Goal: Task Accomplishment & Management: Manage account settings

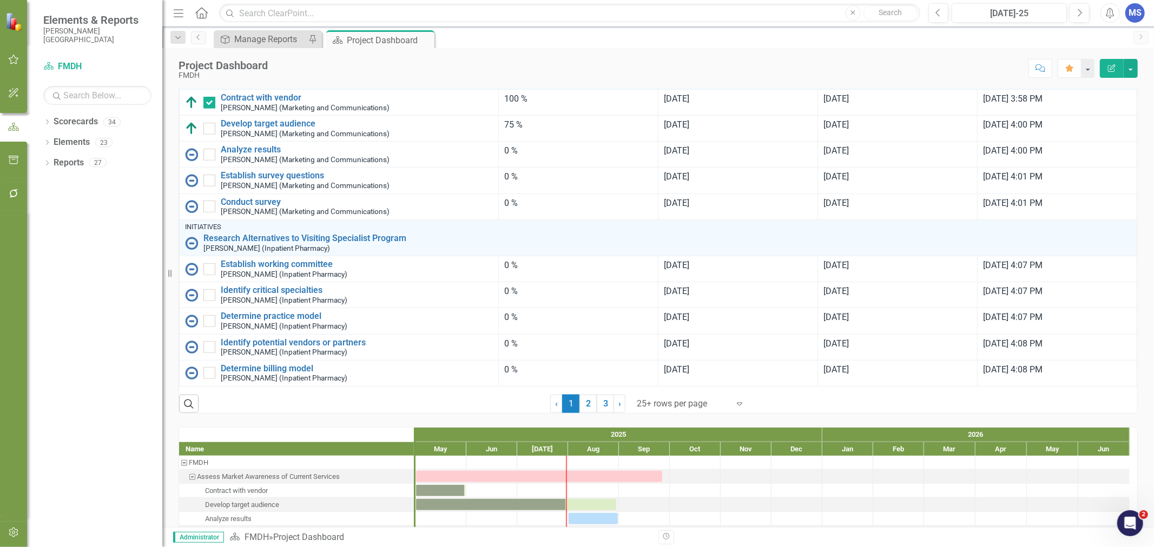
scroll to position [781, 0]
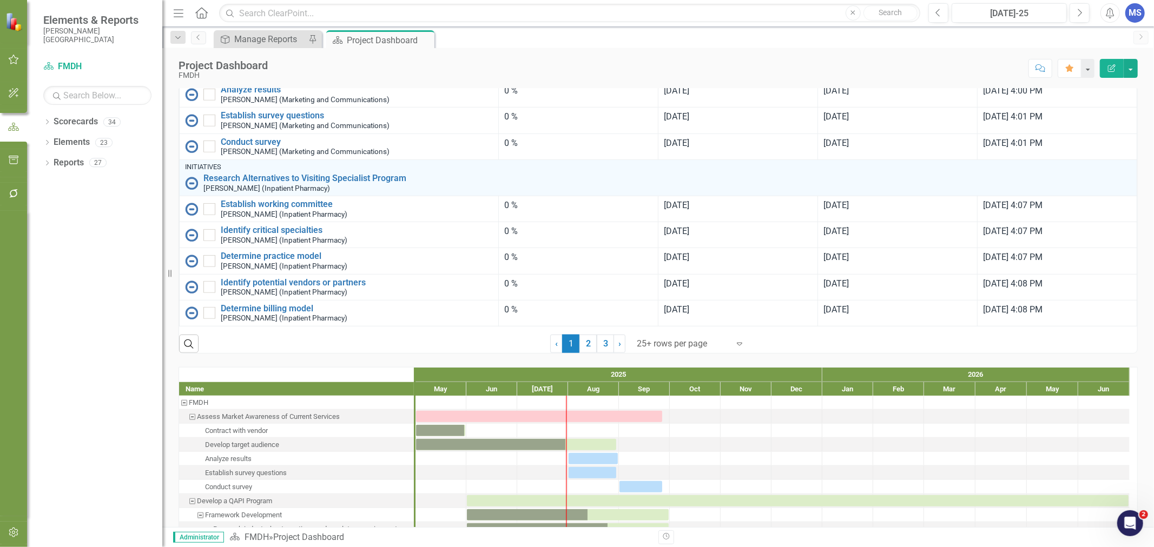
click at [585, 353] on link "2" at bounding box center [587, 344] width 17 height 18
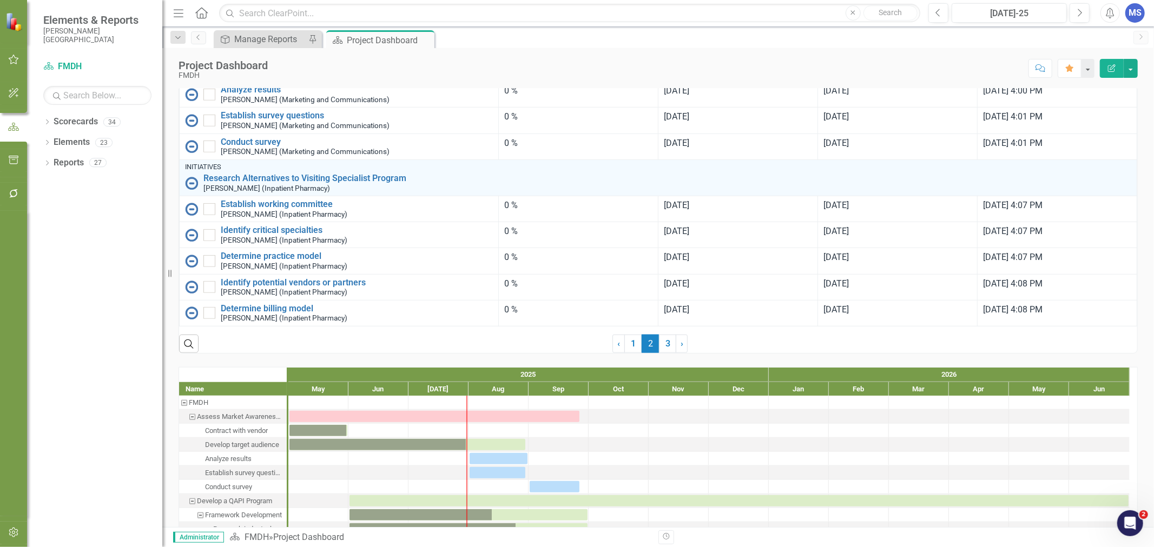
scroll to position [0, 0]
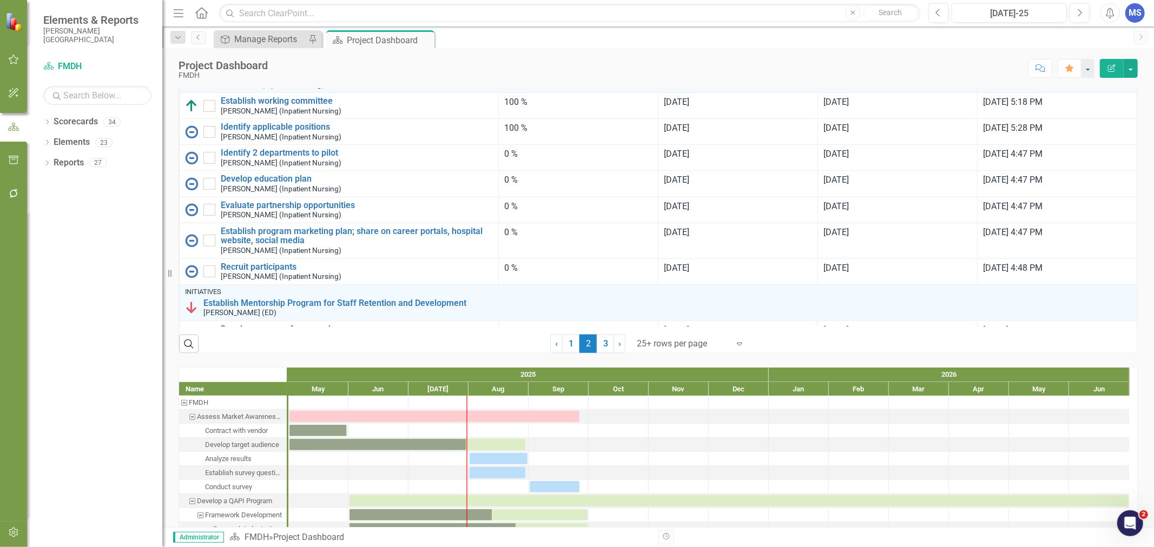
checkbox input "true"
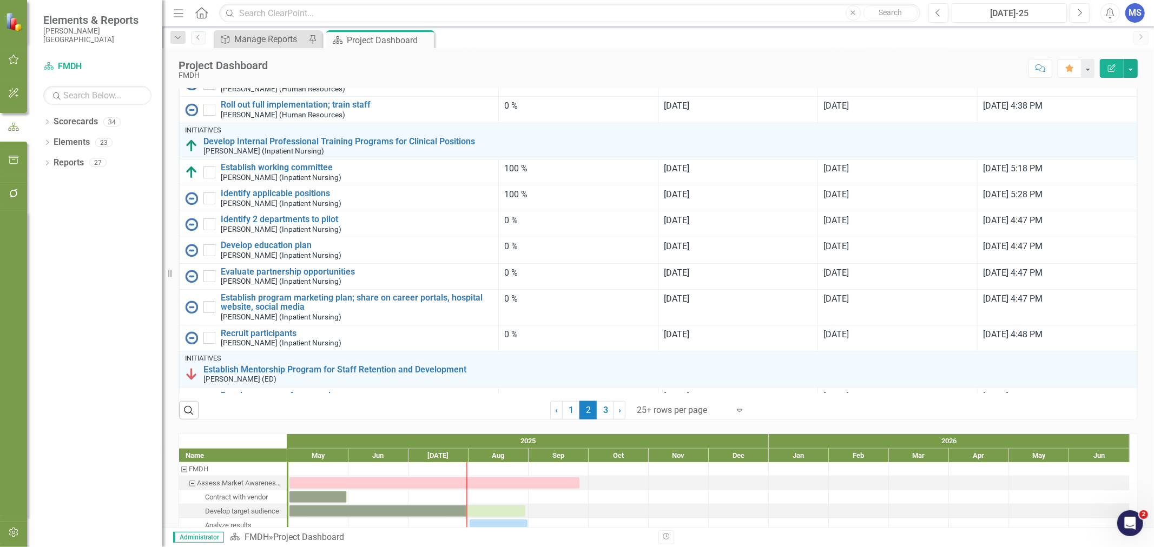
scroll to position [601, 0]
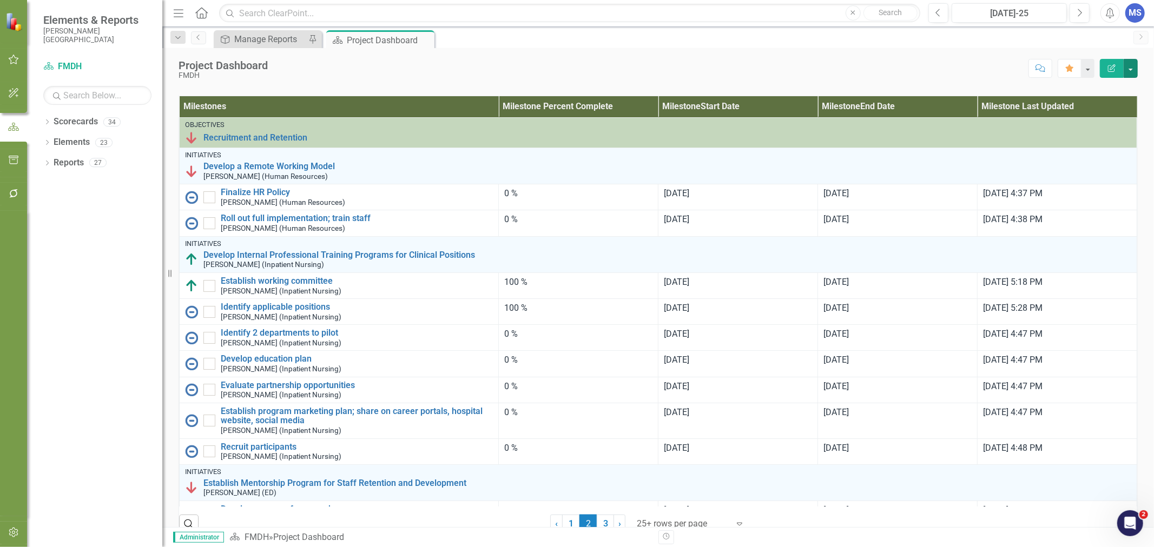
click at [1134, 67] on button "button" at bounding box center [1130, 68] width 14 height 19
click at [1105, 92] on link "Edit Edit Scorecard" at bounding box center [1093, 88] width 88 height 20
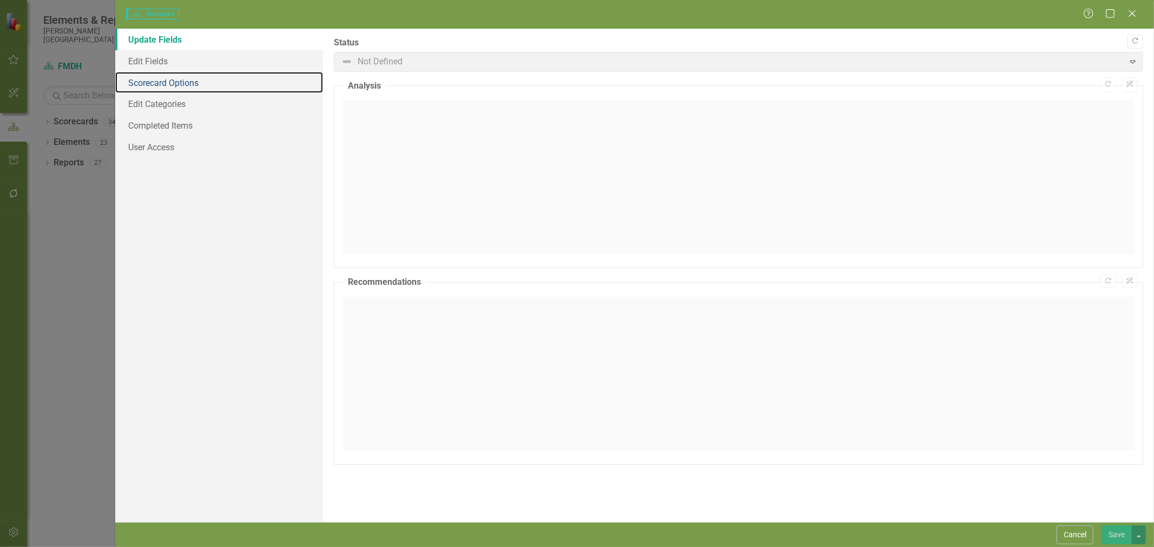
click at [152, 82] on link "Scorecard Options" at bounding box center [219, 83] width 208 height 22
click at [170, 82] on link "Scorecard Options" at bounding box center [219, 83] width 208 height 22
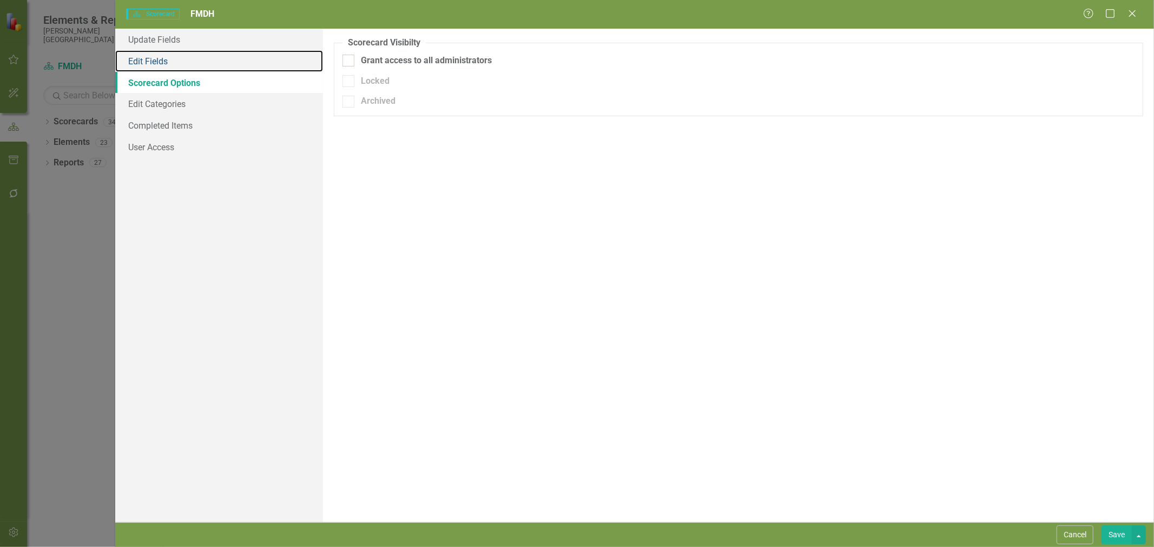
click at [163, 63] on link "Edit Fields" at bounding box center [219, 61] width 208 height 22
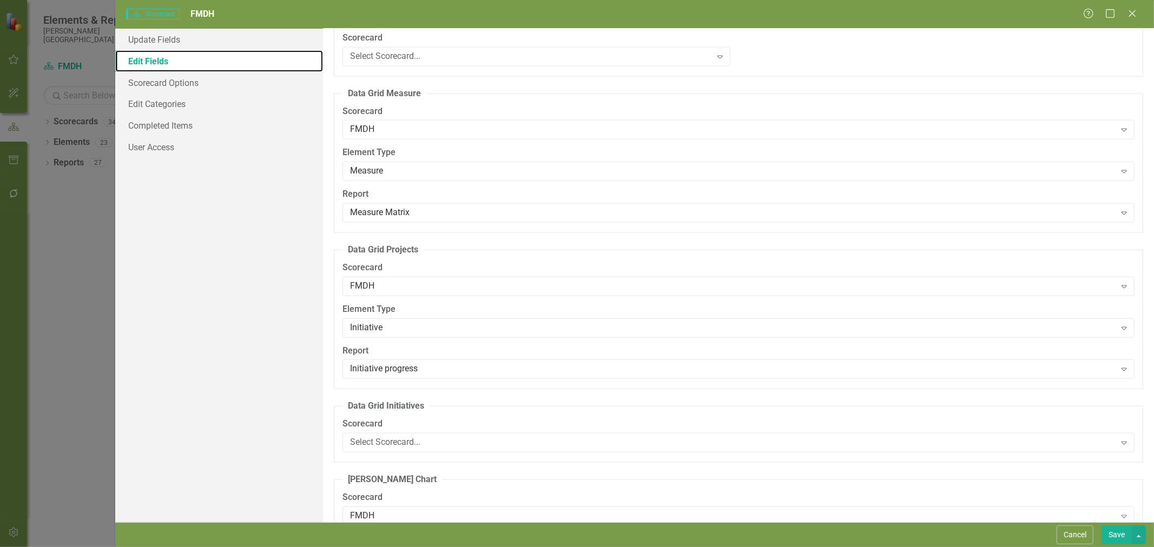
scroll to position [1202, 0]
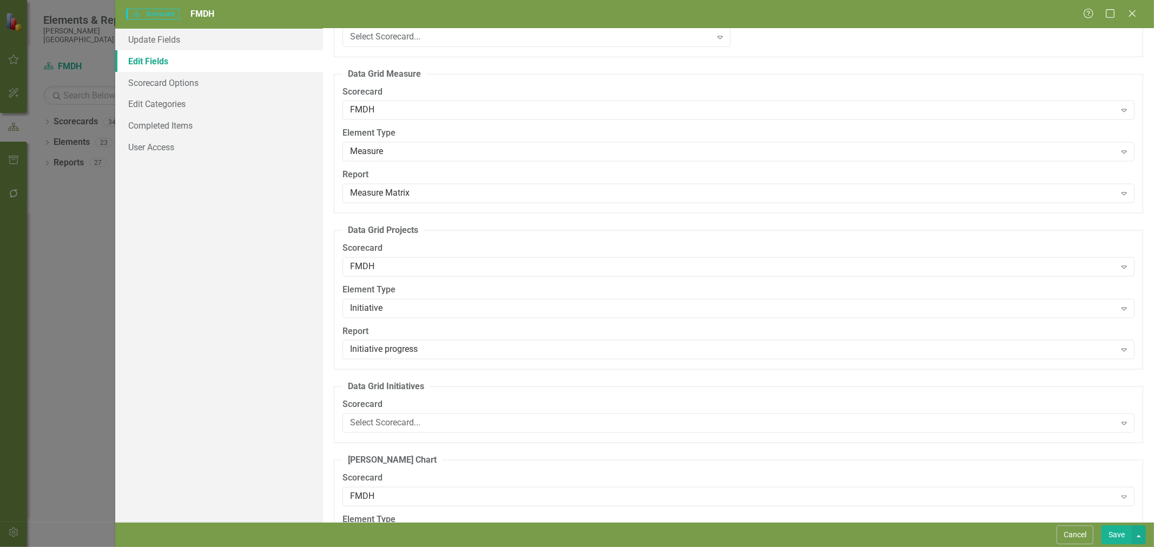
click at [415, 356] on div "Initiative progress" at bounding box center [732, 350] width 765 height 12
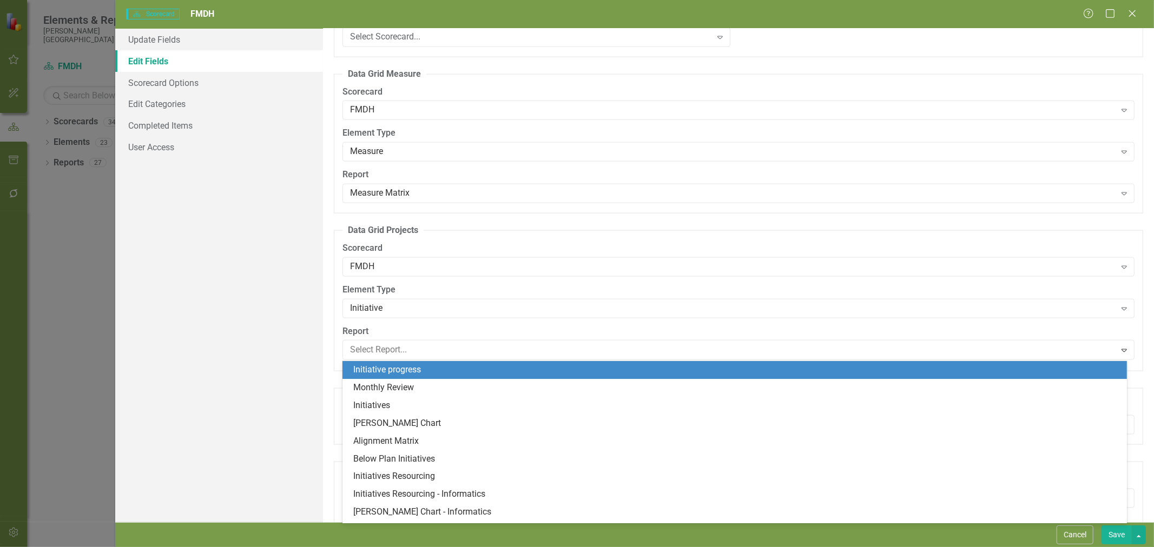
click at [405, 392] on div "Monthly Review" at bounding box center [736, 388] width 766 height 12
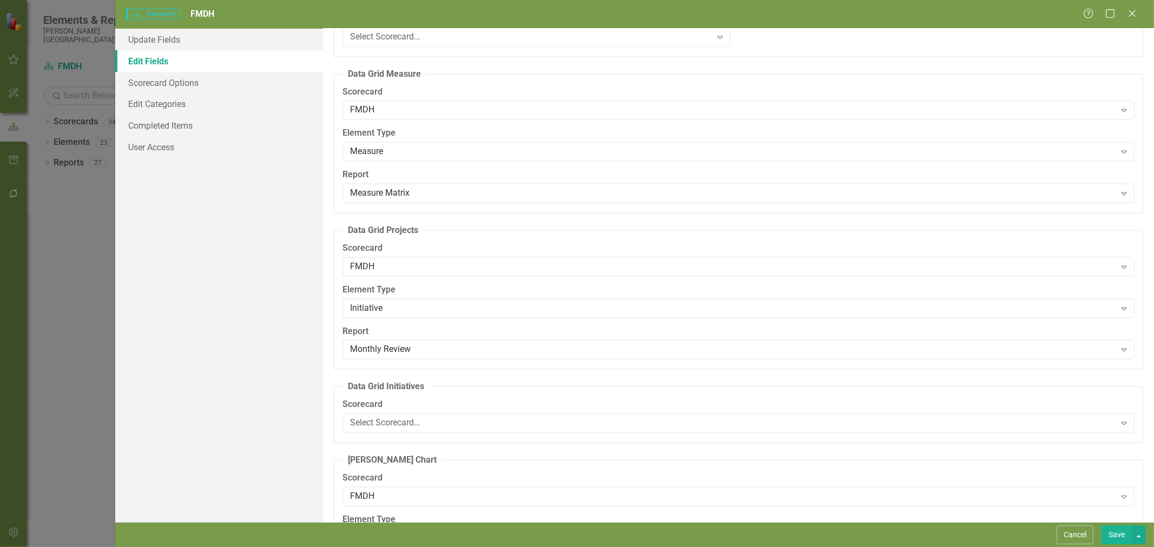
click at [1113, 538] on button "Save" at bounding box center [1116, 535] width 30 height 19
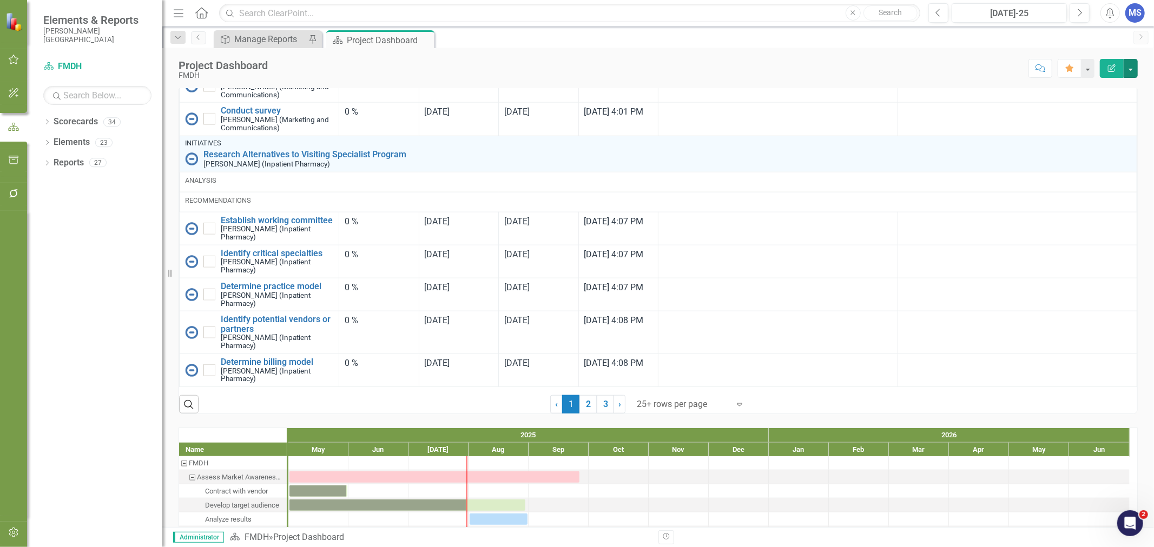
scroll to position [781, 0]
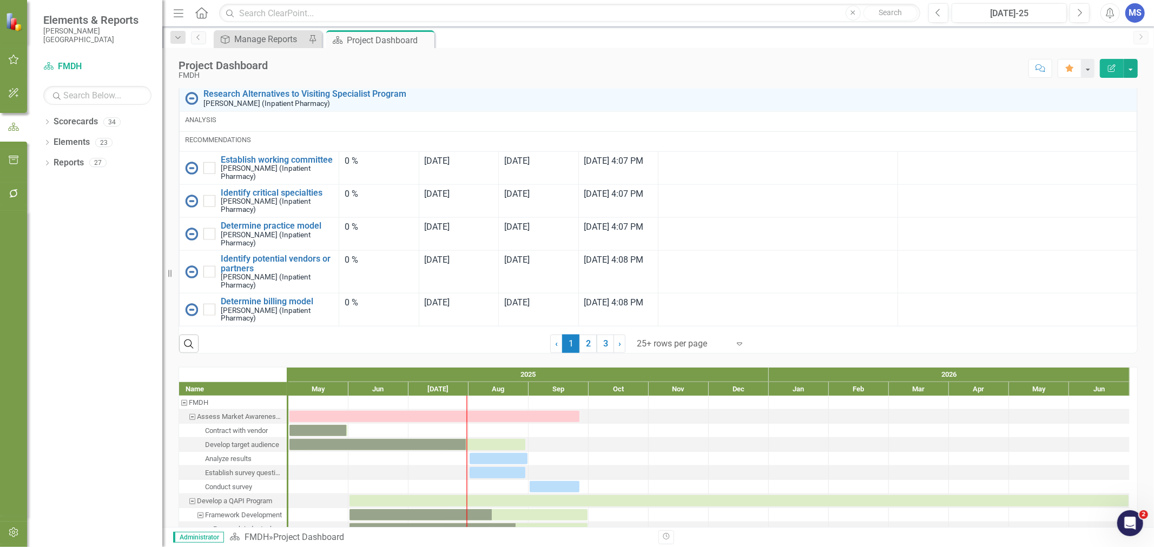
click at [586, 353] on link "2" at bounding box center [587, 344] width 17 height 18
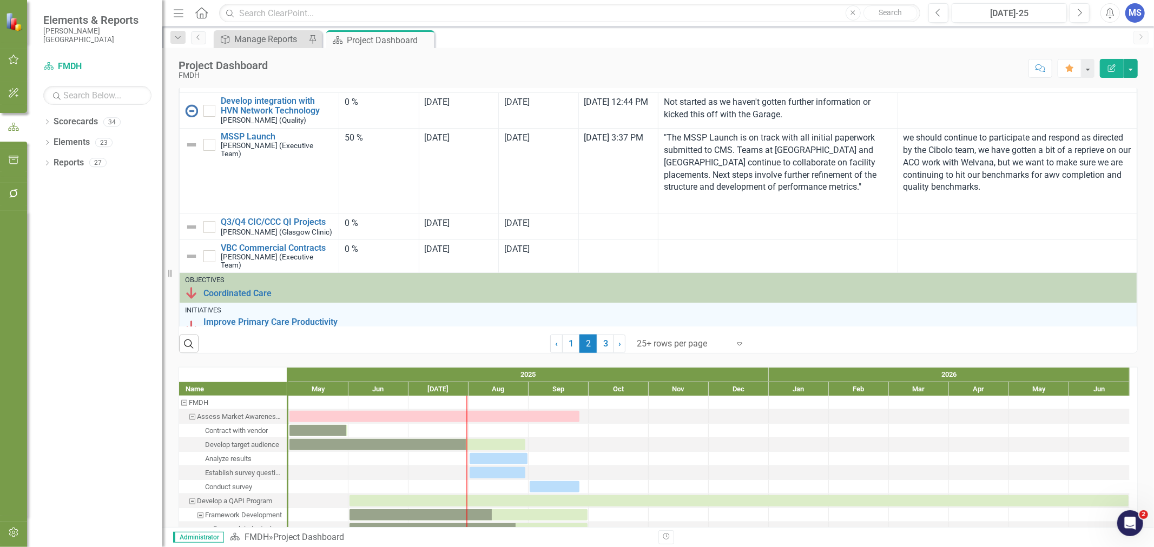
scroll to position [300, 0]
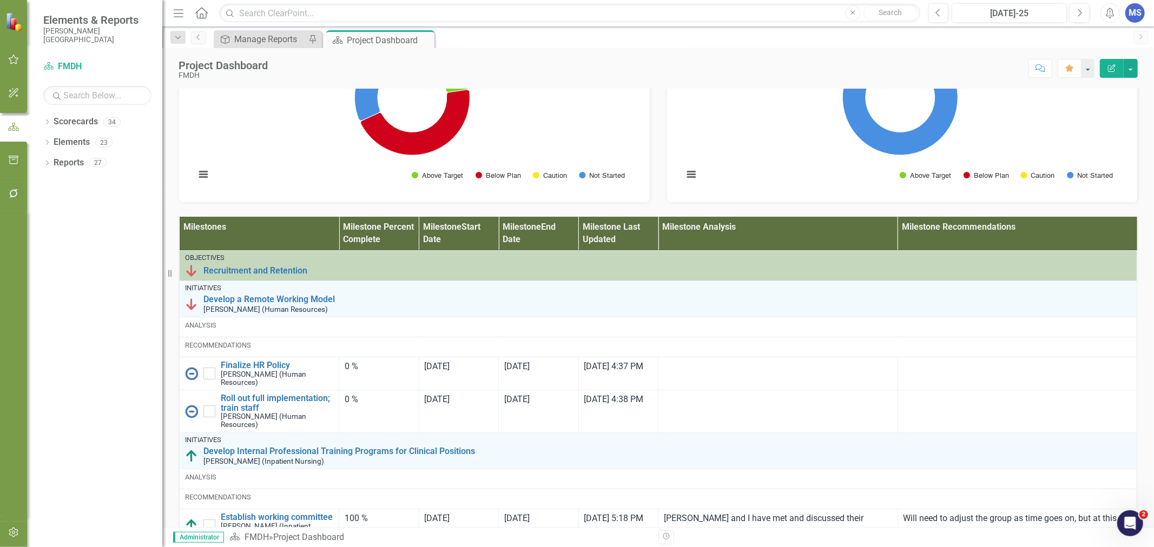
checkbox input "true"
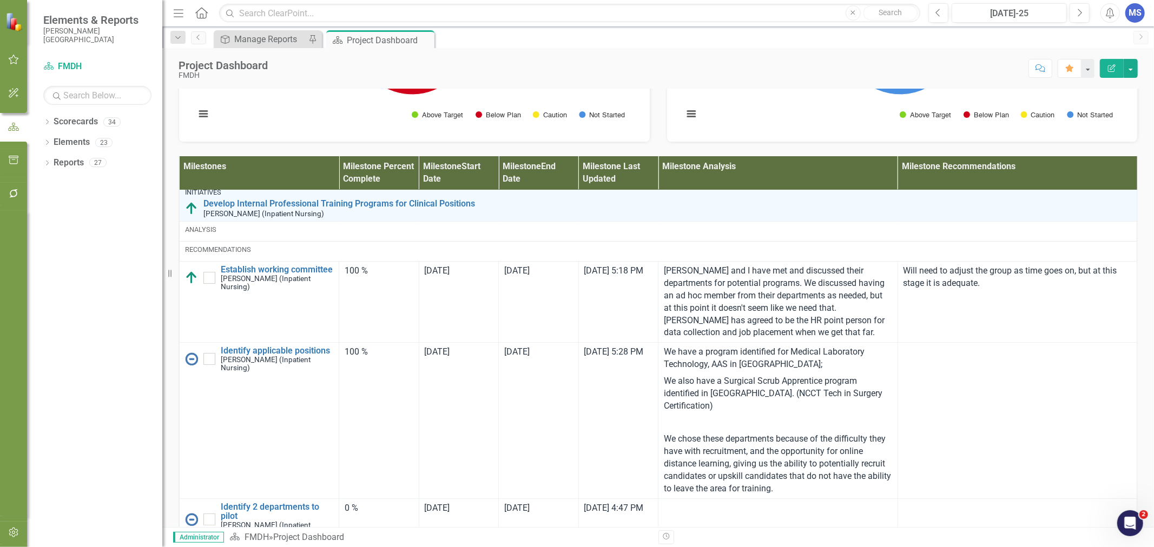
scroll to position [180, 0]
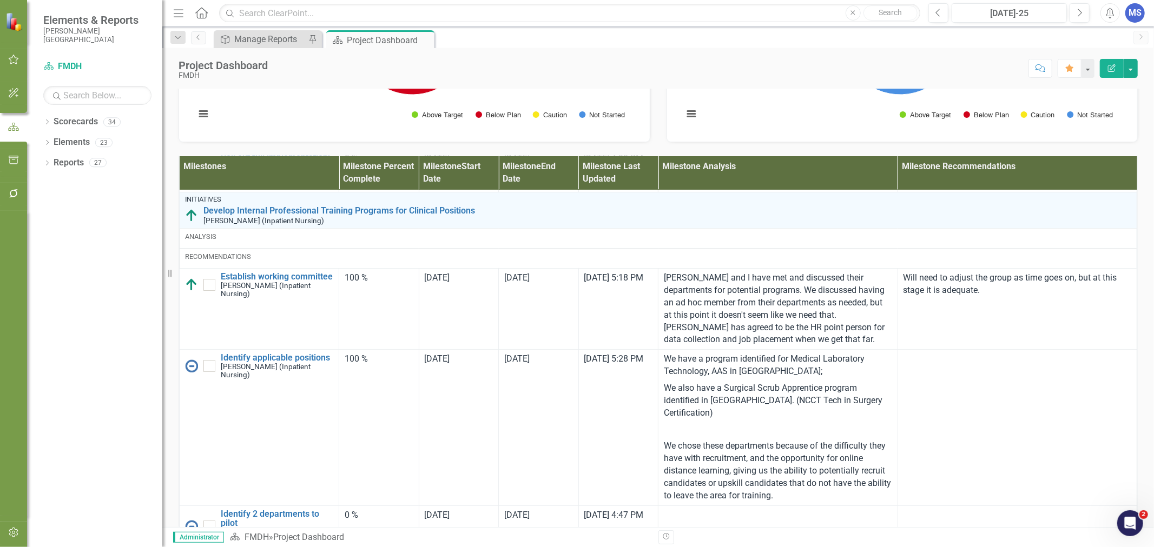
drag, startPoint x: 207, startPoint y: 469, endPoint x: 521, endPoint y: 436, distance: 316.0
click at [207, 367] on input "checkbox" at bounding box center [206, 363] width 7 height 7
checkbox input "true"
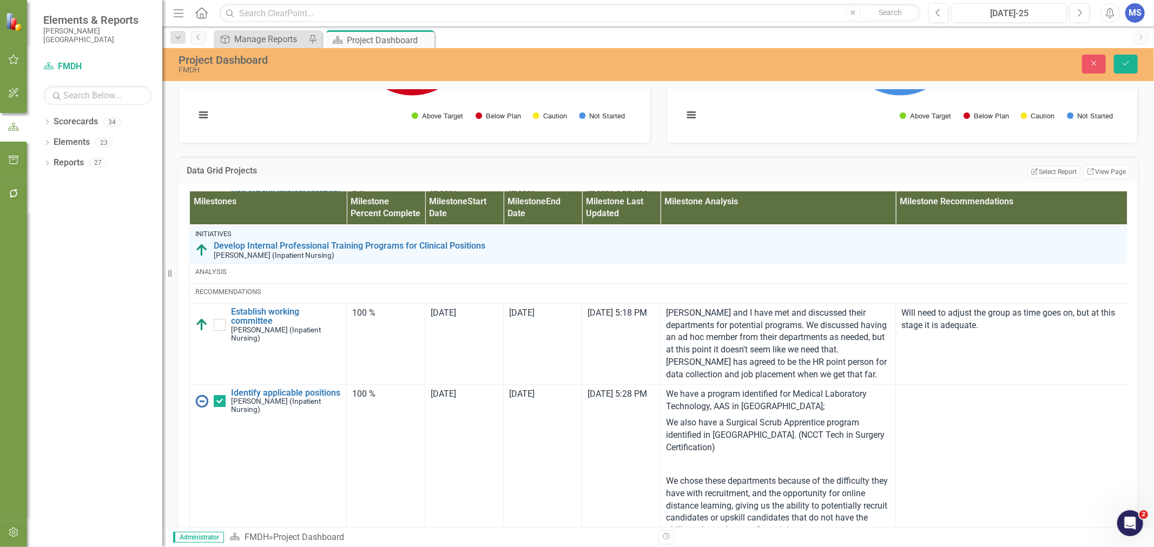
click at [219, 326] on input "checkbox" at bounding box center [217, 322] width 7 height 7
checkbox input "true"
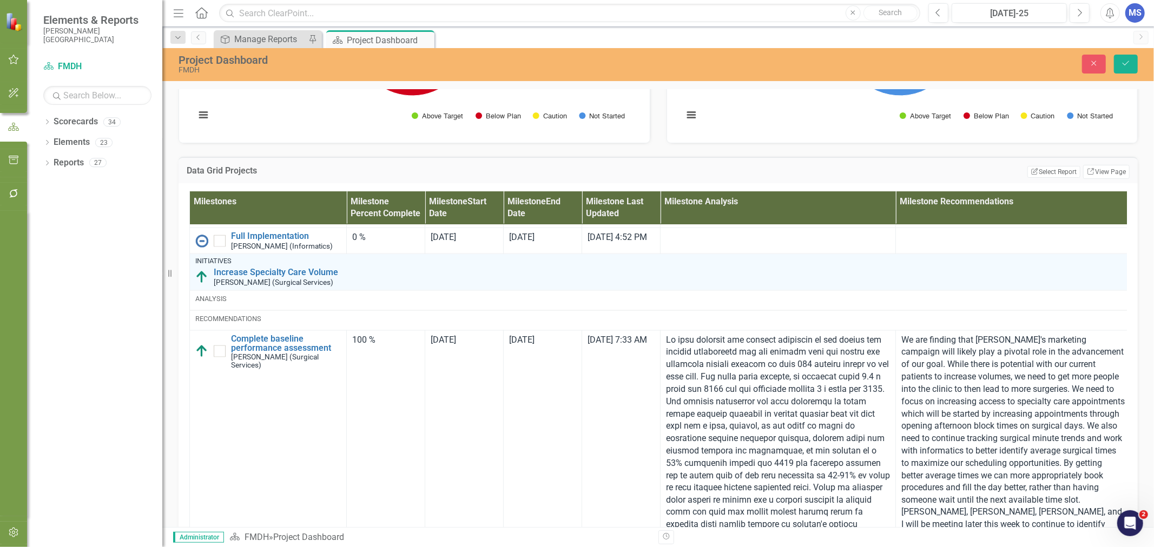
scroll to position [1502, 0]
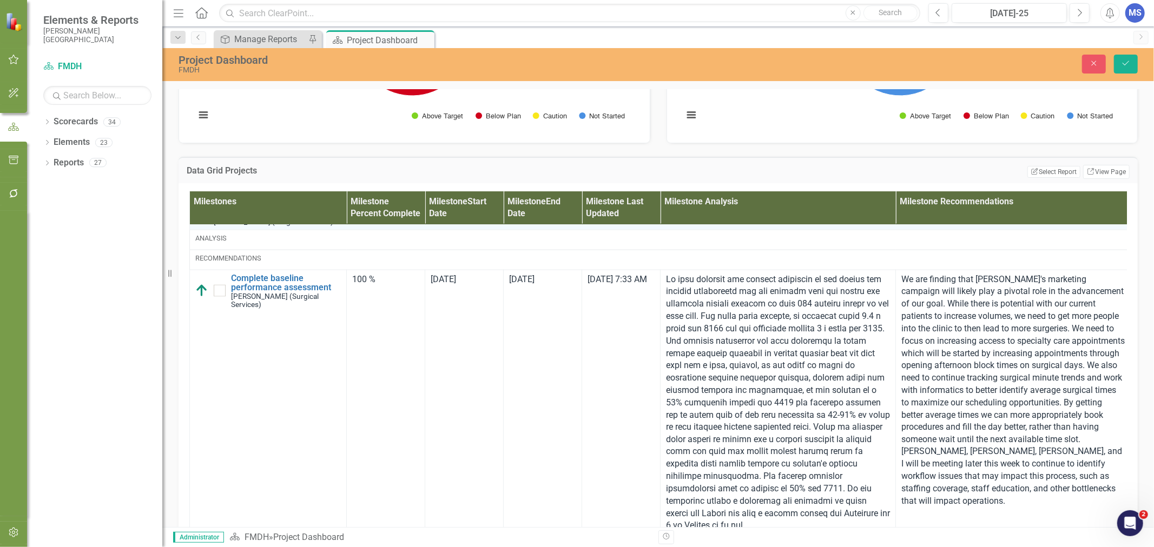
click at [218, 292] on input "checkbox" at bounding box center [217, 288] width 7 height 7
checkbox input "true"
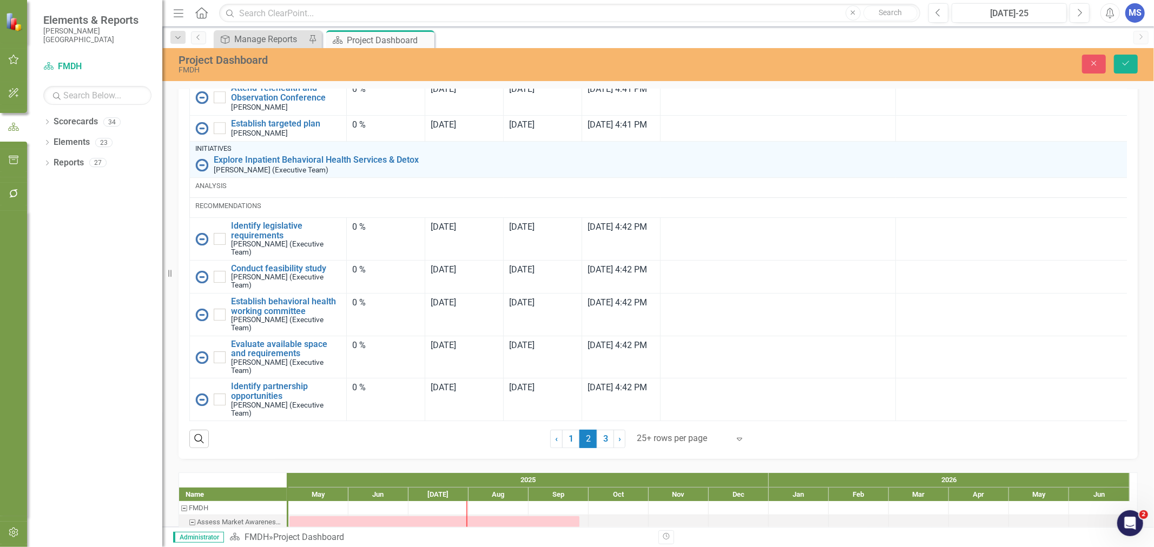
scroll to position [2846, 0]
drag, startPoint x: 1127, startPoint y: 63, endPoint x: 664, endPoint y: 274, distance: 508.3
click at [1127, 63] on icon "submit" at bounding box center [1125, 63] width 6 height 4
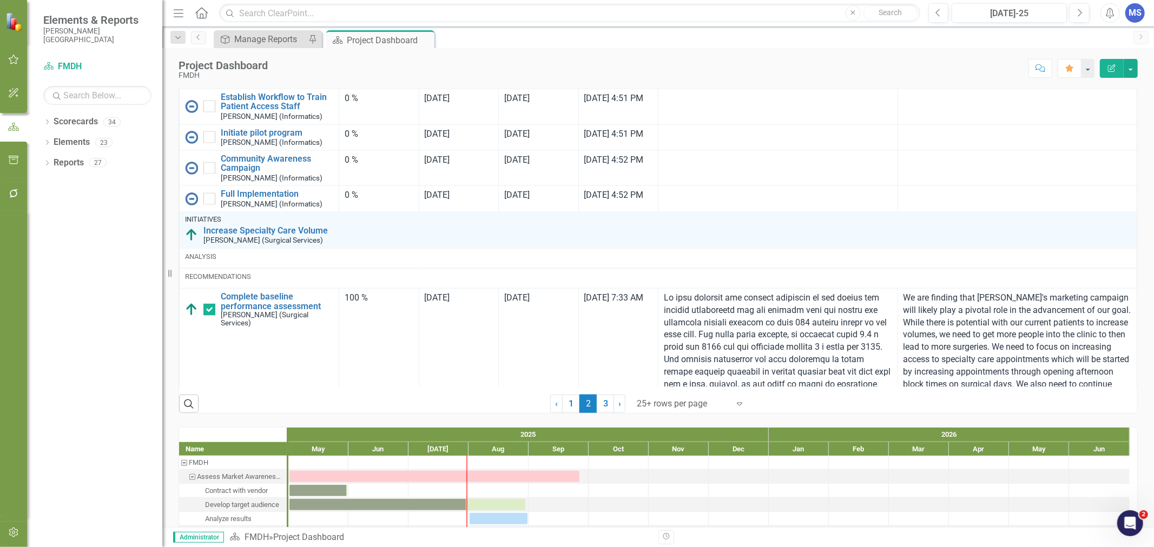
scroll to position [1262, 0]
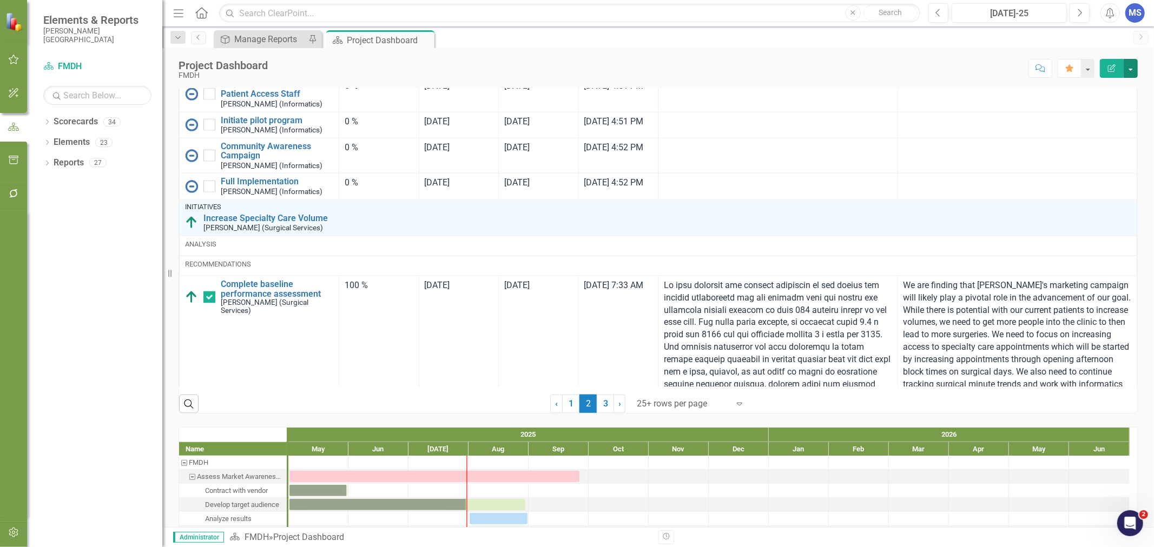
click at [1132, 68] on button "button" at bounding box center [1130, 68] width 14 height 19
drag, startPoint x: 1096, startPoint y: 109, endPoint x: 853, endPoint y: 74, distance: 245.8
click at [1096, 109] on link "Edit Report Edit Layout" at bounding box center [1093, 108] width 88 height 20
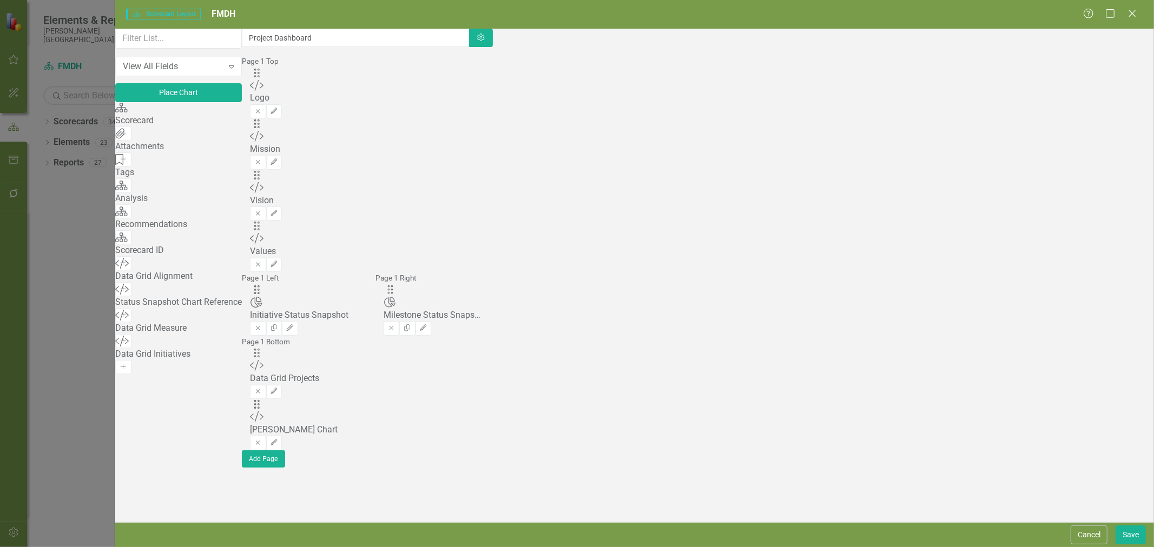
click at [262, 440] on icon "Remove" at bounding box center [258, 443] width 8 height 6
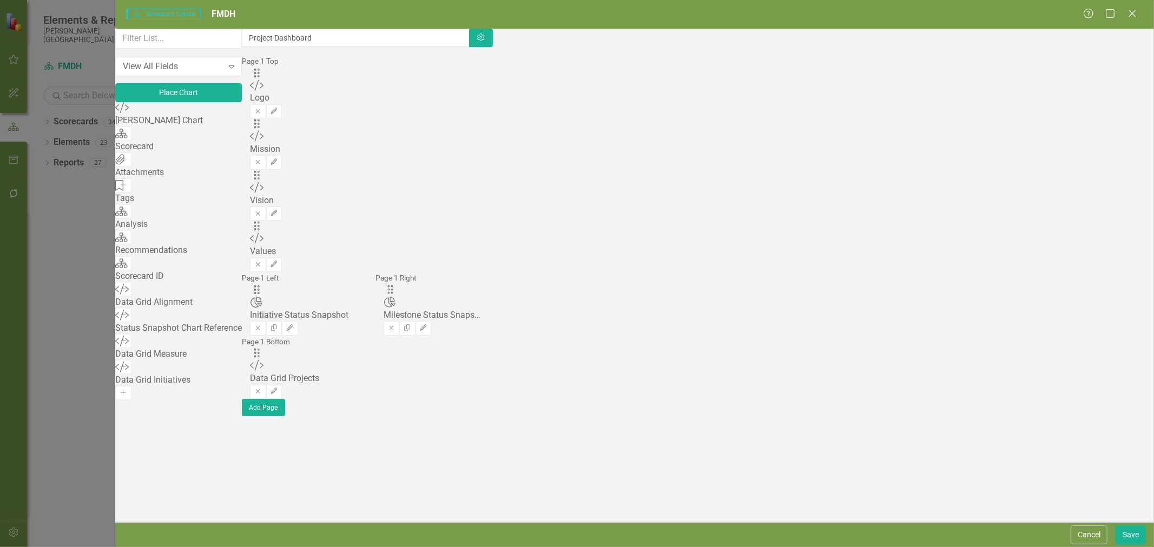
click at [278, 388] on icon "Edit" at bounding box center [274, 391] width 8 height 6
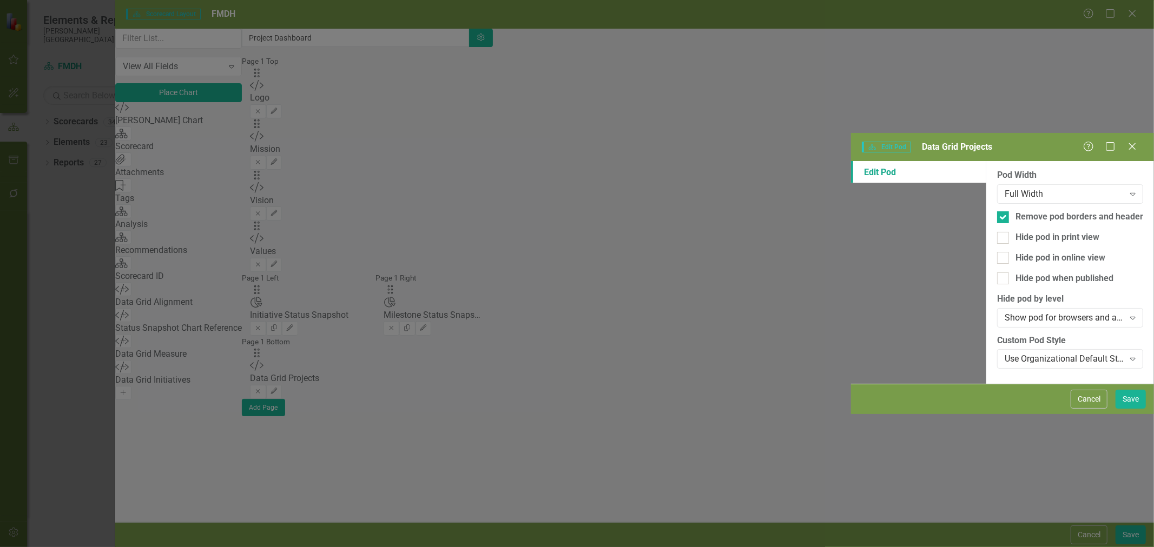
scroll to position [647, 0]
click at [1131, 409] on button "Save" at bounding box center [1130, 399] width 30 height 19
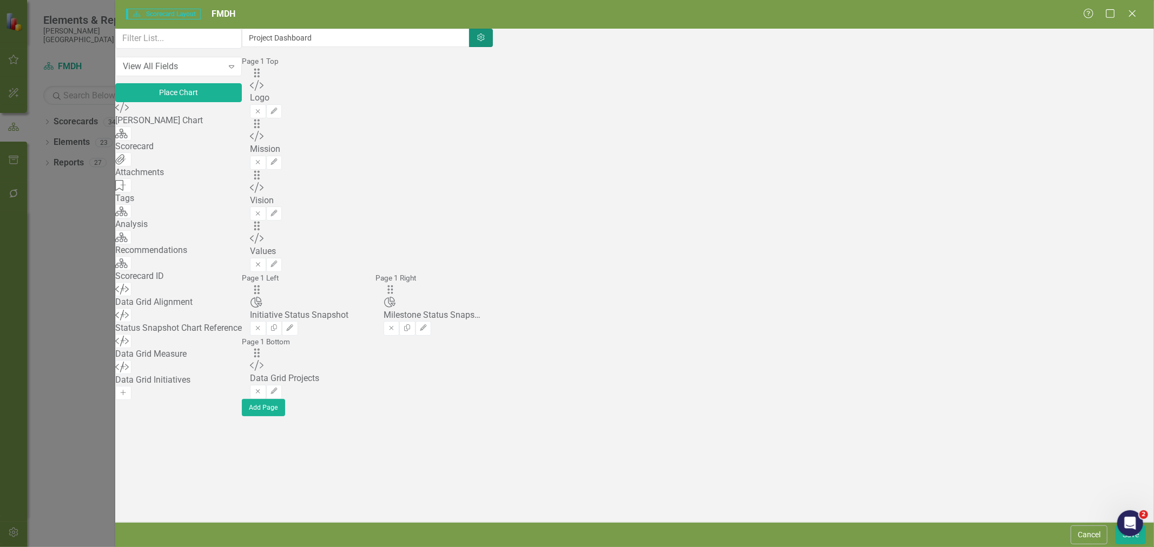
click at [486, 42] on icon "Settings" at bounding box center [481, 38] width 10 height 8
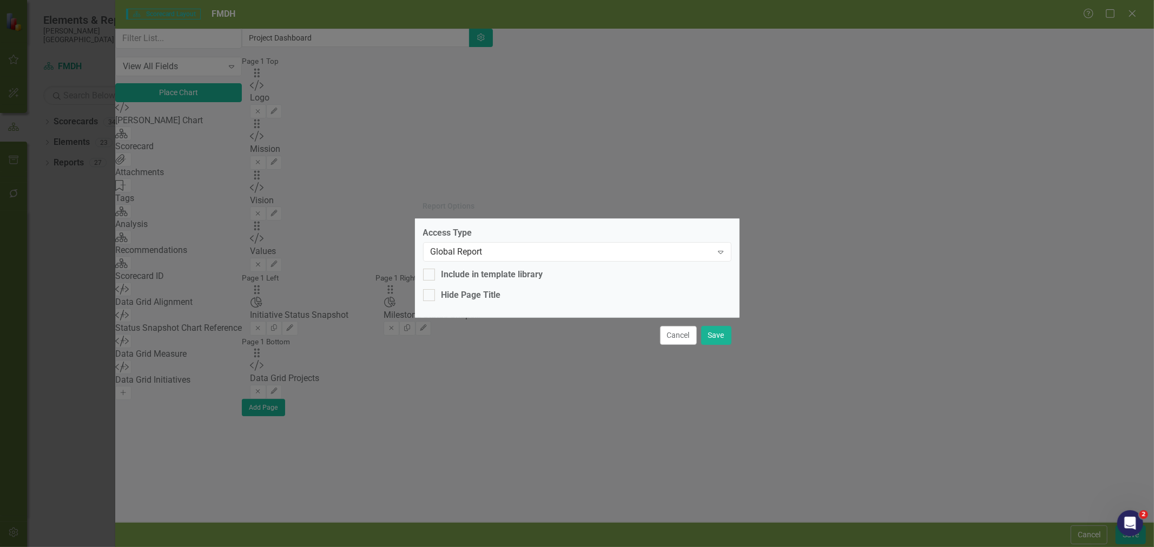
click at [677, 339] on button "Cancel" at bounding box center [678, 335] width 37 height 19
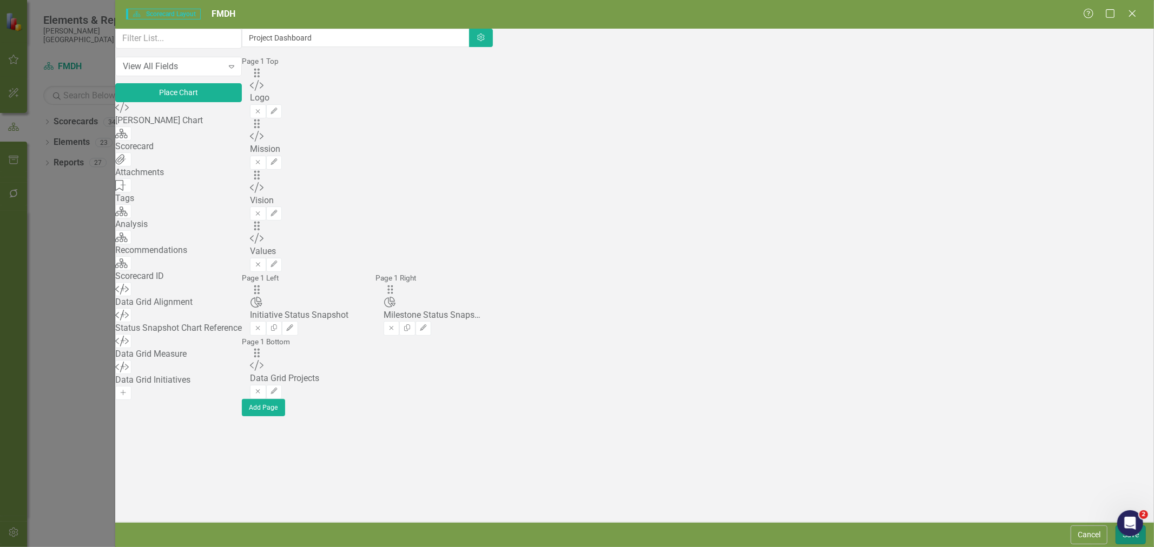
click at [1121, 542] on button "Save" at bounding box center [1130, 535] width 30 height 19
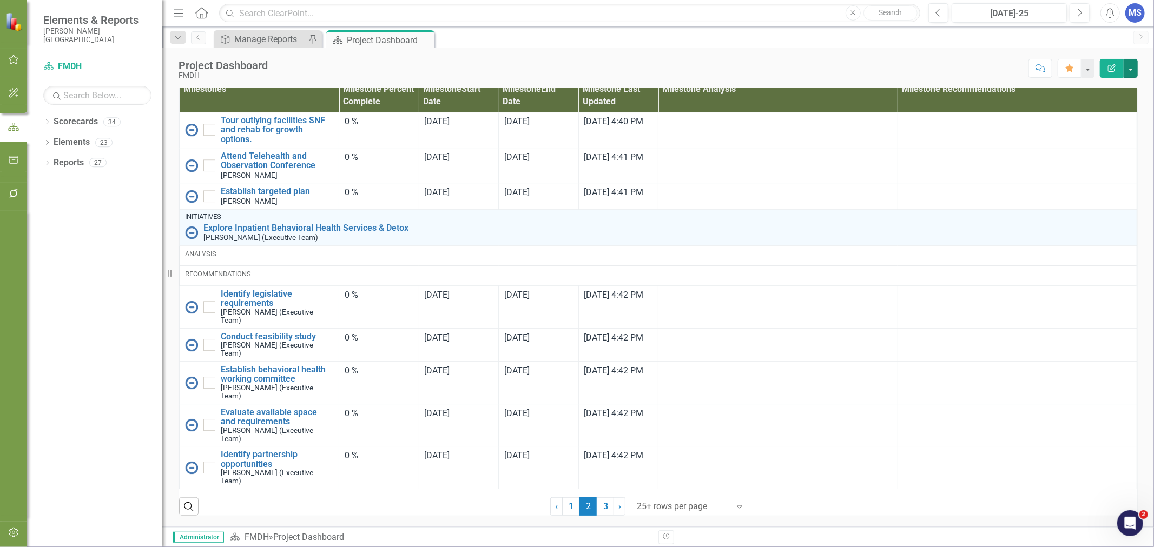
scroll to position [709, 0]
click at [737, 508] on icon "Expand" at bounding box center [739, 506] width 11 height 9
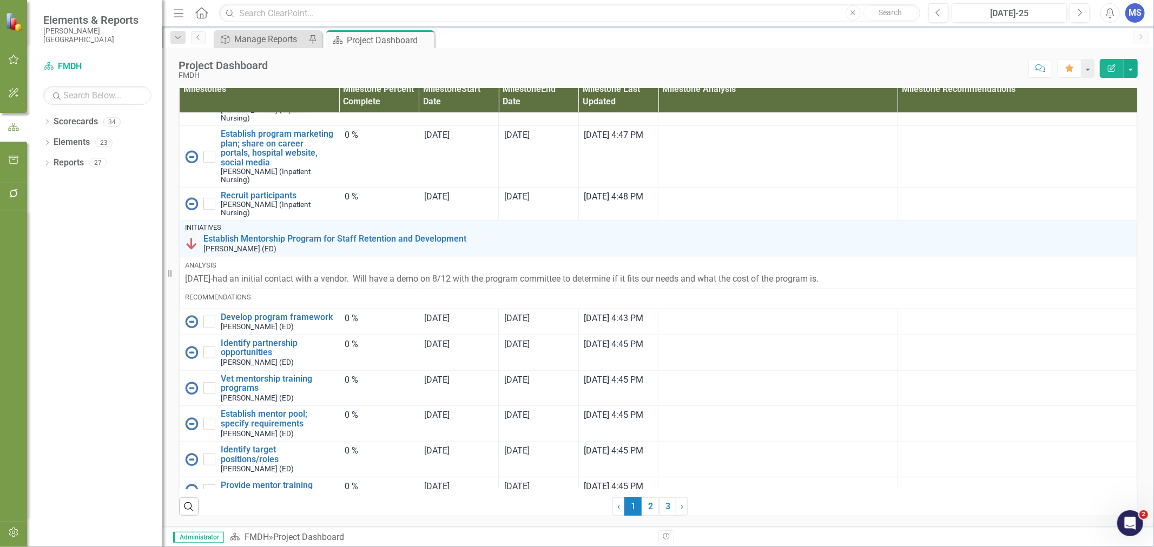
scroll to position [1021, 0]
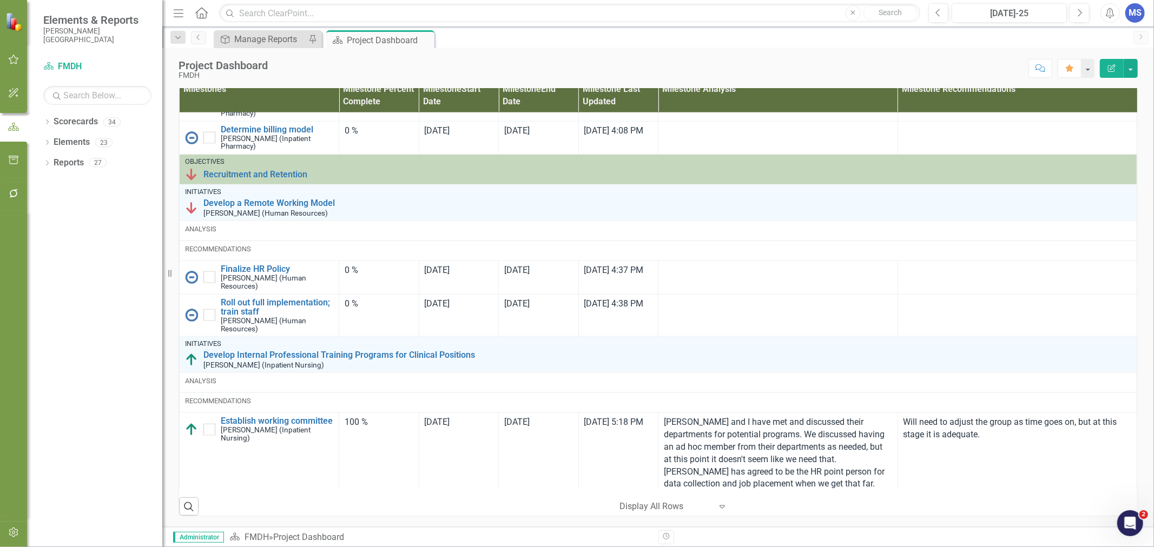
checkbox input "false"
checkbox input "true"
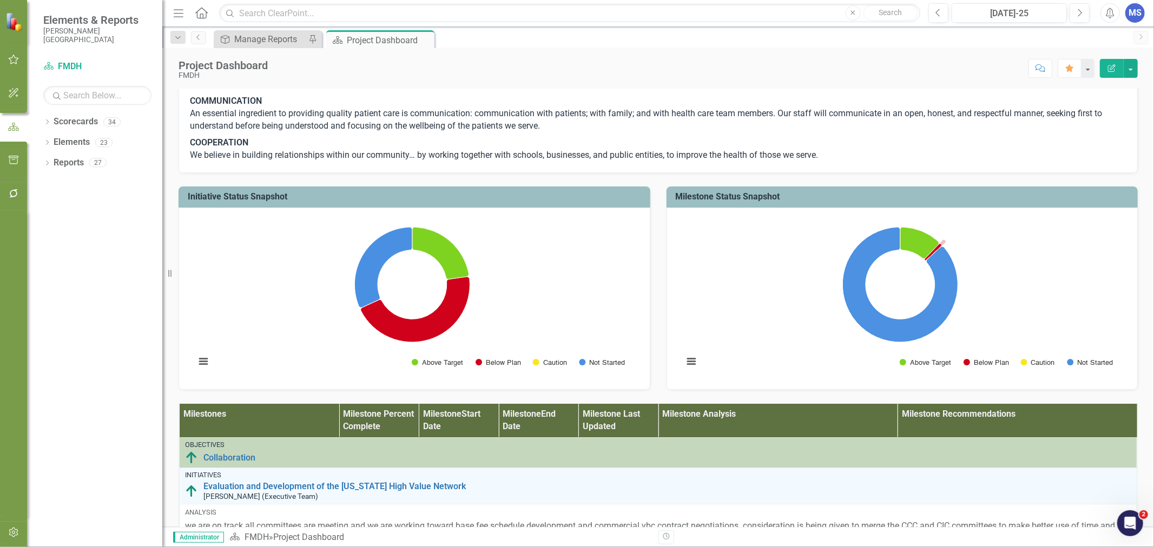
scroll to position [288, 0]
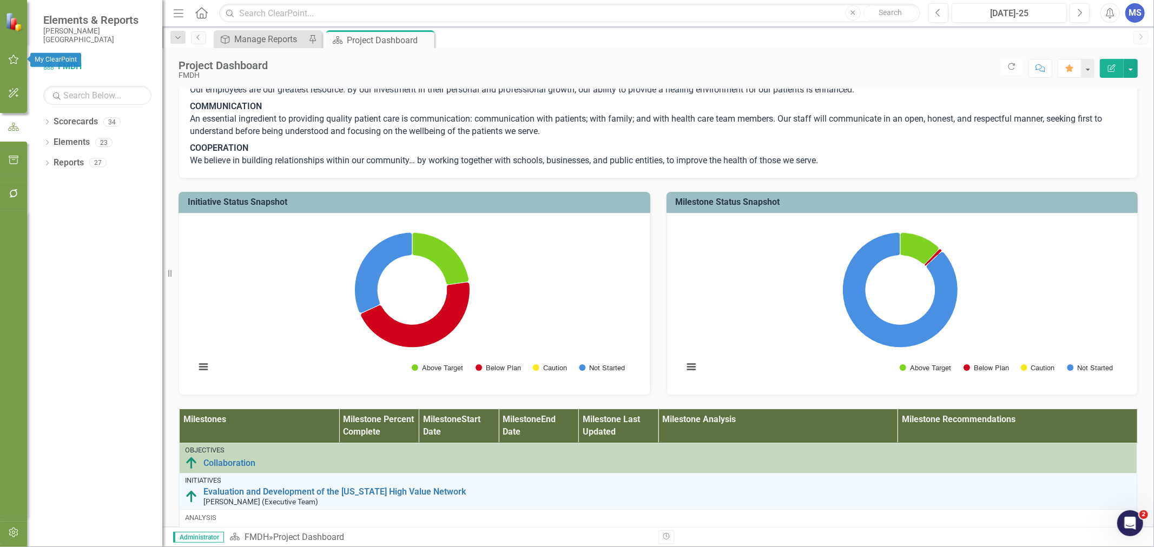
click at [13, 62] on icon "button" at bounding box center [13, 59] width 11 height 9
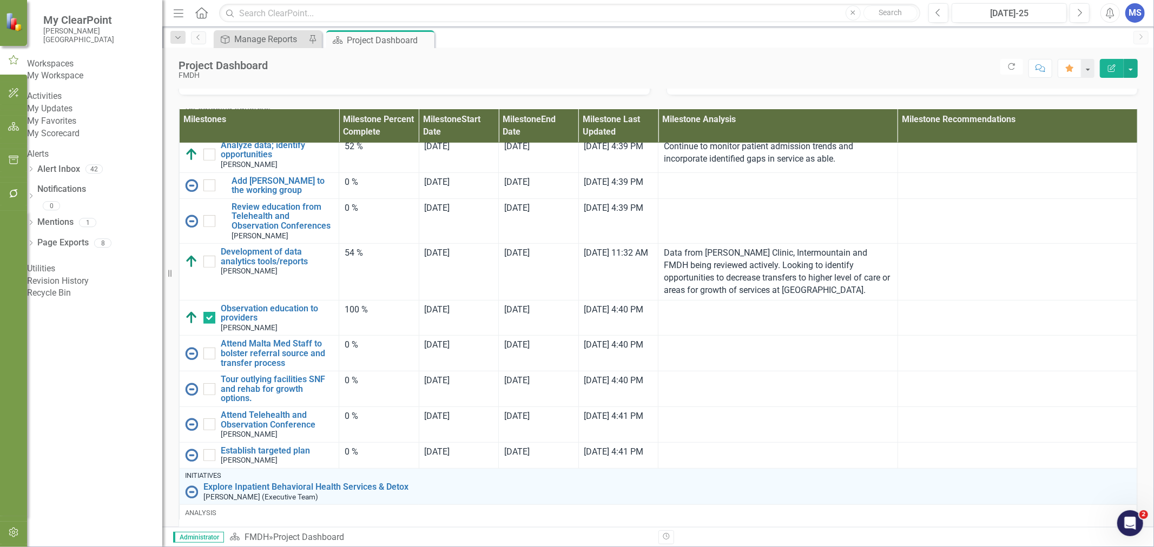
scroll to position [3906, 0]
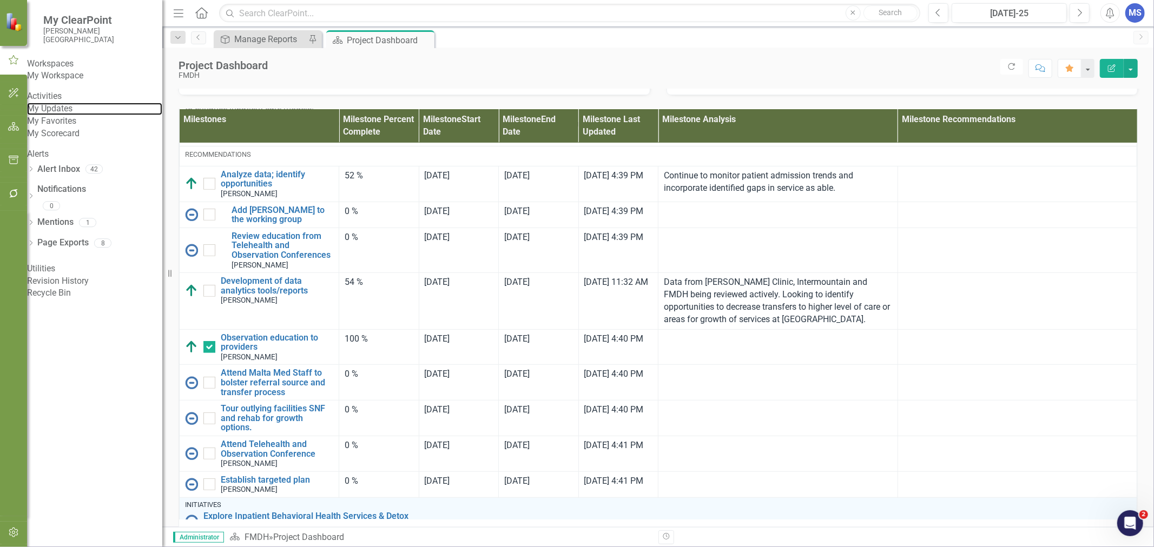
click at [84, 115] on link "My Updates" at bounding box center [94, 109] width 135 height 12
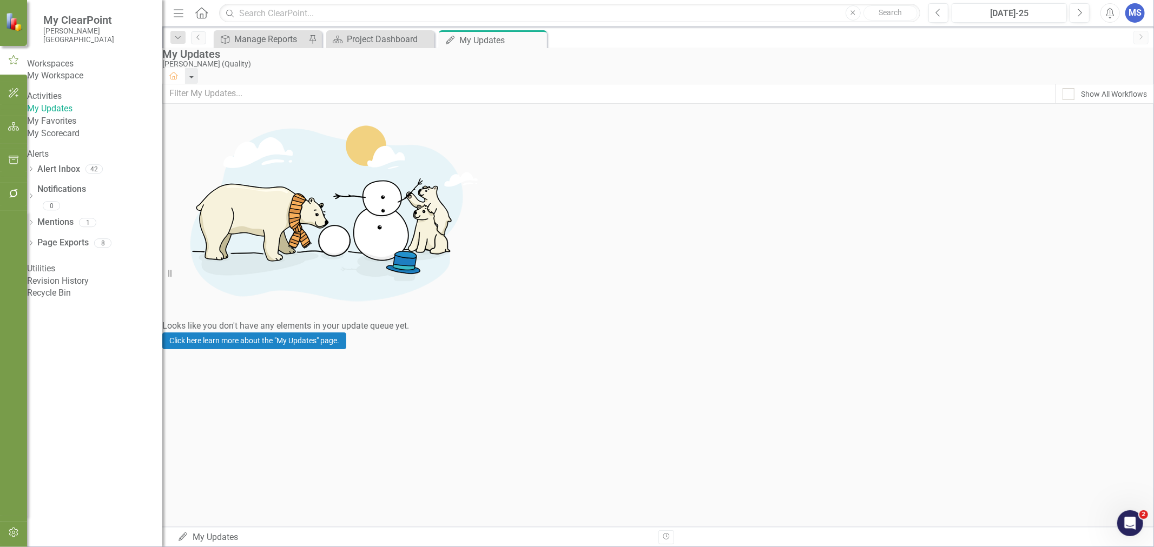
click at [1062, 95] on input "Show All Workflows" at bounding box center [1065, 91] width 7 height 7
checkbox input "true"
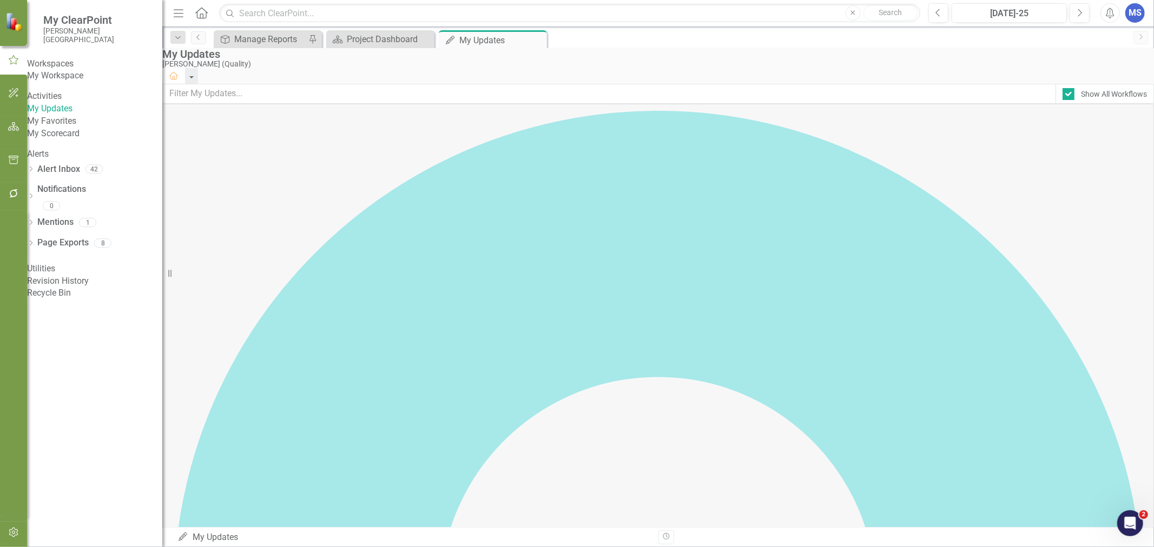
scroll to position [60, 0]
click at [366, 41] on div "Project Dashboard" at bounding box center [389, 39] width 85 height 14
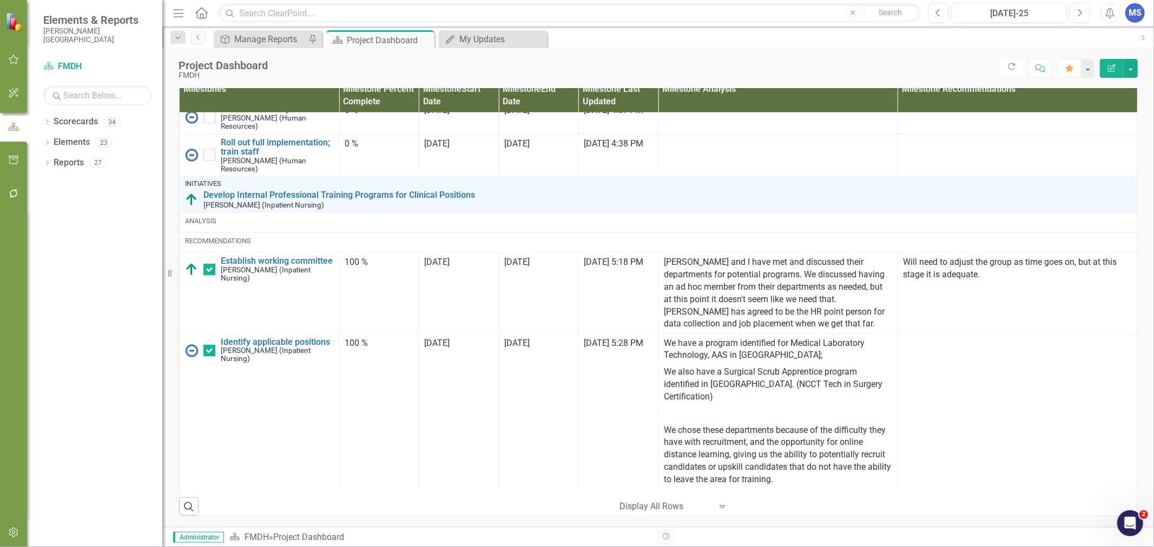
scroll to position [1502, 0]
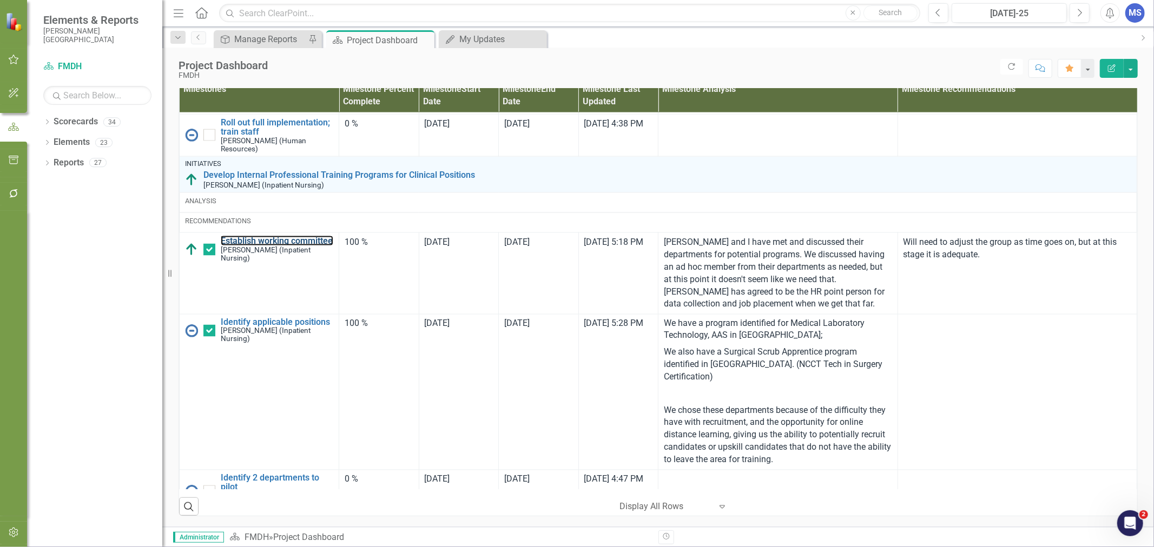
click at [253, 246] on link "Establish working committee" at bounding box center [277, 241] width 112 height 10
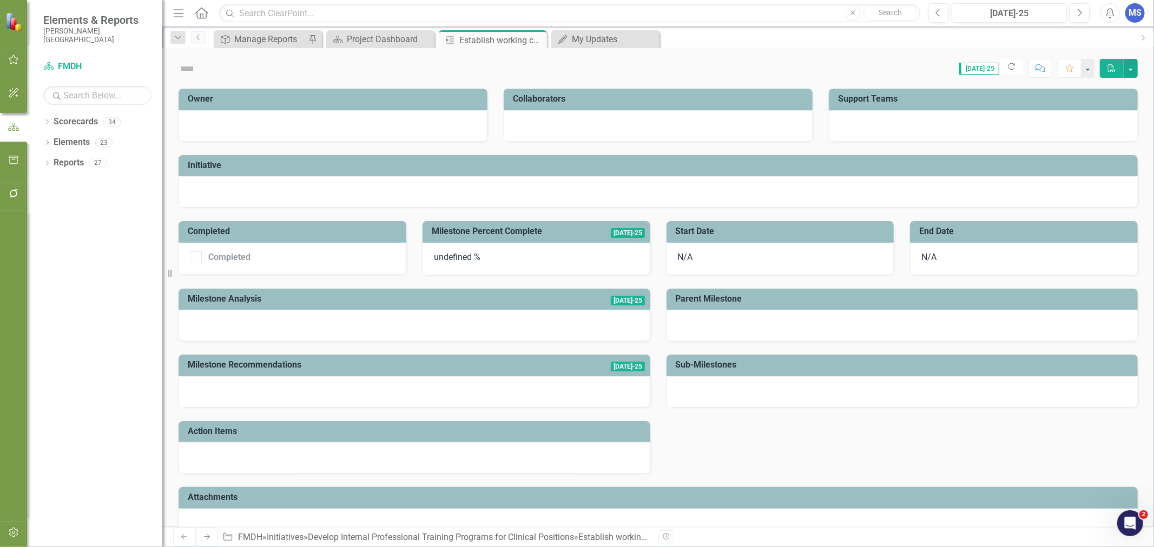
checkbox input "true"
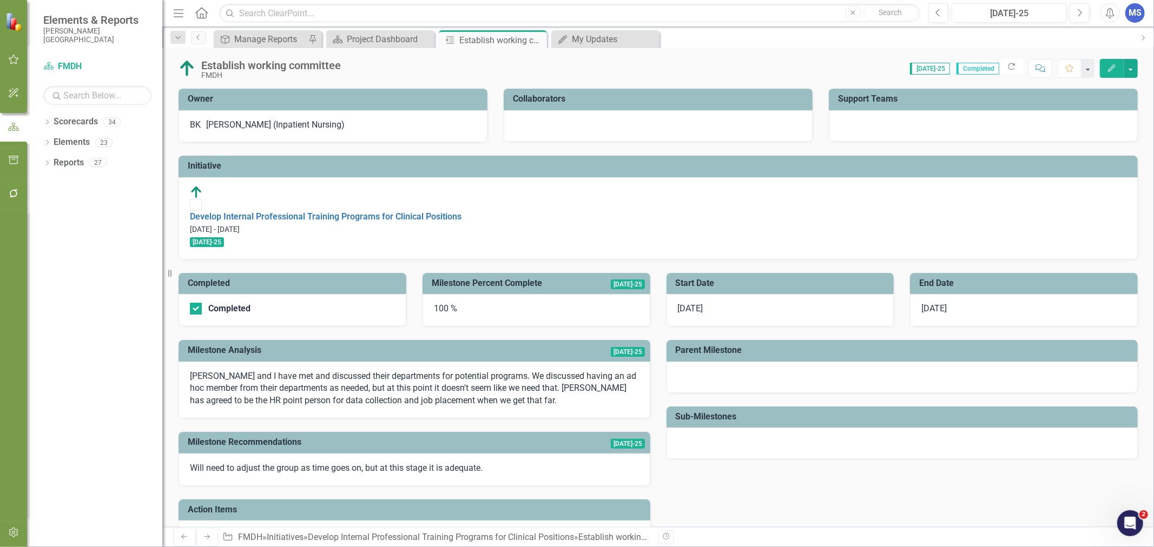
click at [0, 0] on icon at bounding box center [0, 0] width 0 height 0
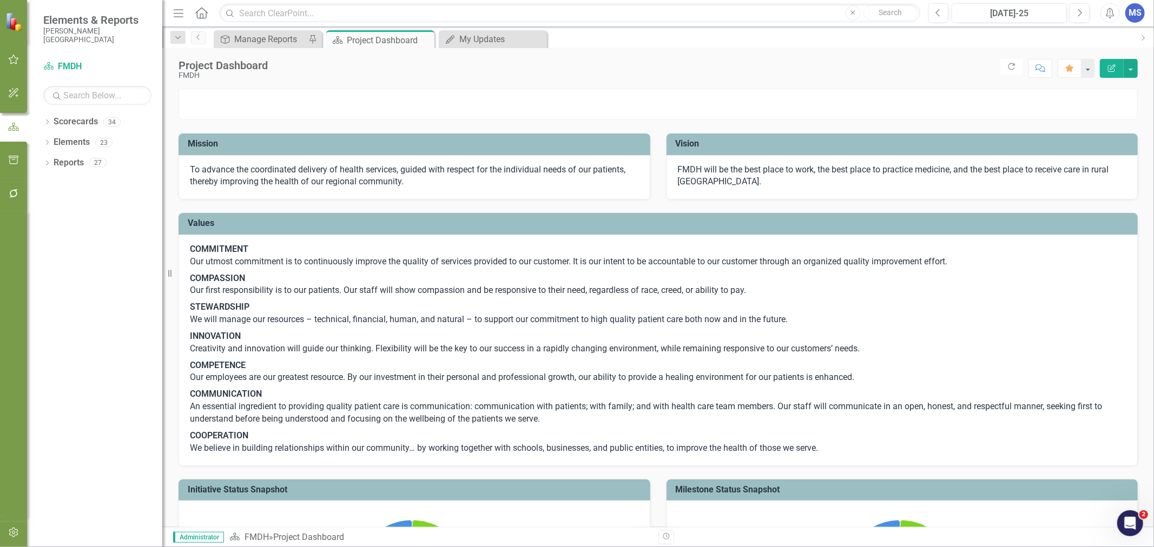
scroll to position [60, 0]
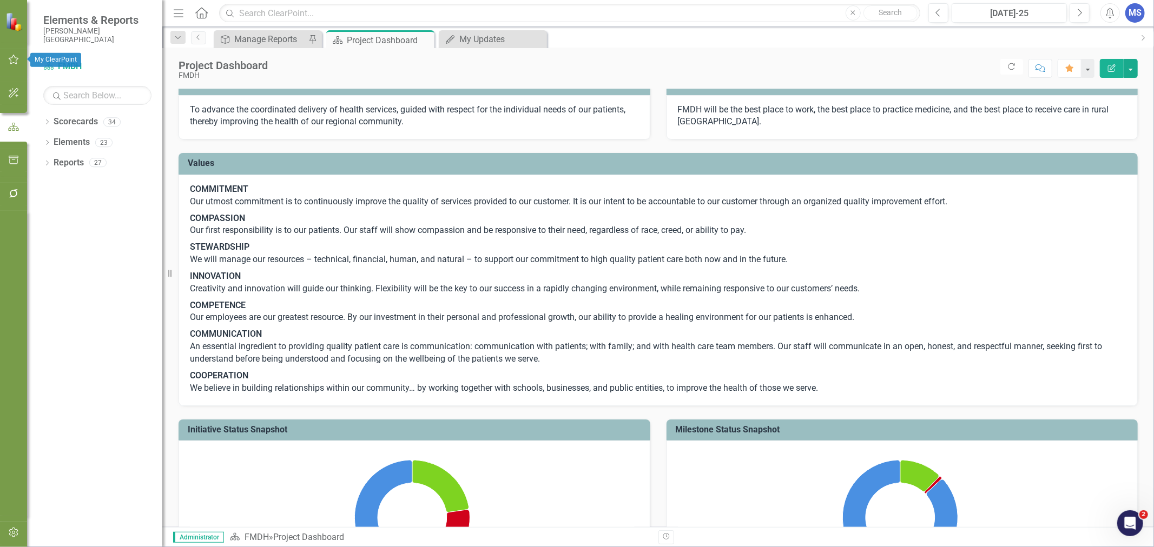
click at [12, 61] on icon "button" at bounding box center [13, 59] width 11 height 9
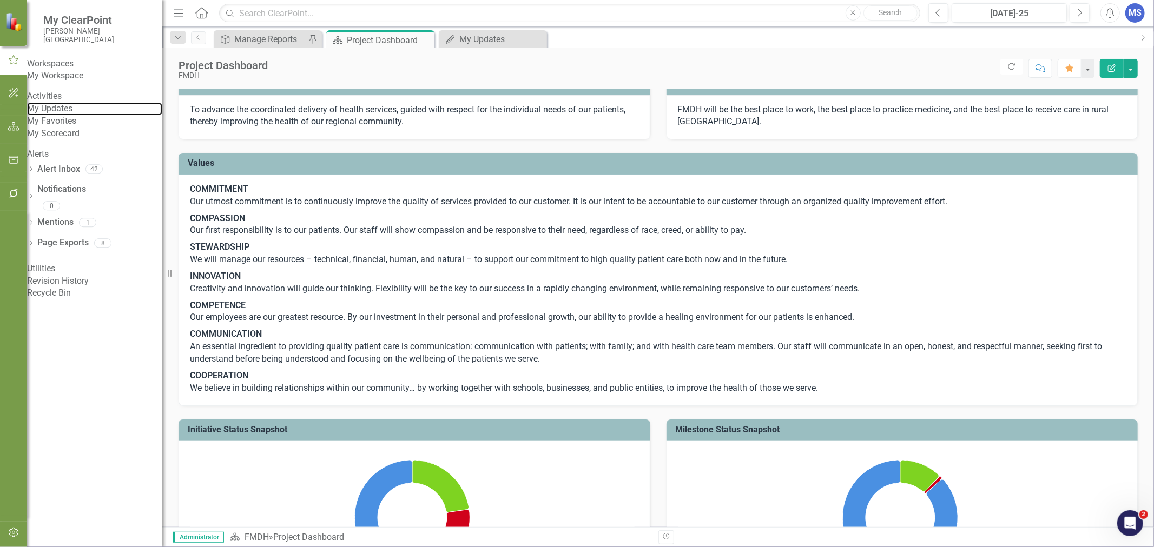
click at [66, 115] on link "My Updates" at bounding box center [94, 109] width 135 height 12
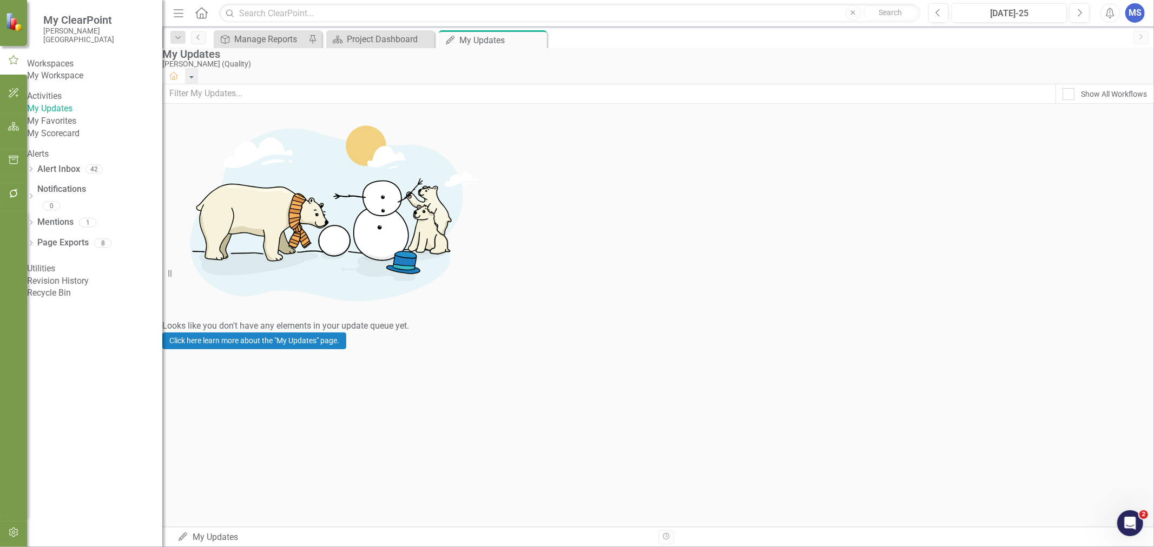
click at [1098, 95] on div "Show All Workflows" at bounding box center [1114, 94] width 66 height 11
click at [1069, 95] on input "Show All Workflows" at bounding box center [1065, 91] width 7 height 7
checkbox input "true"
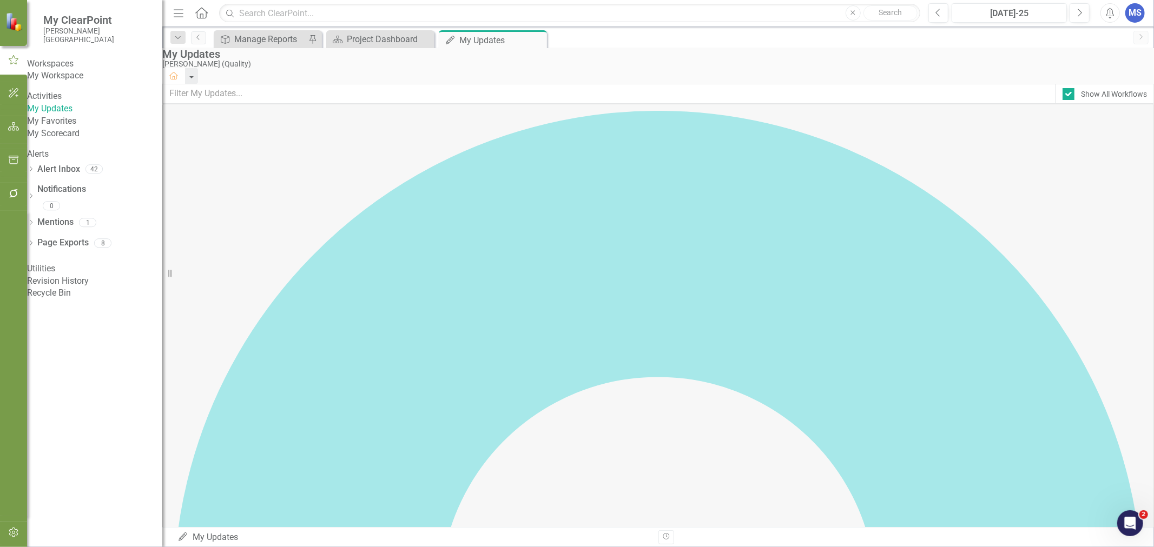
scroll to position [180, 0]
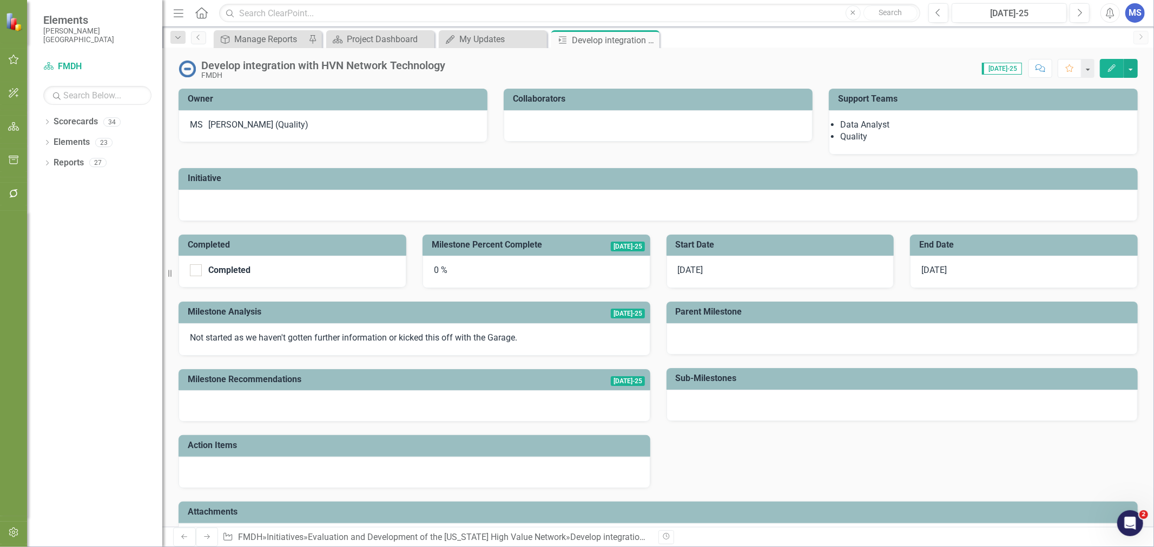
click at [0, 0] on icon "Close" at bounding box center [0, 0] width 0 height 0
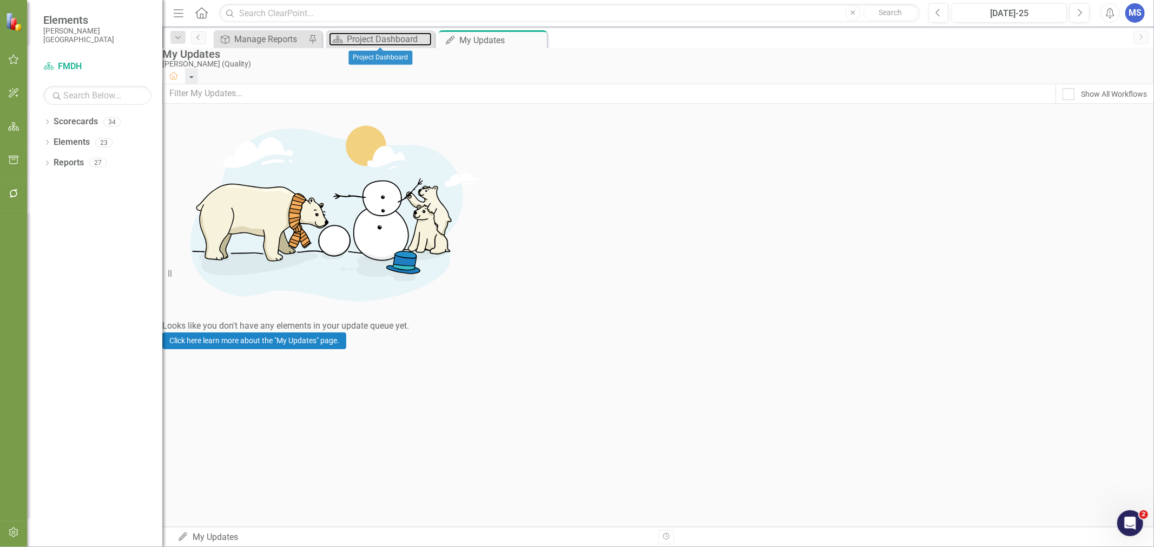
click at [379, 38] on div "Project Dashboard" at bounding box center [389, 39] width 85 height 14
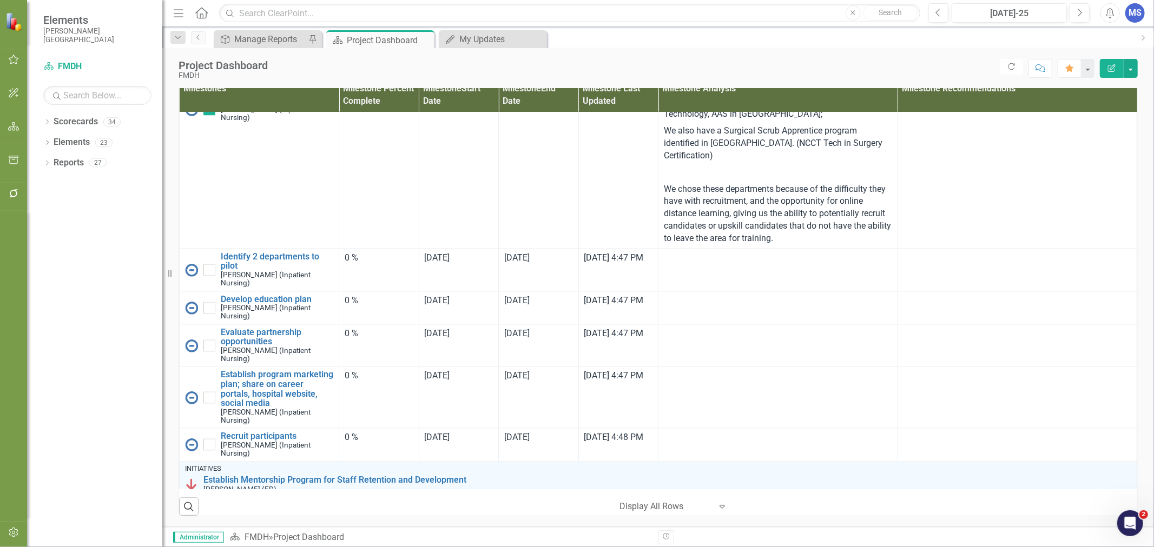
scroll to position [1743, 0]
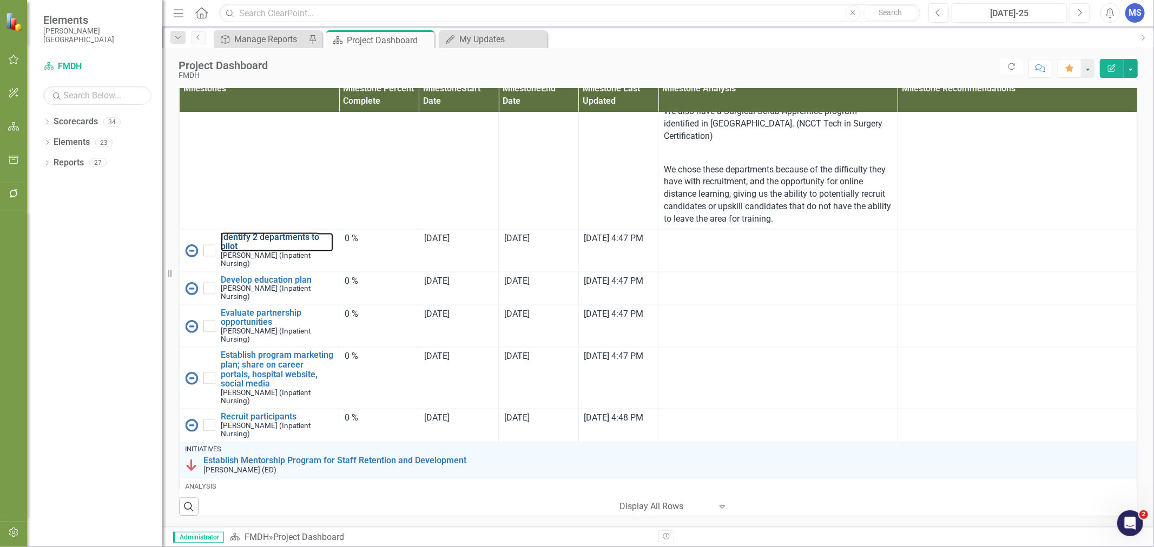
click at [277, 252] on link "Identify 2 departments to pilot" at bounding box center [277, 242] width 112 height 19
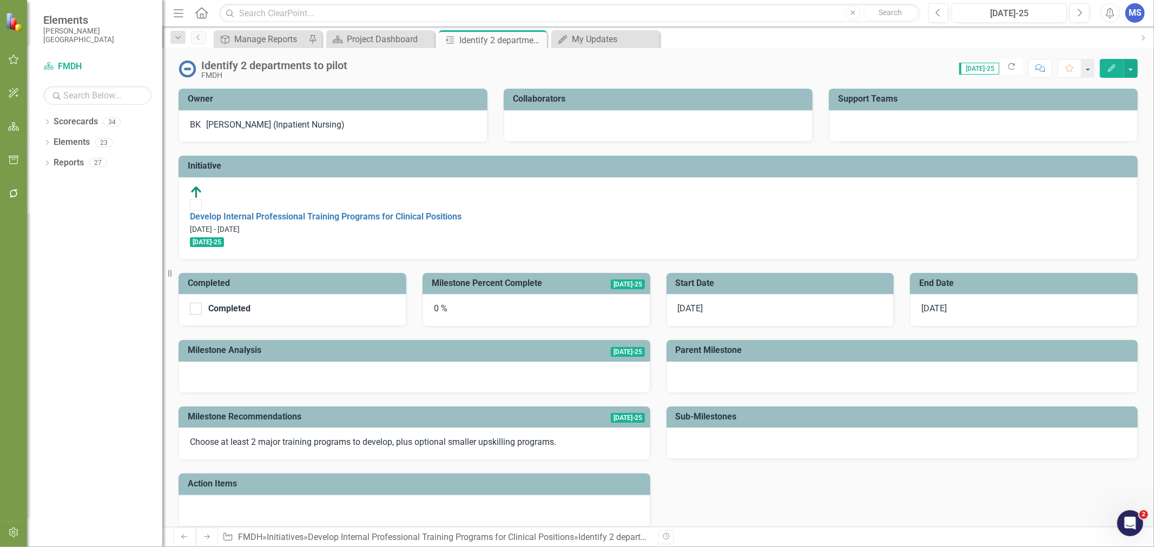
click at [982, 294] on div "[DATE]" at bounding box center [1024, 310] width 228 height 32
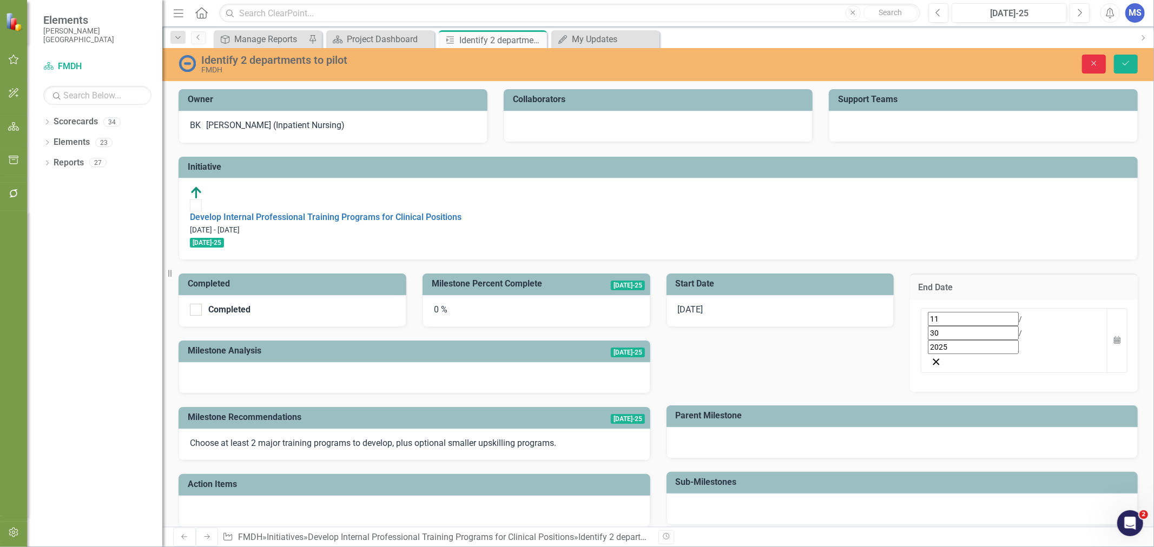
click at [1098, 55] on button "Close" at bounding box center [1094, 64] width 24 height 19
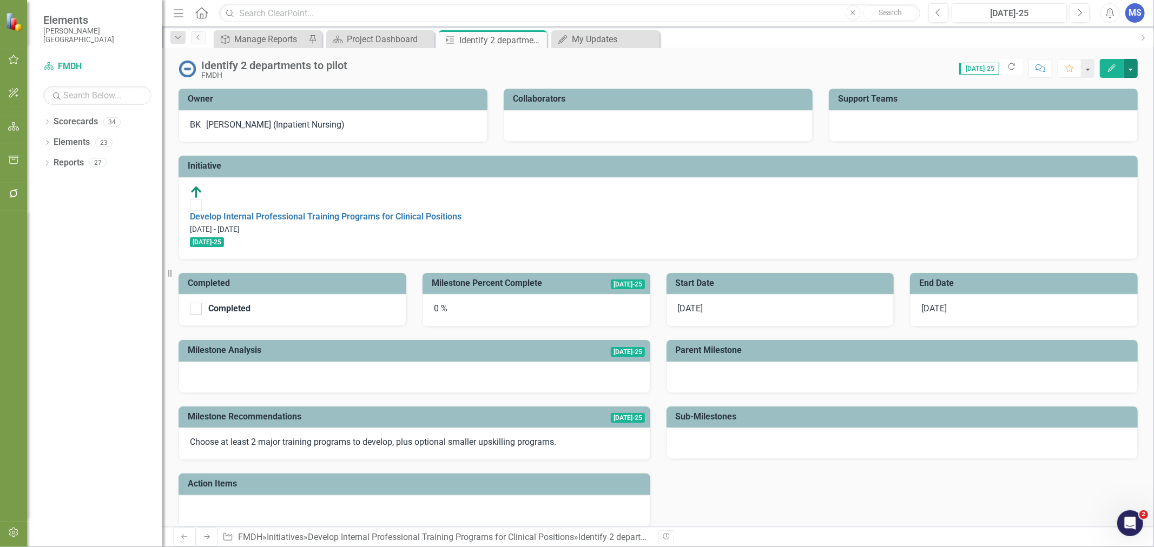
click at [1133, 71] on button "button" at bounding box center [1130, 68] width 14 height 19
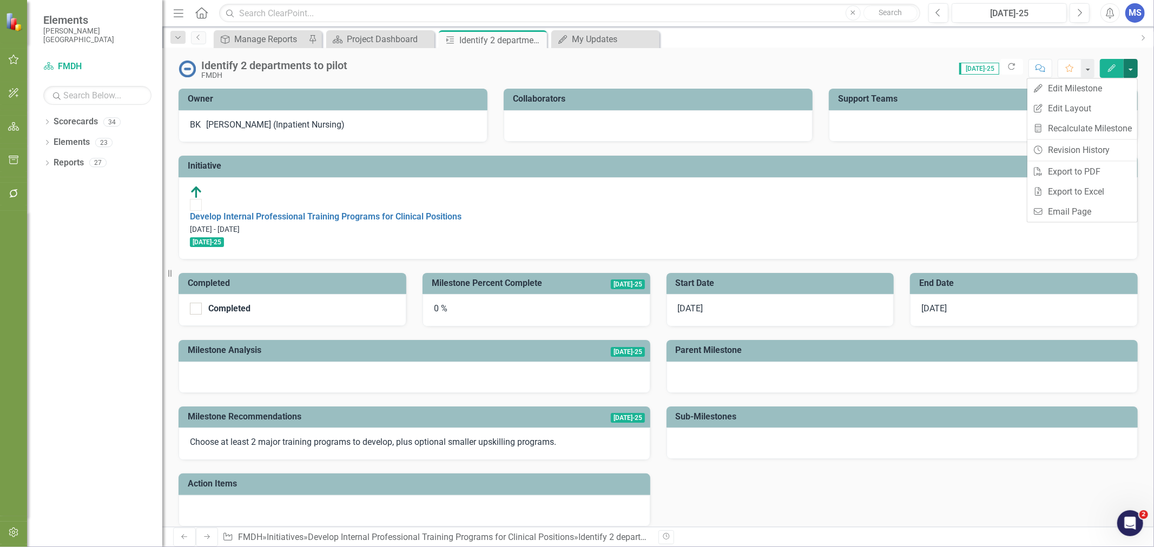
click at [868, 72] on div "Score: N/A [DATE]-25 Completed Refresh Comment Favorite Edit" at bounding box center [745, 68] width 785 height 18
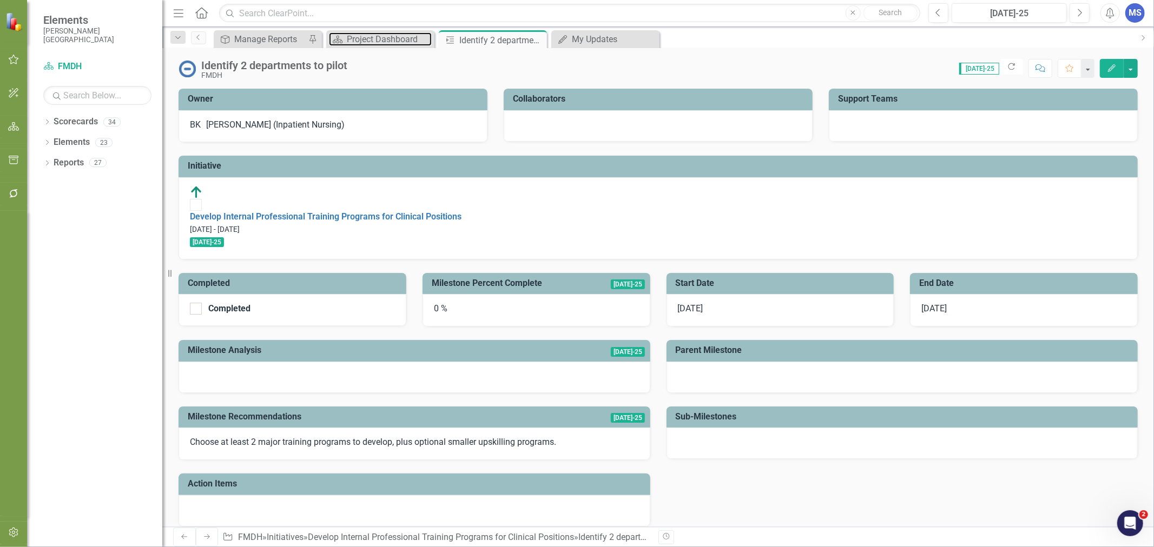
click at [355, 42] on div "Project Dashboard" at bounding box center [389, 39] width 85 height 14
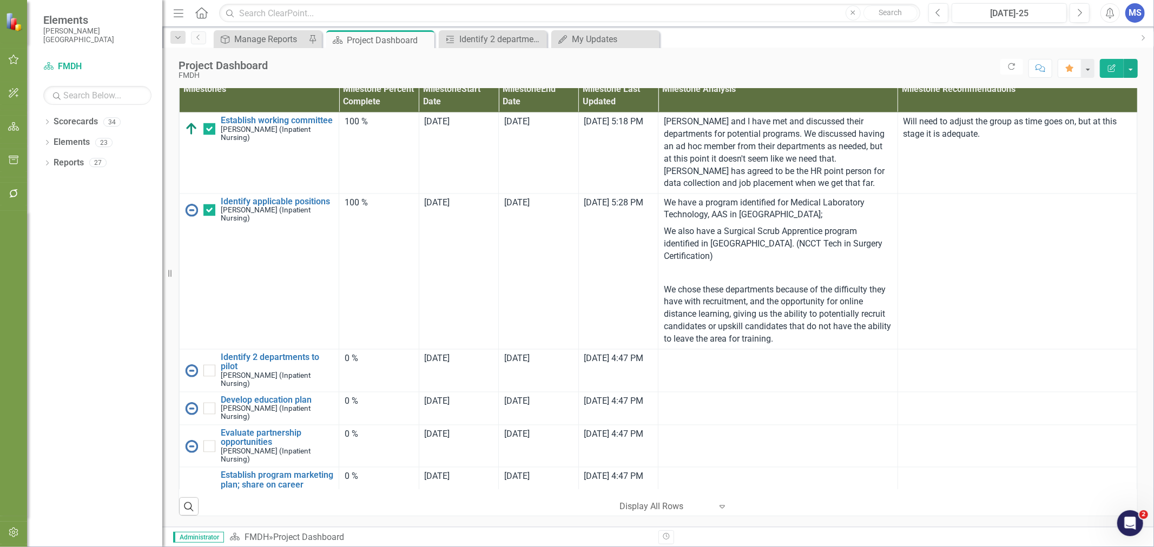
scroll to position [1562, 0]
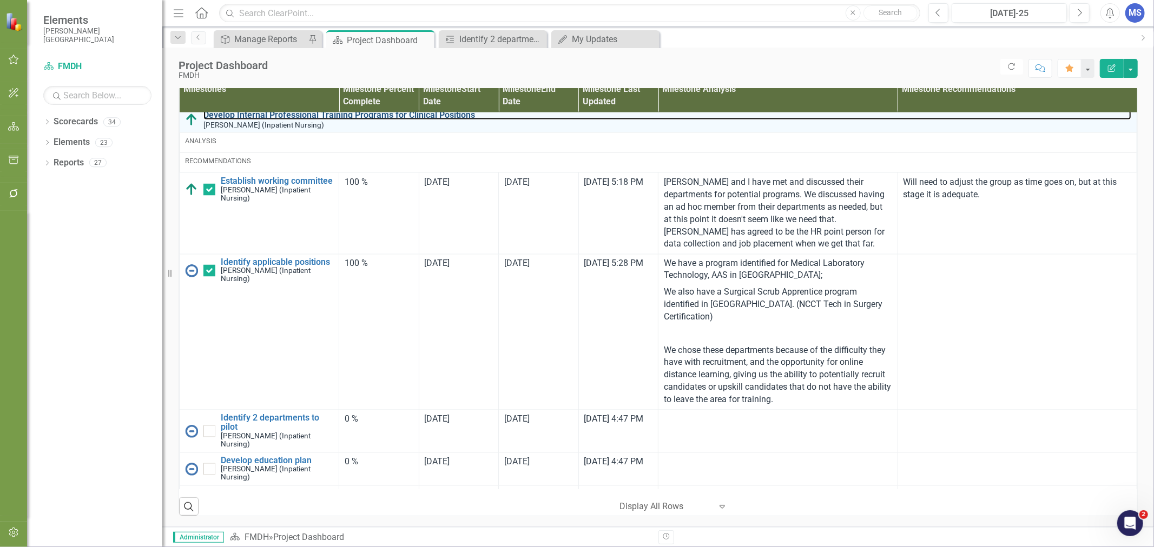
click at [440, 120] on link "Develop Internal Professional Training Programs for Clinical Positions" at bounding box center [667, 115] width 928 height 10
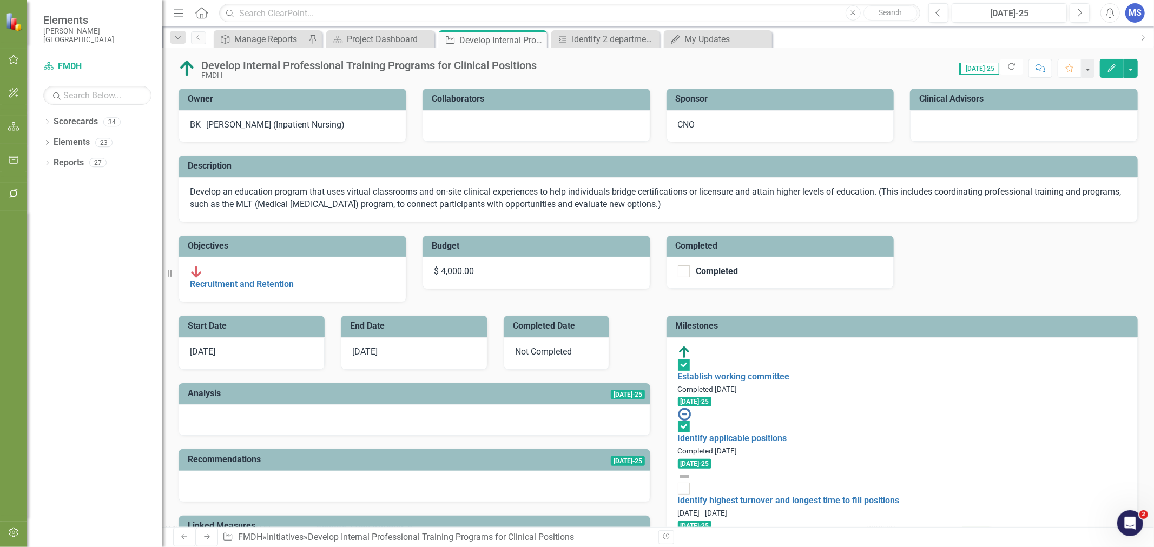
scroll to position [60, 0]
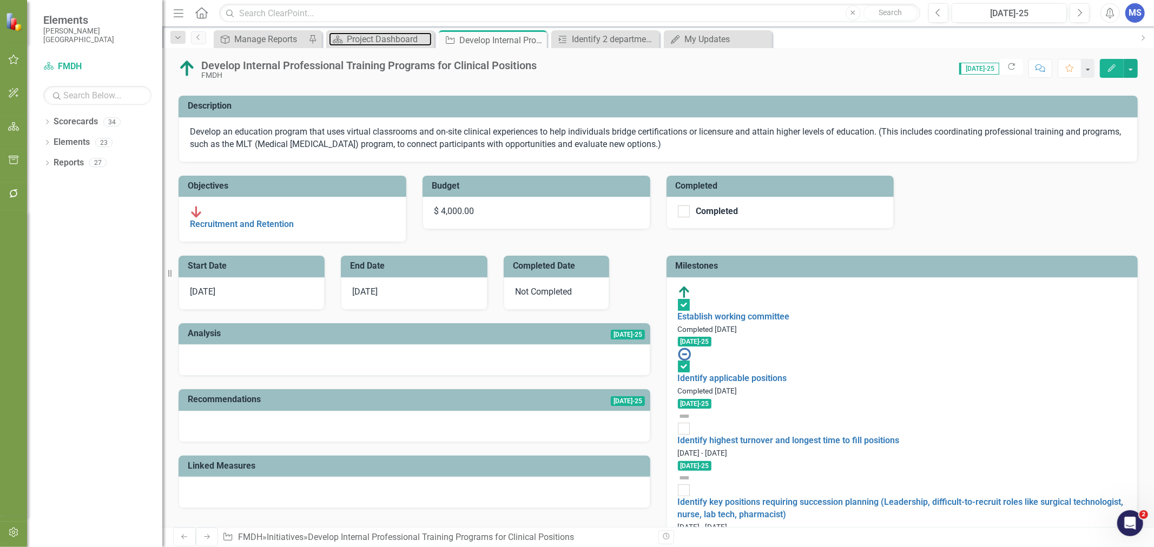
click at [390, 41] on div "Project Dashboard" at bounding box center [389, 39] width 85 height 14
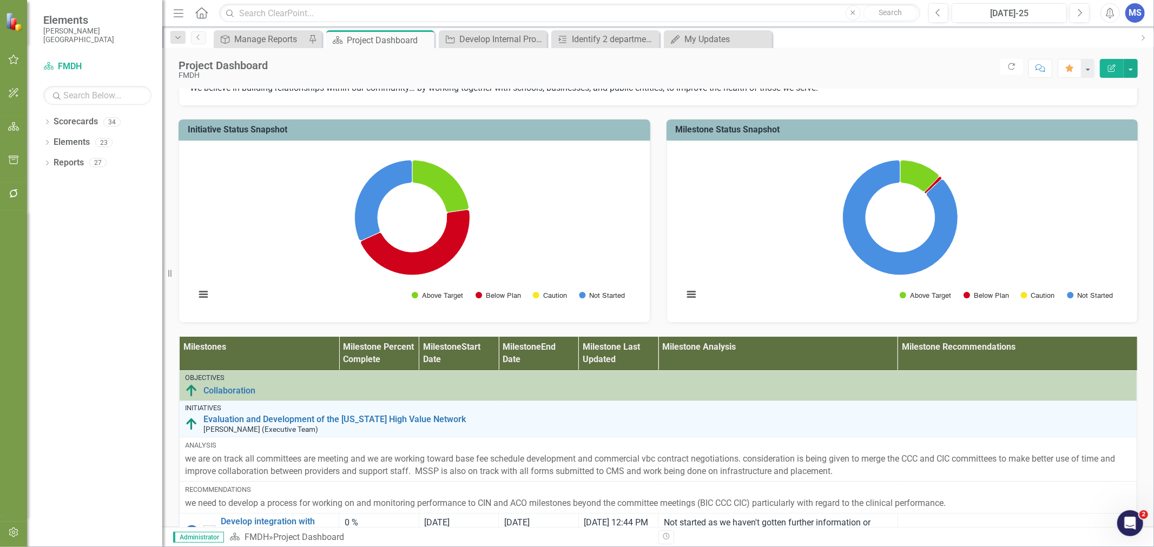
scroll to position [709, 0]
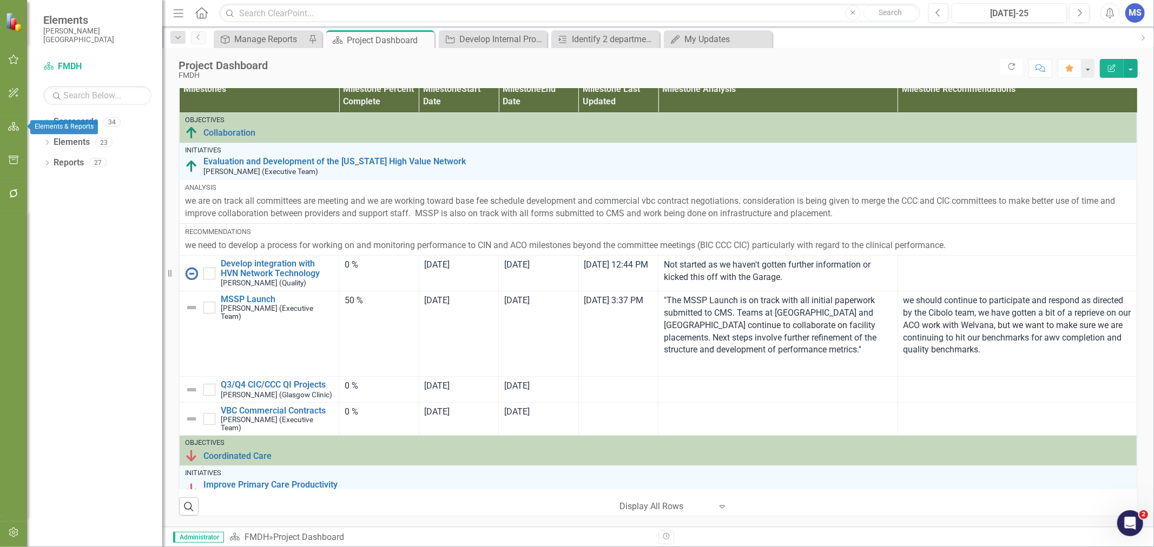
drag, startPoint x: 12, startPoint y: 127, endPoint x: 68, endPoint y: 125, distance: 55.2
click at [12, 127] on icon "button" at bounding box center [13, 126] width 11 height 9
click at [11, 128] on icon "button" at bounding box center [14, 127] width 12 height 10
click at [175, 15] on icon "Menu" at bounding box center [178, 12] width 14 height 11
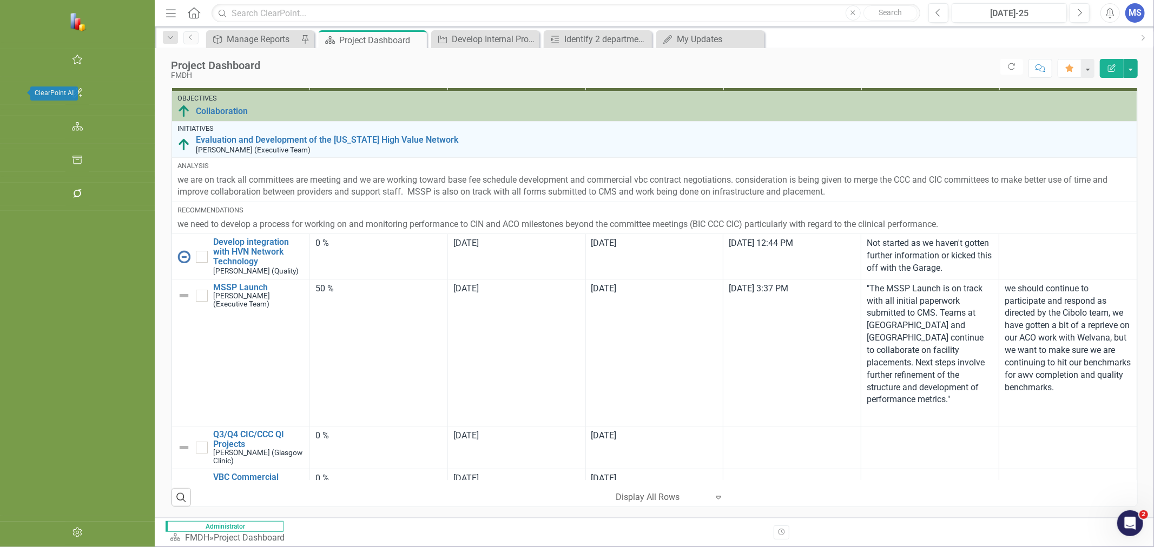
drag, startPoint x: 14, startPoint y: 125, endPoint x: 133, endPoint y: 161, distance: 123.7
click at [72, 125] on icon "button" at bounding box center [77, 126] width 11 height 9
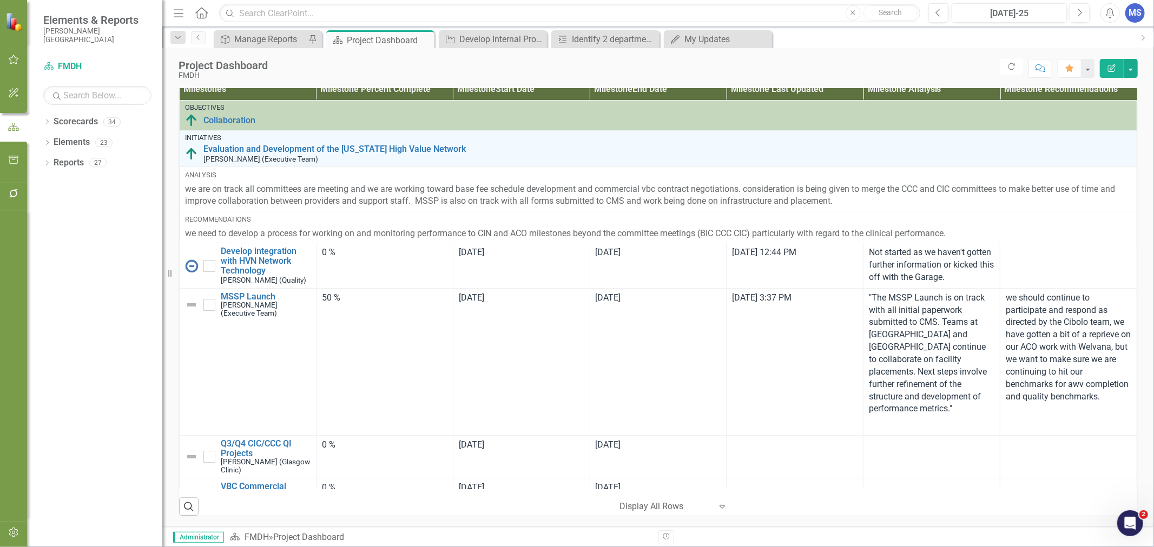
click at [47, 143] on icon "Dropdown" at bounding box center [47, 144] width 8 height 6
click at [84, 208] on link "Initiative Initiatives" at bounding box center [69, 204] width 52 height 12
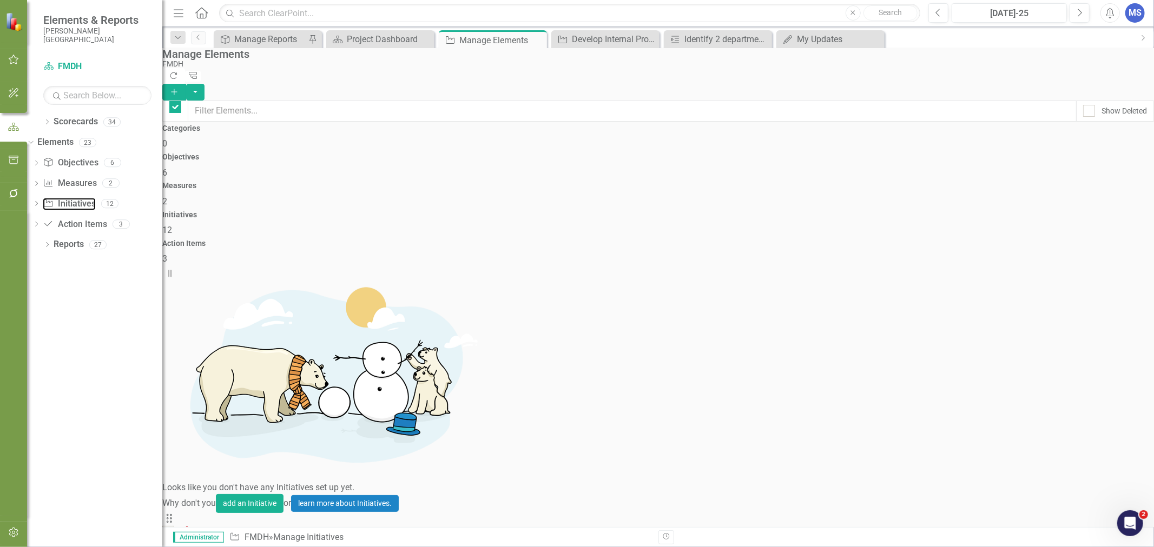
checkbox input "false"
click at [48, 244] on icon at bounding box center [47, 244] width 3 height 5
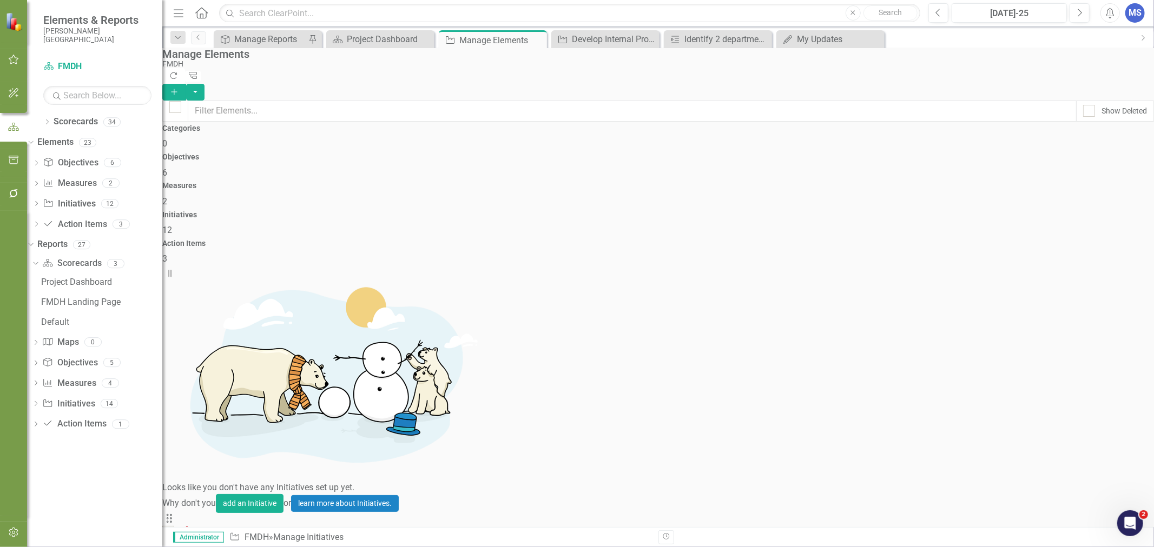
click at [39, 384] on icon "Dropdown" at bounding box center [36, 384] width 8 height 6
click at [39, 423] on icon "Dropdown" at bounding box center [36, 425] width 8 height 6
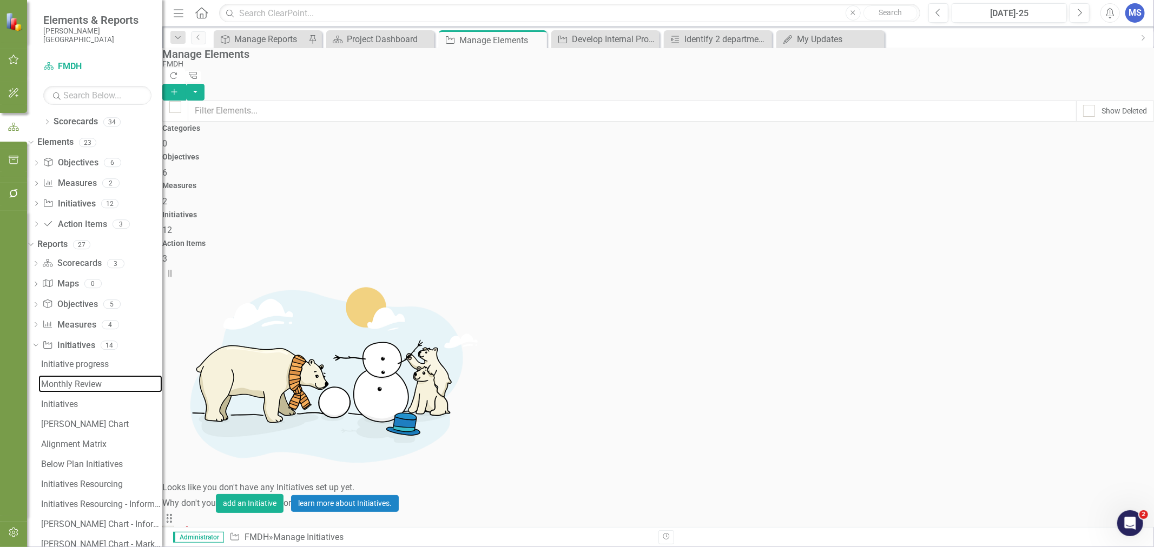
click at [114, 387] on div "Monthly Review" at bounding box center [101, 385] width 121 height 10
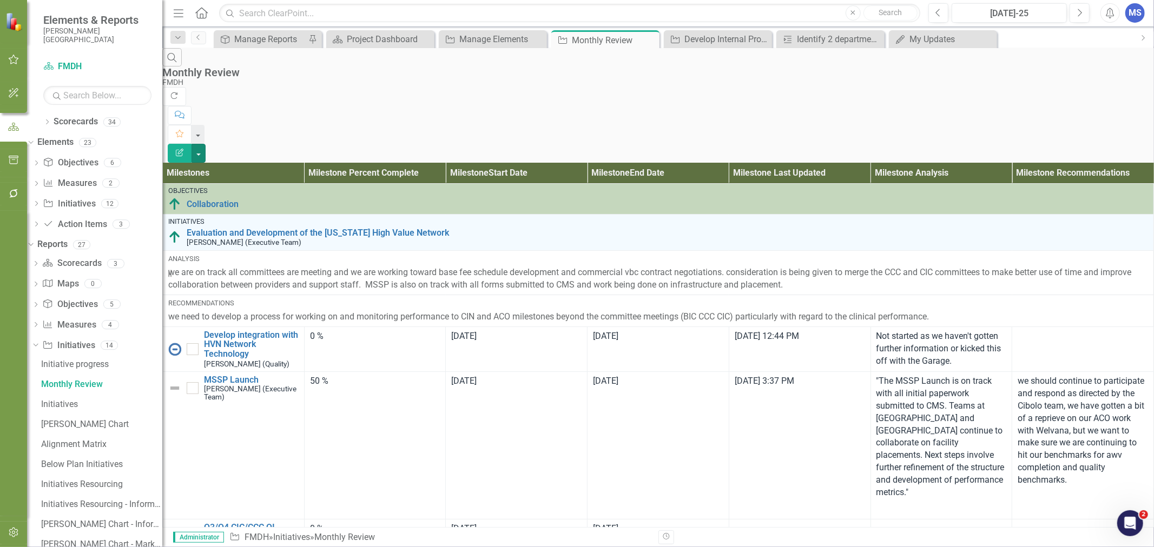
click at [206, 144] on button "button" at bounding box center [198, 153] width 14 height 19
click at [1118, 87] on link "Edit Report Edit Report" at bounding box center [1093, 88] width 85 height 20
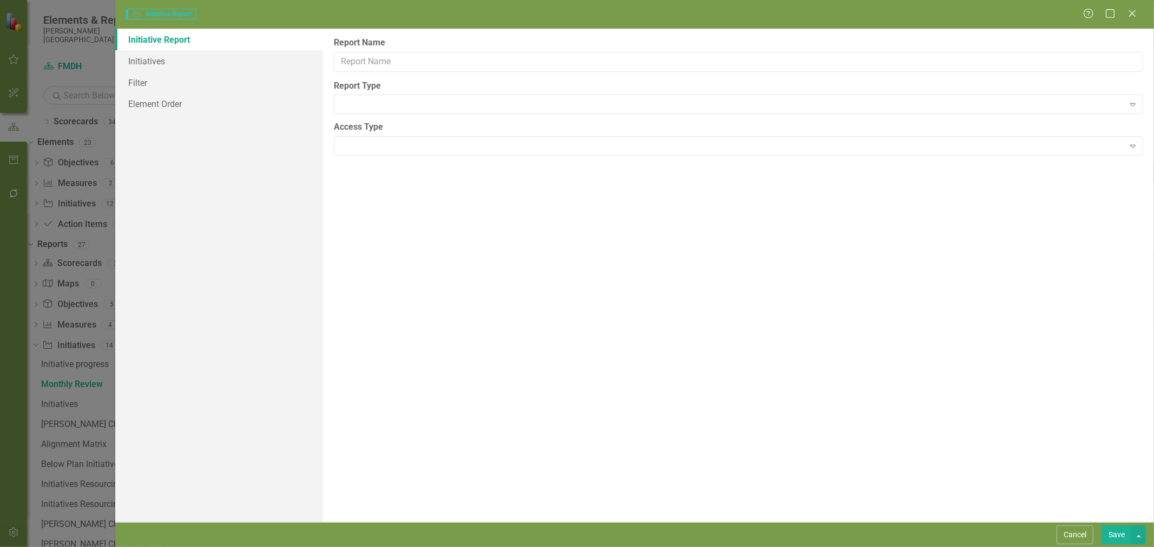
type input "Monthly Review"
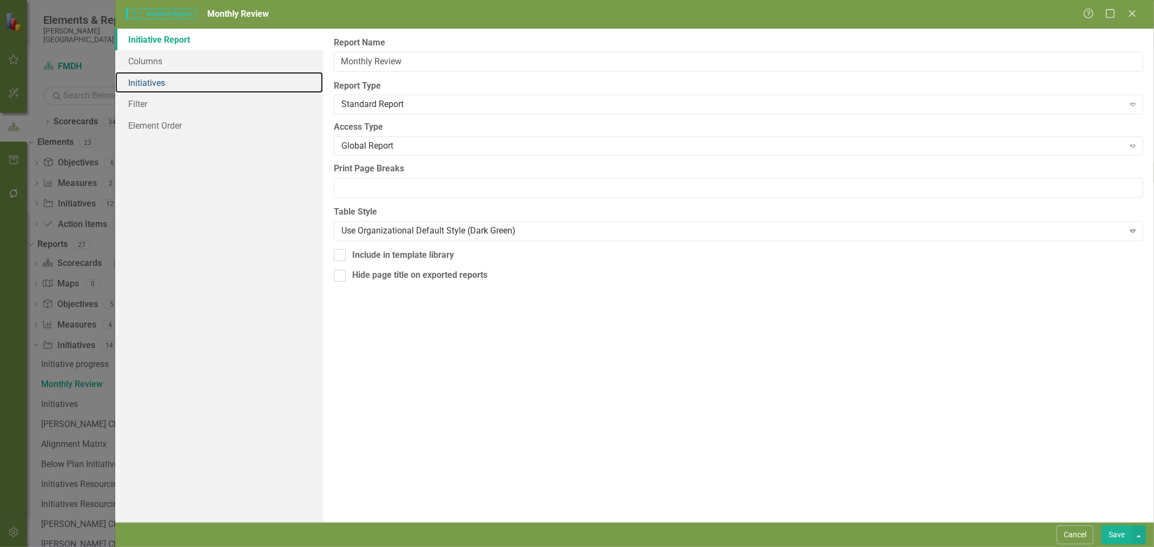
click at [163, 80] on link "Initiatives" at bounding box center [219, 83] width 208 height 22
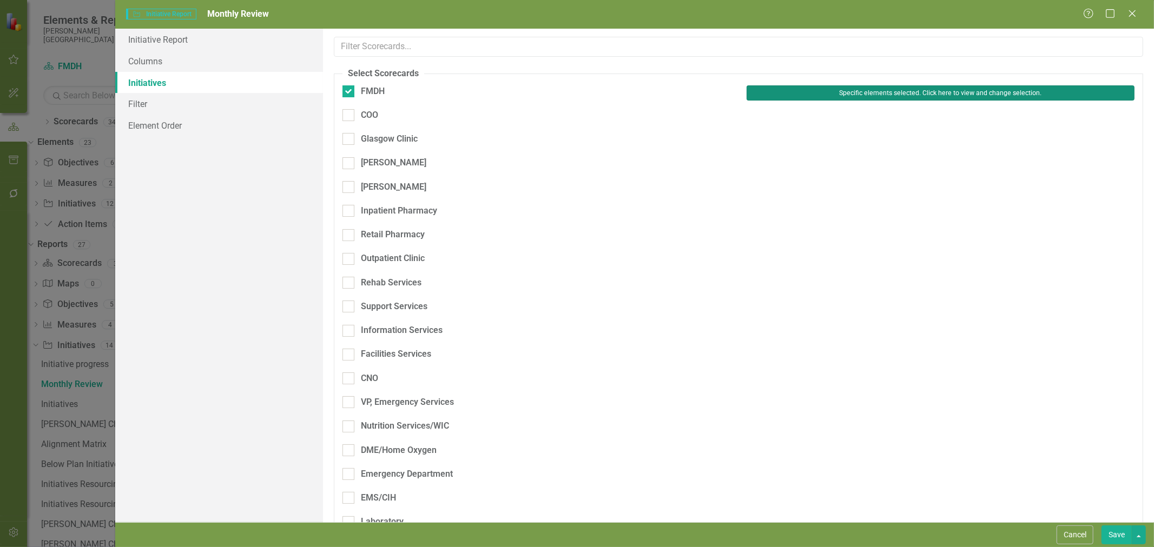
click at [898, 96] on button "Specific elements selected. Click here to view and change selection." at bounding box center [940, 92] width 388 height 15
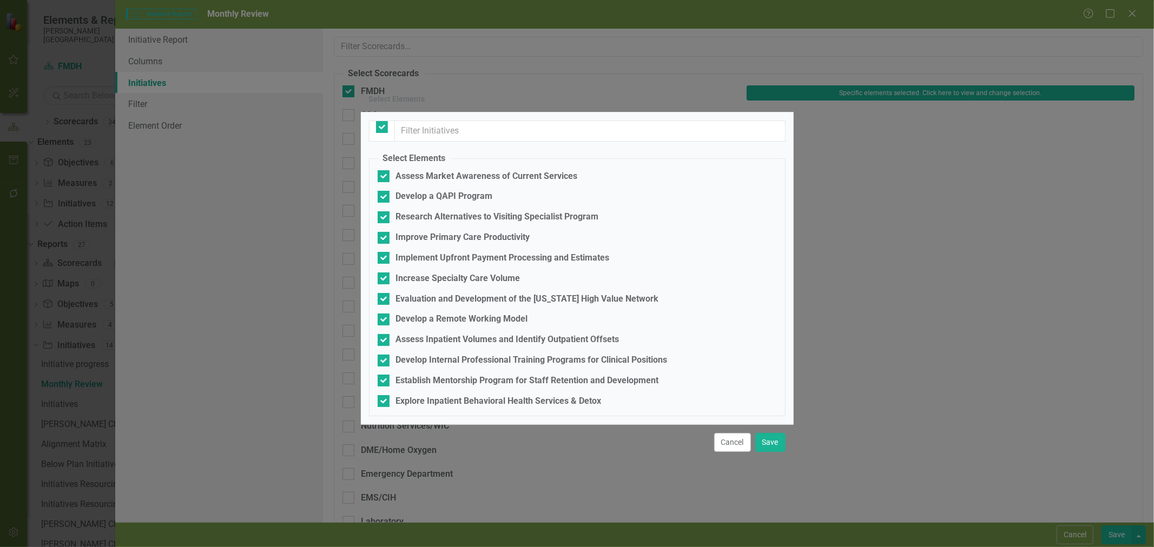
click at [738, 452] on button "Cancel" at bounding box center [732, 442] width 37 height 19
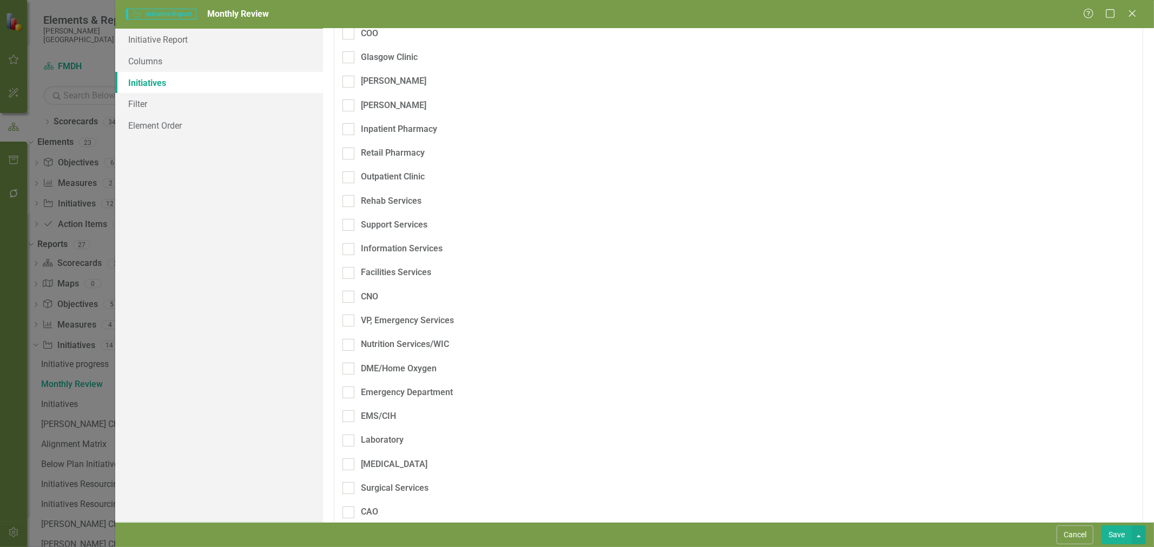
scroll to position [186, 0]
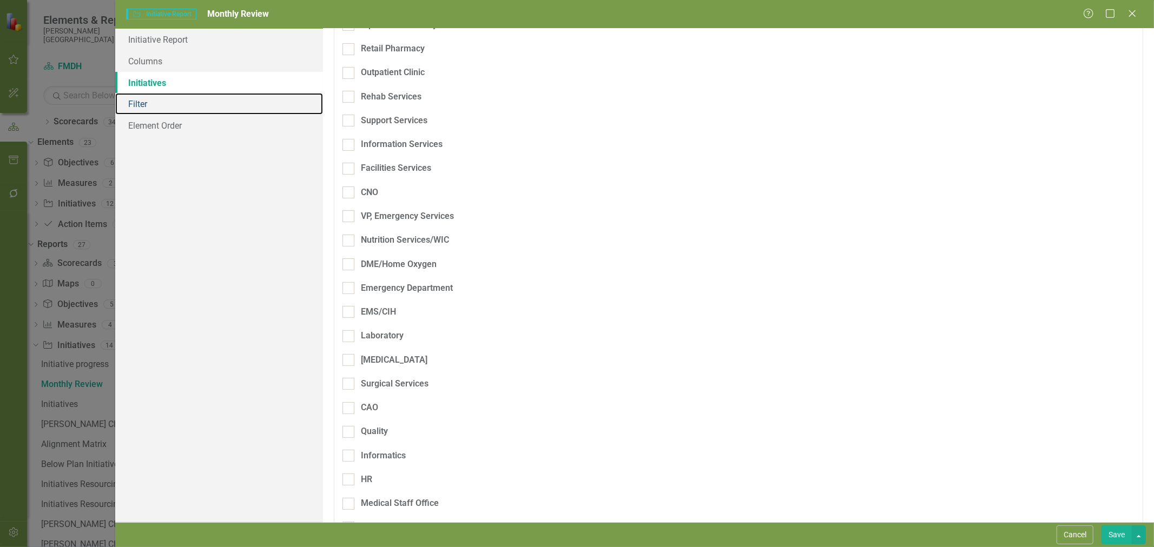
click at [157, 106] on link "Filter" at bounding box center [219, 104] width 208 height 22
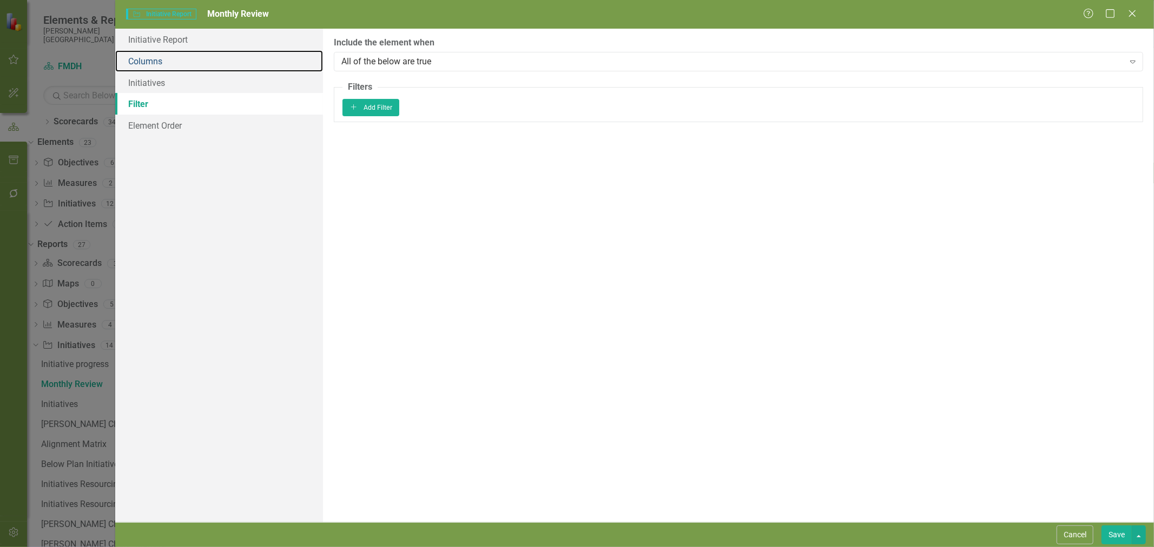
click at [166, 62] on link "Columns" at bounding box center [219, 61] width 208 height 22
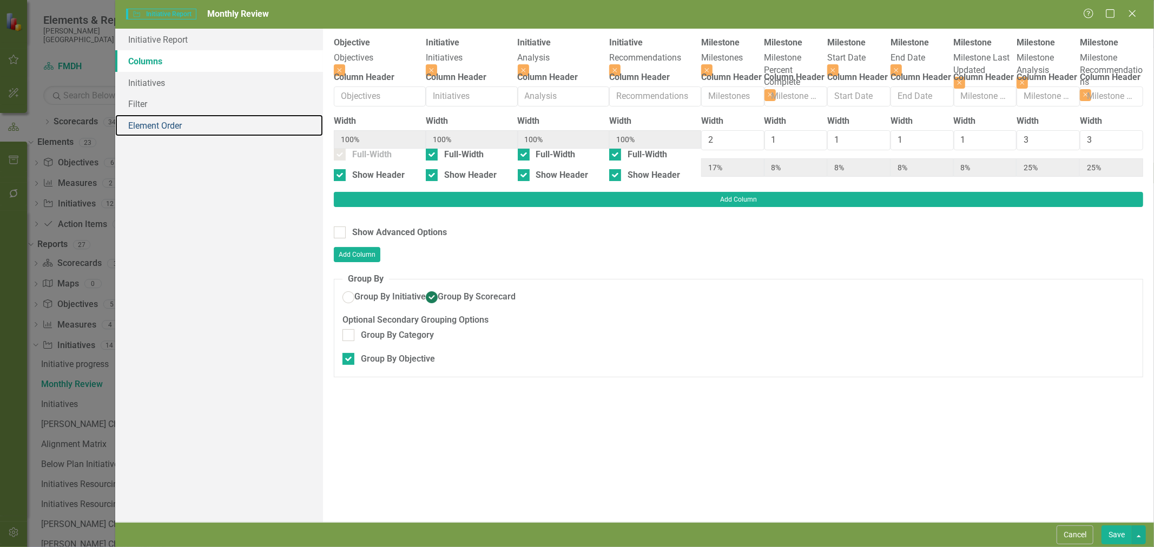
click at [161, 125] on link "Element Order" at bounding box center [219, 126] width 208 height 22
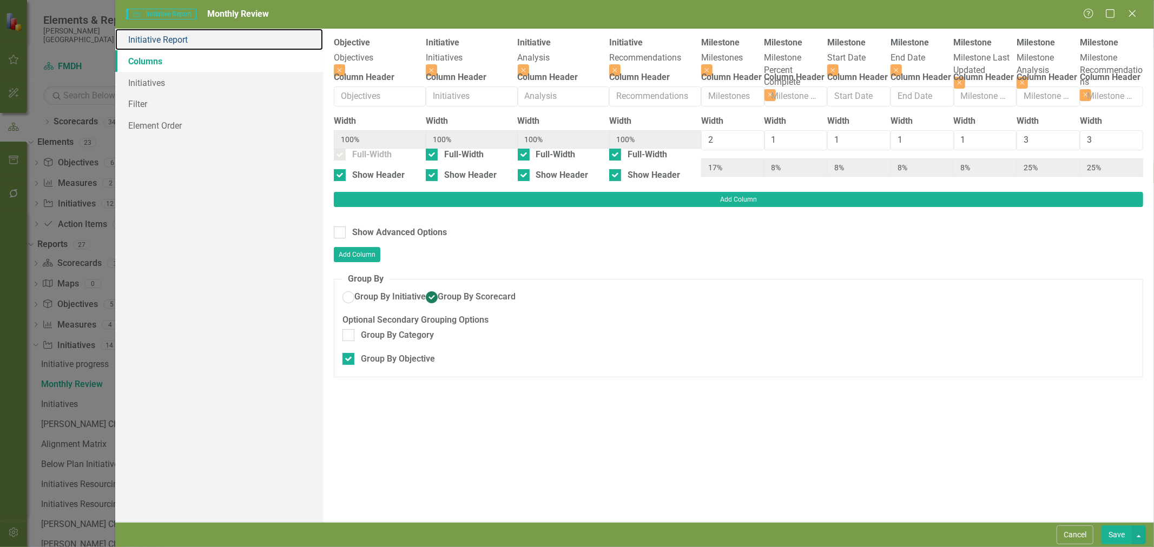
click at [166, 42] on link "Initiative Report" at bounding box center [219, 40] width 208 height 22
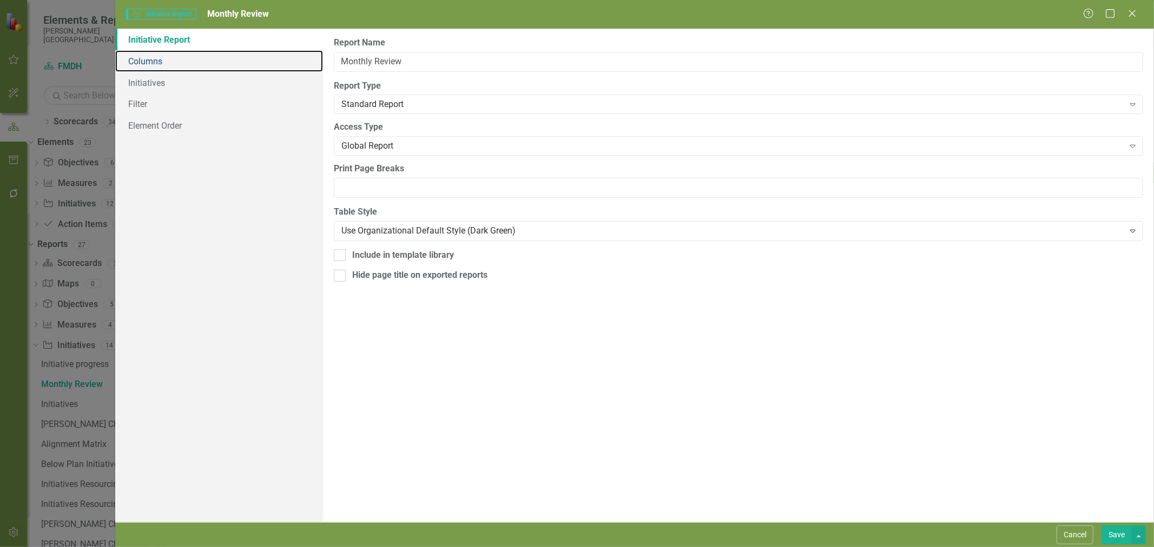
click at [167, 64] on link "Columns" at bounding box center [219, 61] width 208 height 22
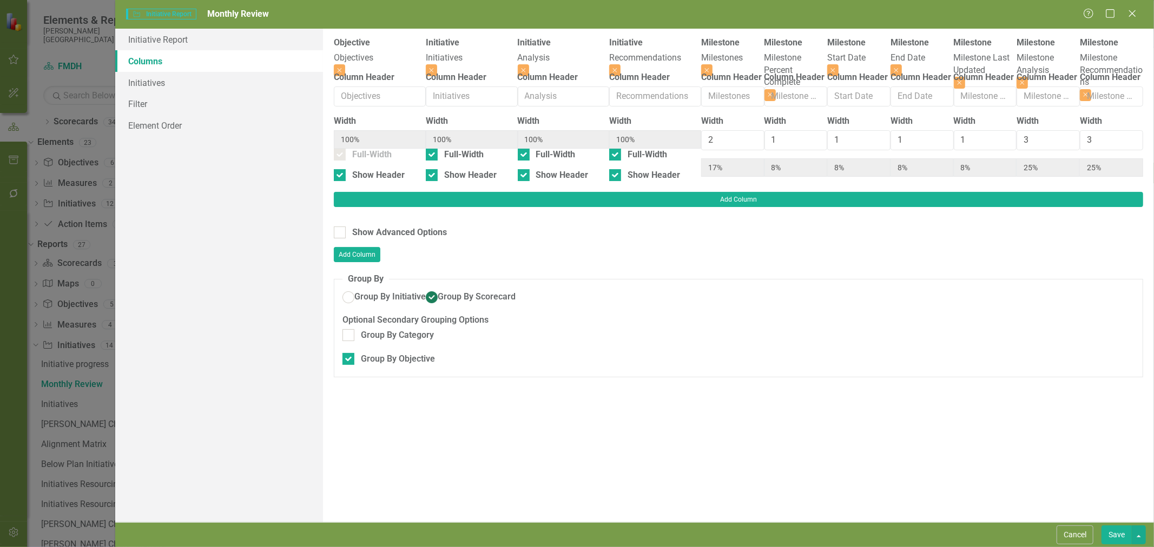
click at [1075, 531] on button "Cancel" at bounding box center [1074, 535] width 37 height 19
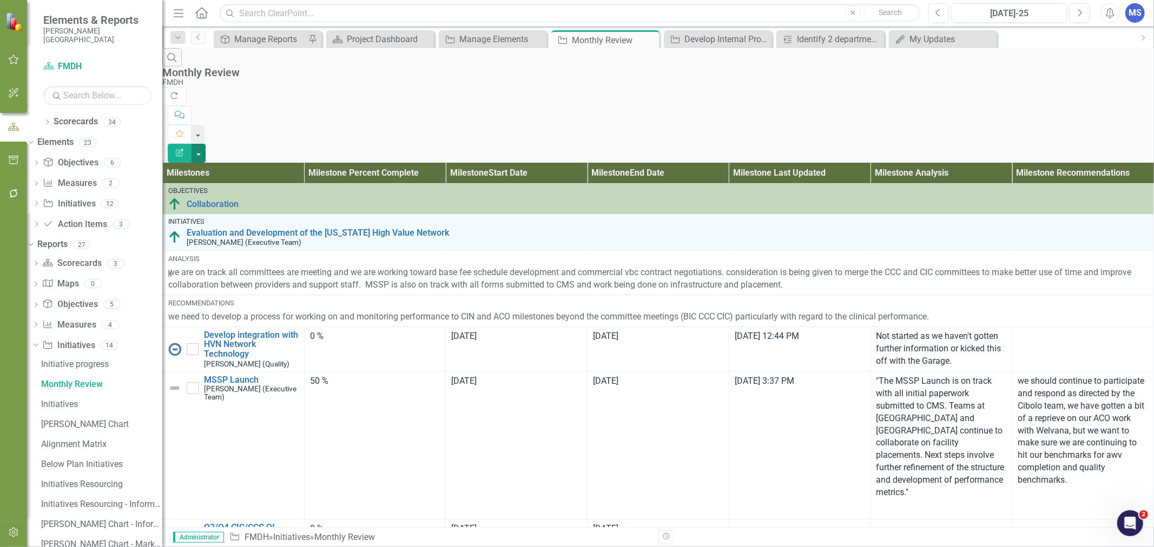
scroll to position [1562, 0]
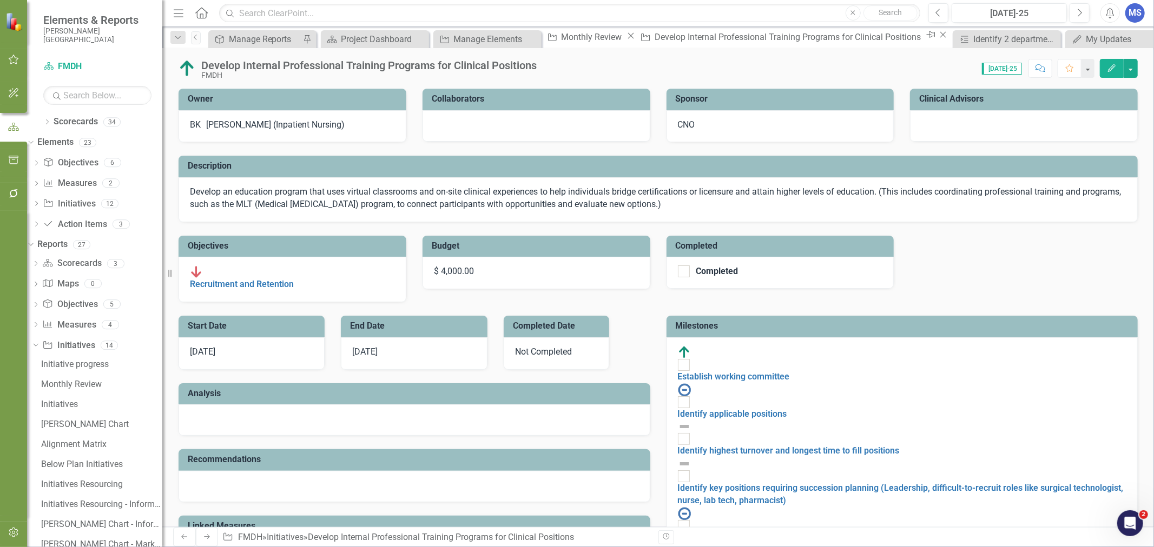
checkbox input "true"
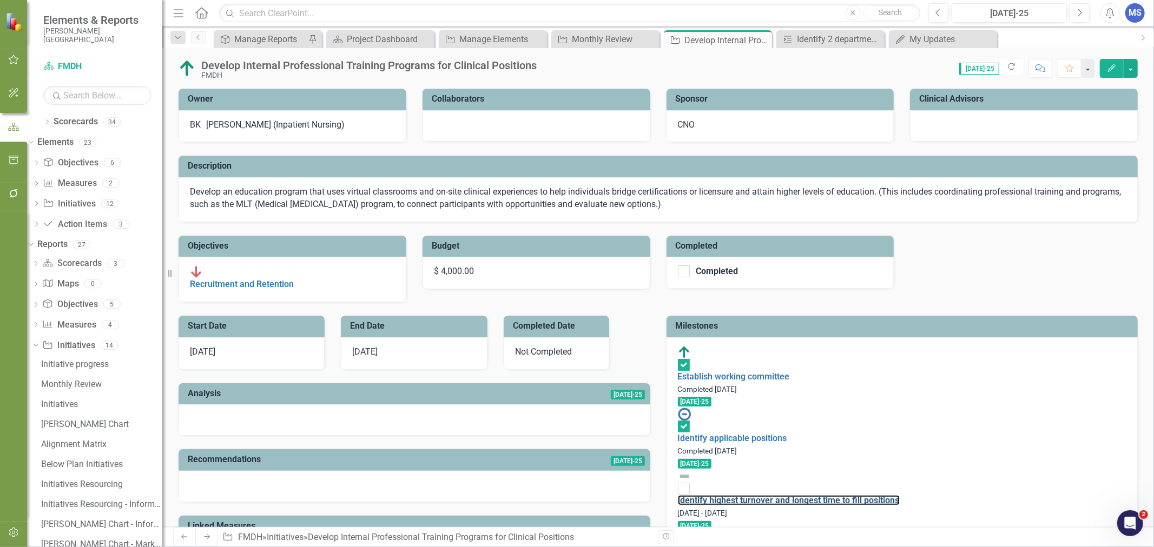
click at [791, 495] on link "Identify highest turnover and longest time to fill positions" at bounding box center [789, 500] width 222 height 10
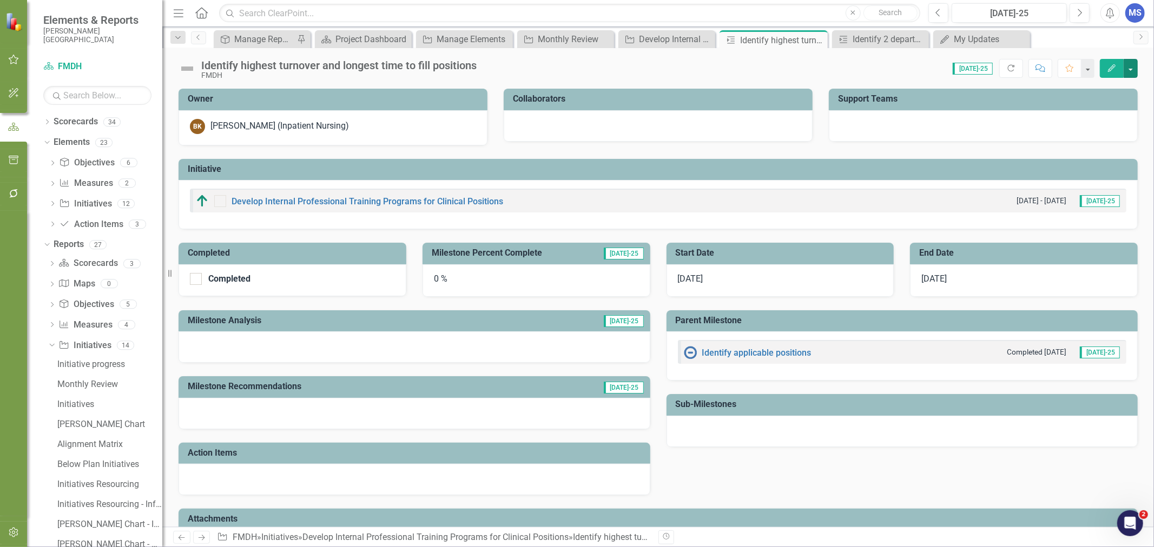
click at [1130, 68] on button "button" at bounding box center [1130, 68] width 14 height 19
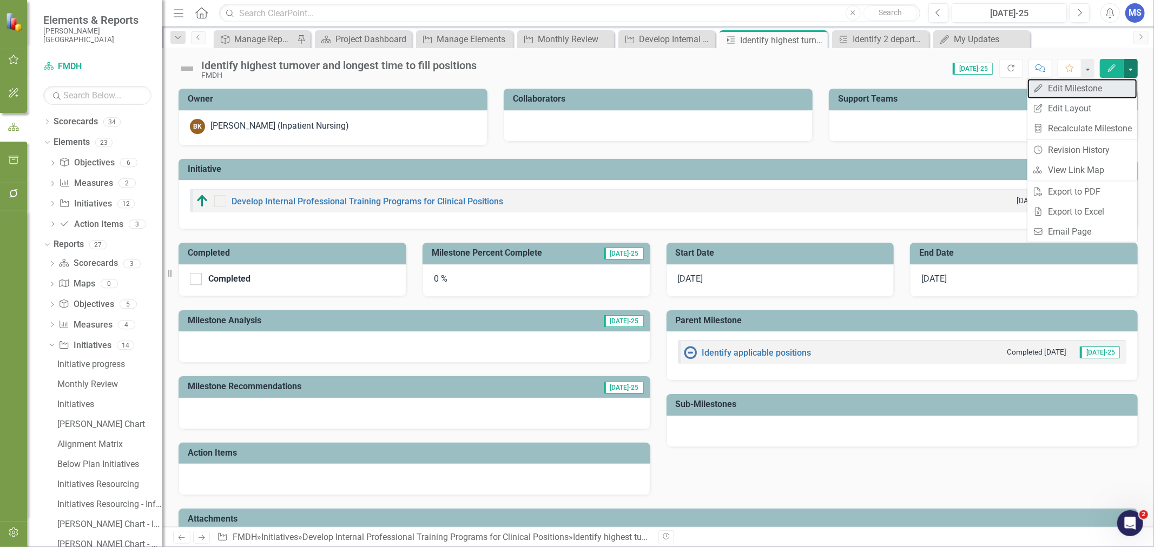
click at [1100, 85] on link "Edit Edit Milestone" at bounding box center [1082, 88] width 110 height 20
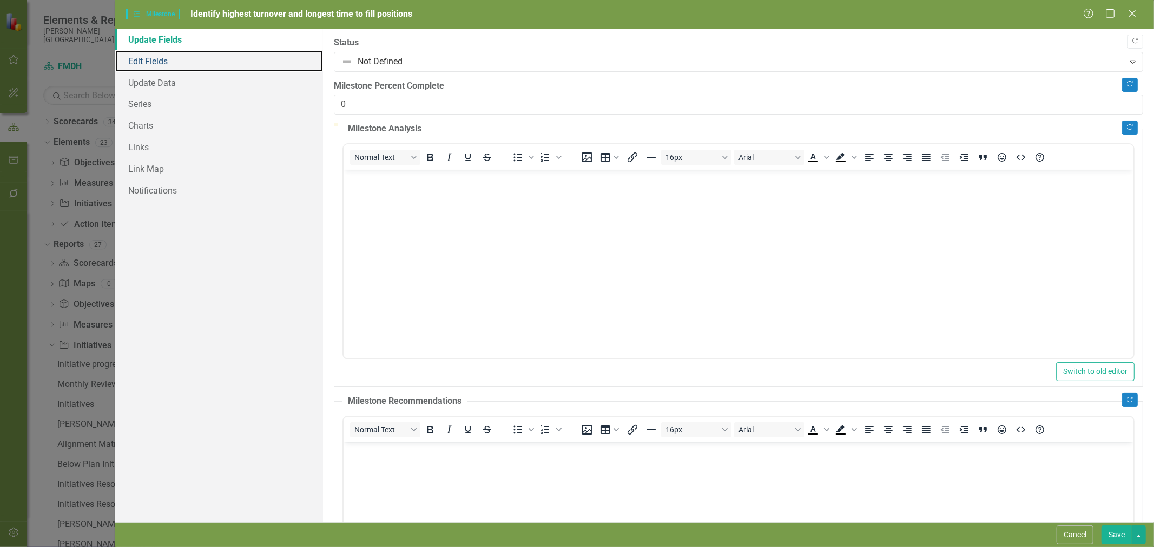
click at [178, 69] on link "Edit Fields" at bounding box center [219, 61] width 208 height 22
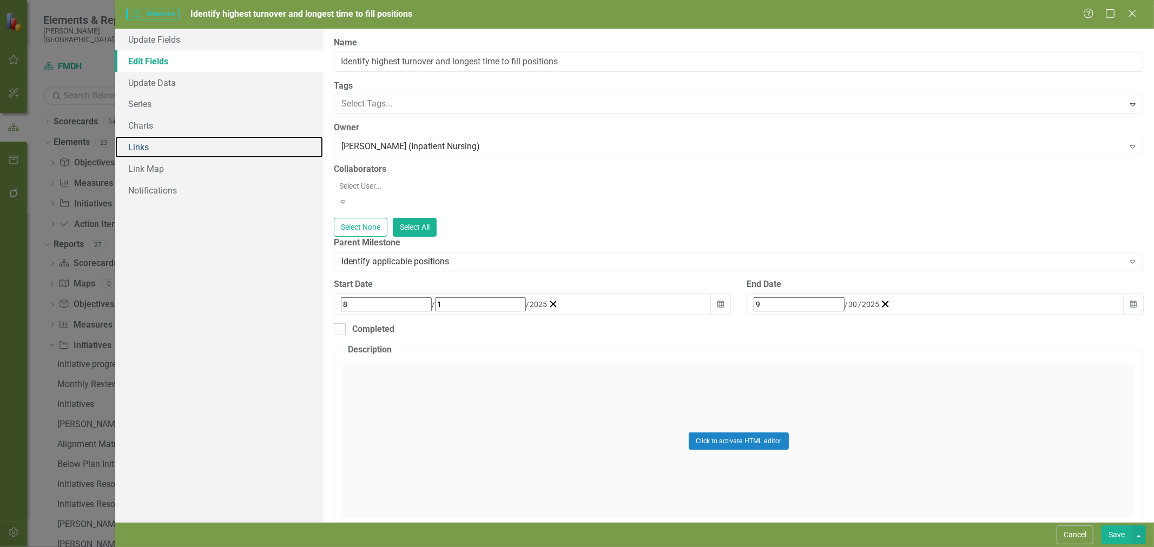
click at [156, 143] on link "Links" at bounding box center [219, 147] width 208 height 22
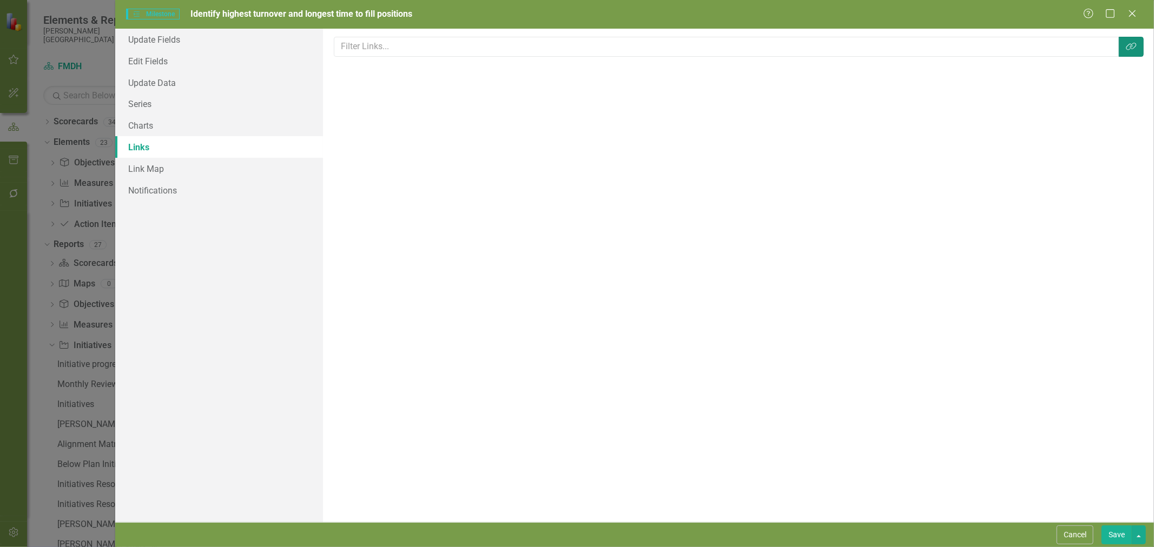
click at [1129, 49] on icon "button" at bounding box center [1130, 47] width 10 height 8
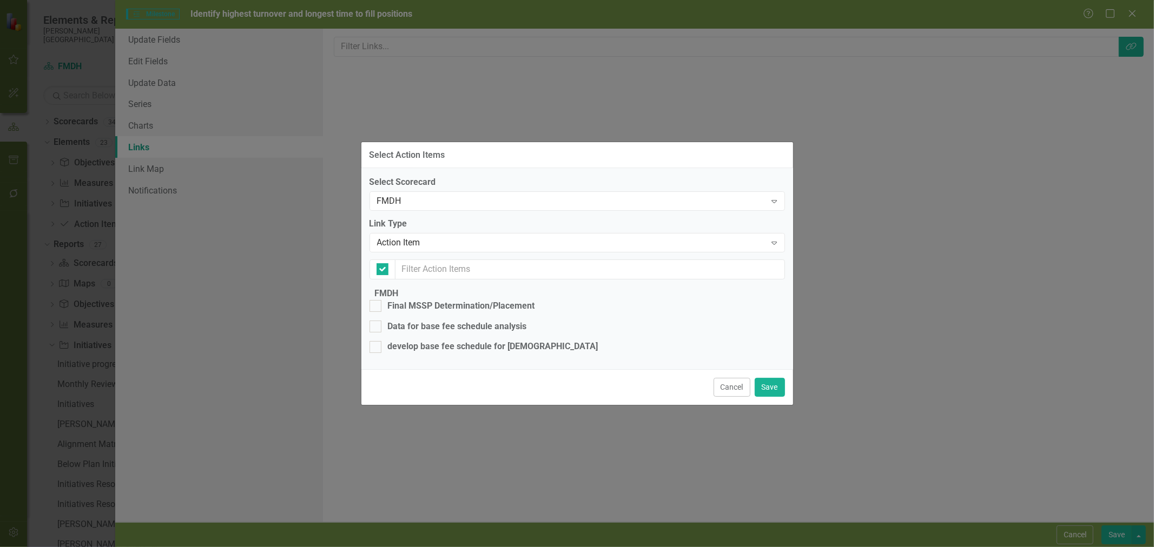
checkbox input "false"
click at [534, 237] on div "Action Item" at bounding box center [571, 243] width 389 height 12
click at [541, 191] on div "FMDH Expand" at bounding box center [576, 200] width 415 height 19
click at [717, 397] on button "Cancel" at bounding box center [731, 387] width 37 height 19
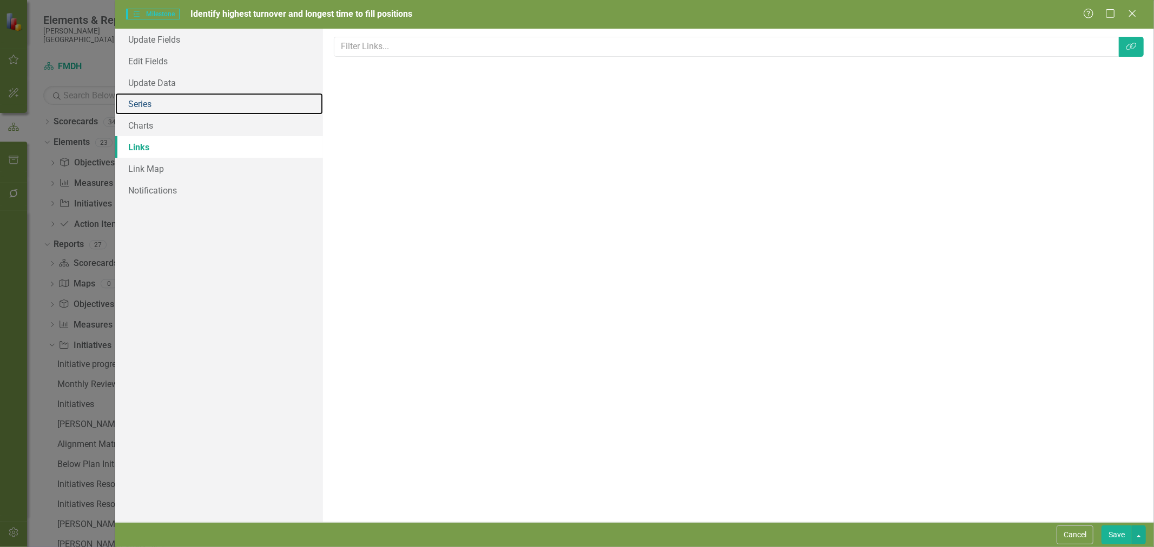
click at [160, 109] on link "Series" at bounding box center [219, 104] width 208 height 22
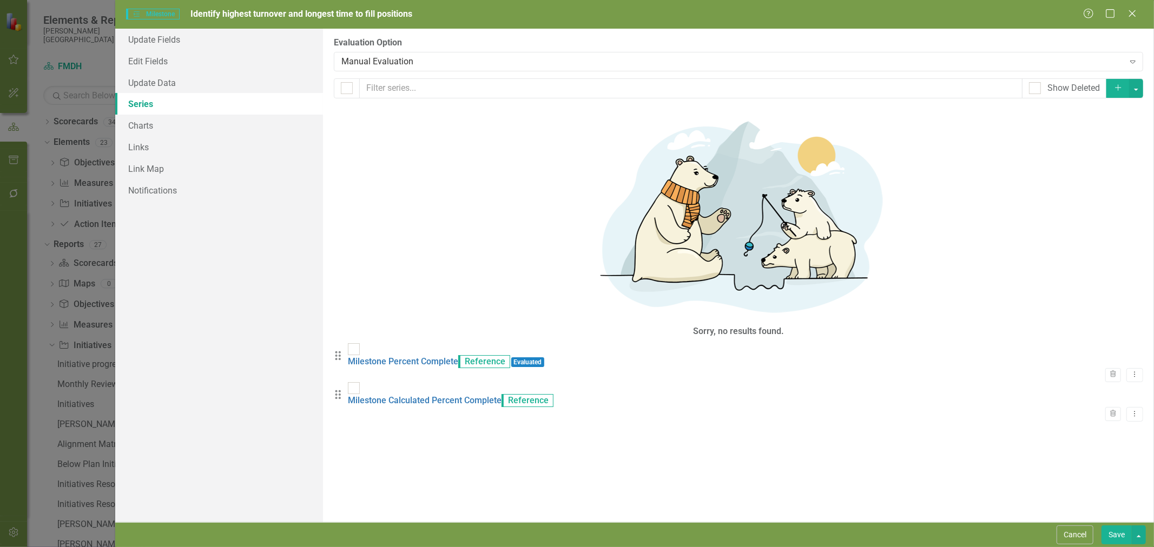
click at [413, 59] on div "Manual Evaluation" at bounding box center [732, 61] width 782 height 12
click at [1114, 533] on button "Save" at bounding box center [1116, 535] width 30 height 19
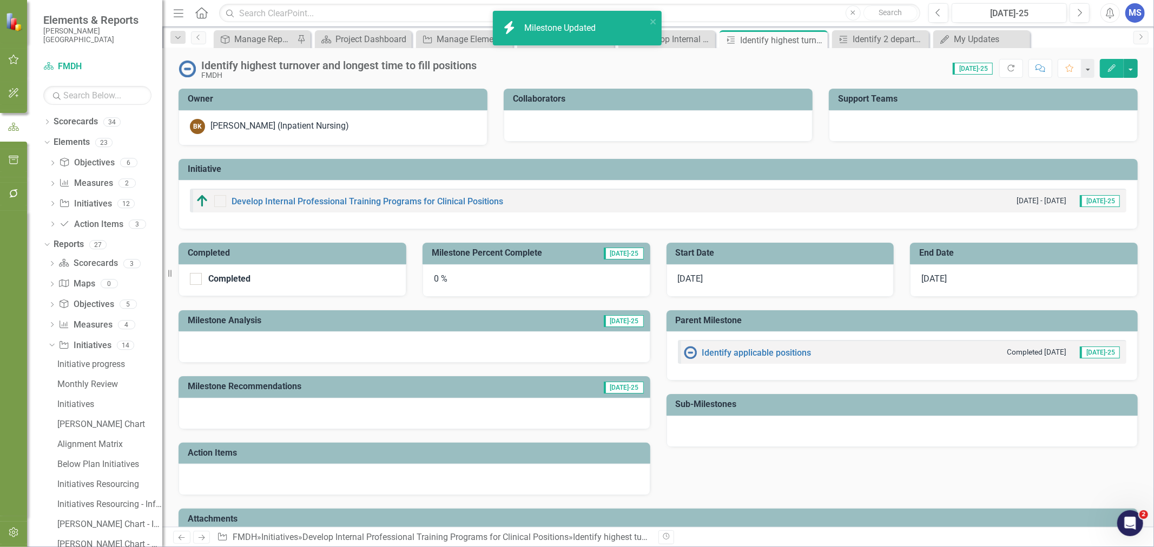
click at [0, 0] on icon "Close" at bounding box center [0, 0] width 0 height 0
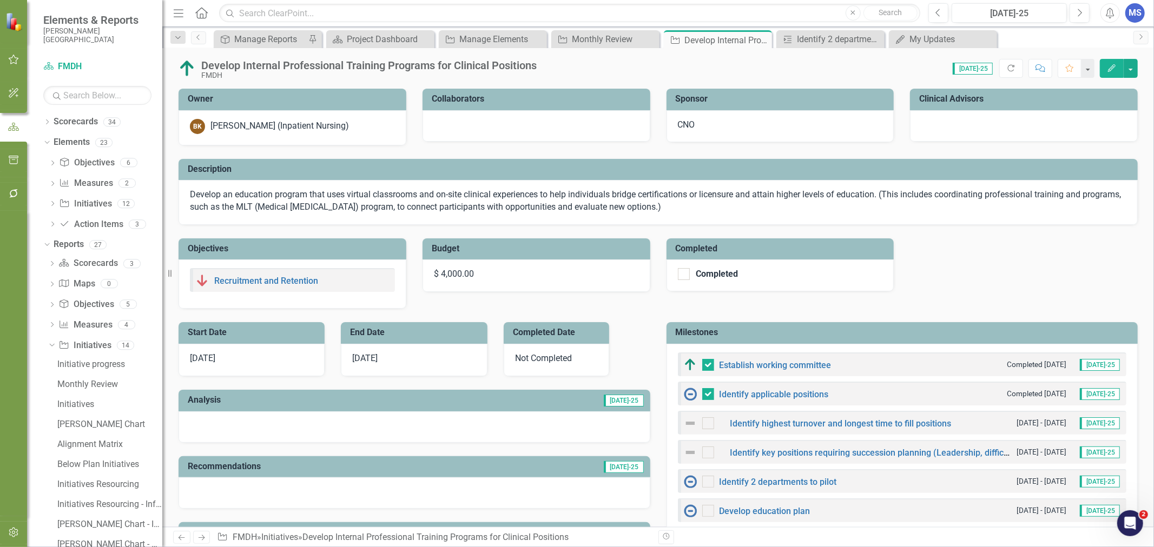
checkbox input "false"
checkbox input "true"
click at [812, 453] on link "Identify key positions requiring succession planning (Leadership, difficult-to-…" at bounding box center [1007, 453] width 555 height 10
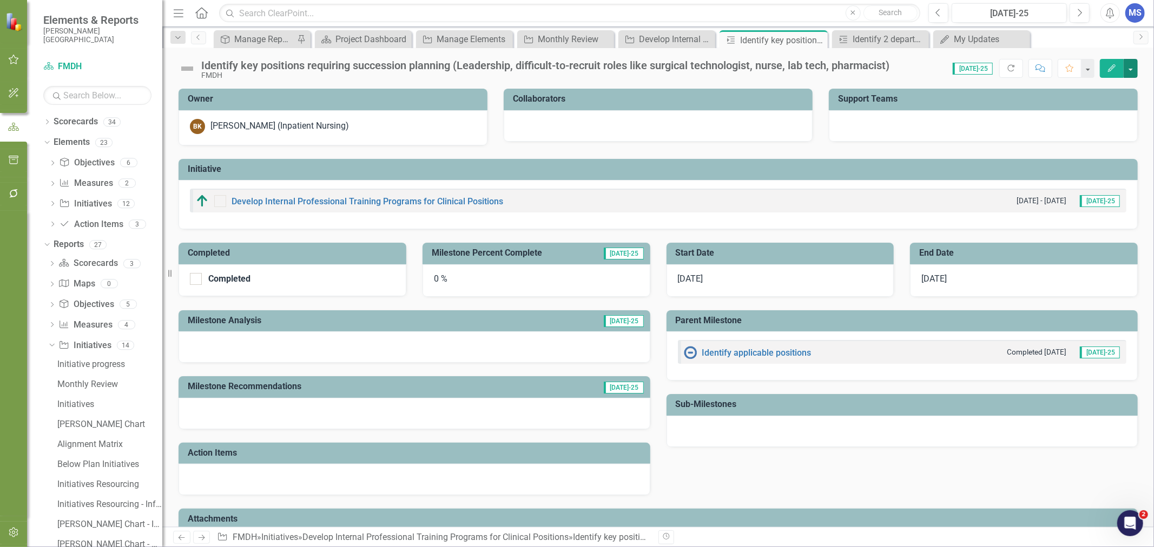
click at [1129, 67] on button "button" at bounding box center [1130, 68] width 14 height 19
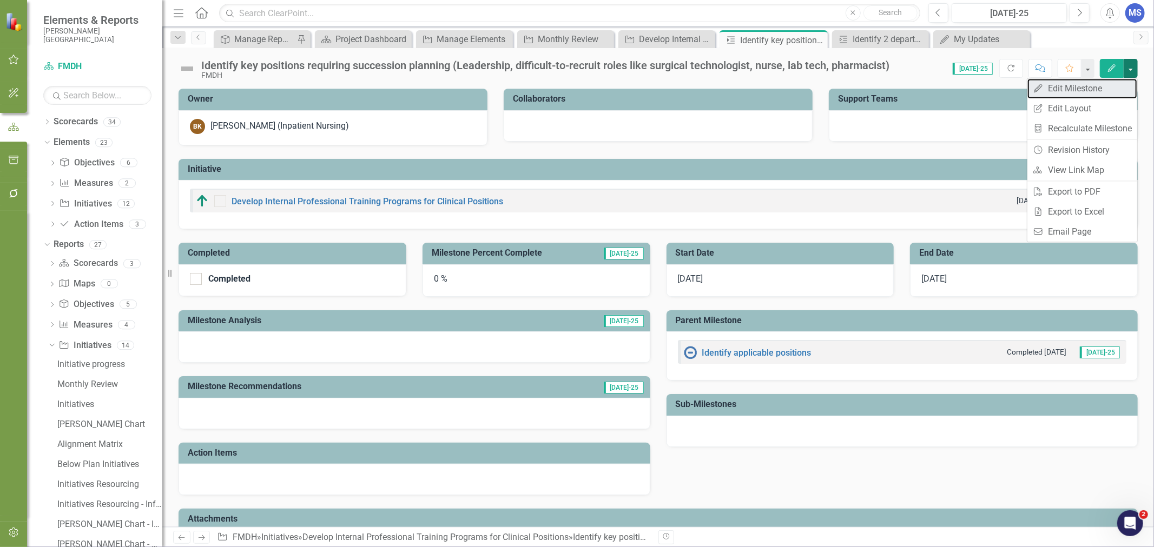
click at [1100, 92] on link "Edit Edit Milestone" at bounding box center [1082, 88] width 110 height 20
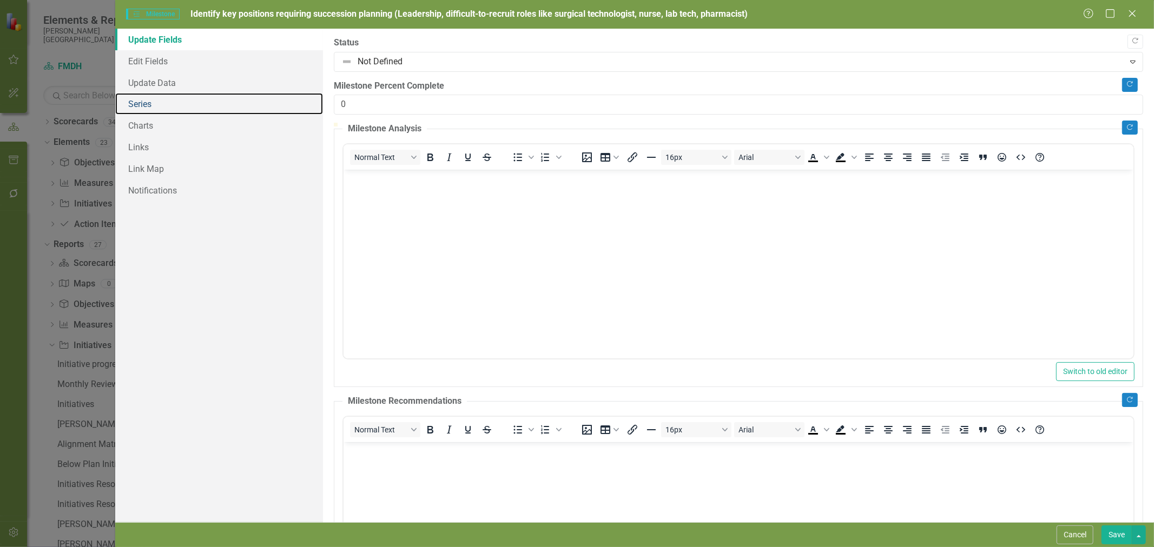
click at [153, 107] on link "Series" at bounding box center [219, 104] width 208 height 22
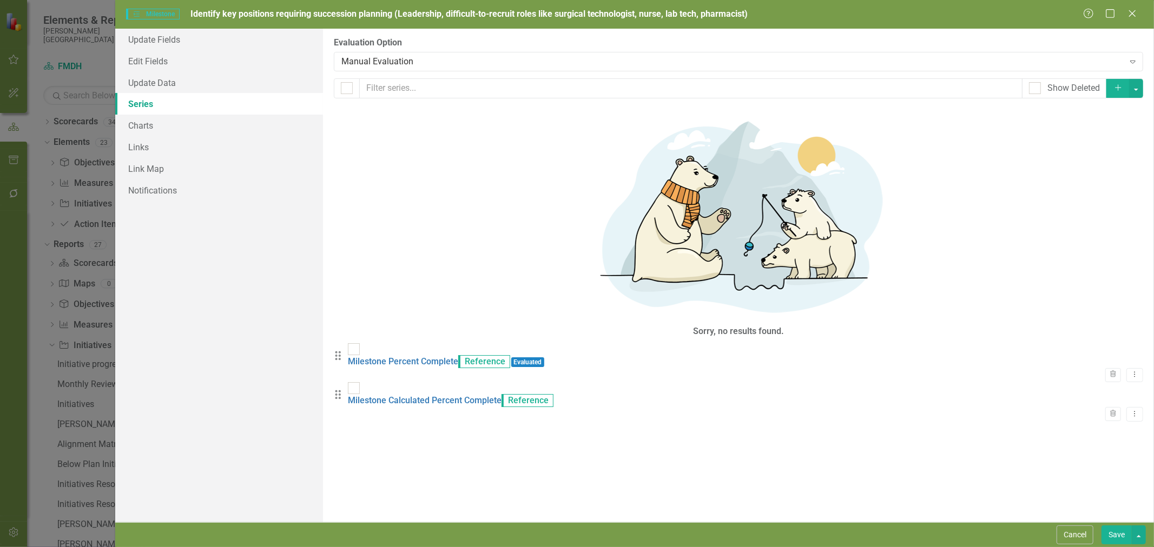
click at [423, 62] on div "Manual Evaluation" at bounding box center [732, 61] width 782 height 12
click at [1113, 533] on button "Save" at bounding box center [1116, 535] width 30 height 19
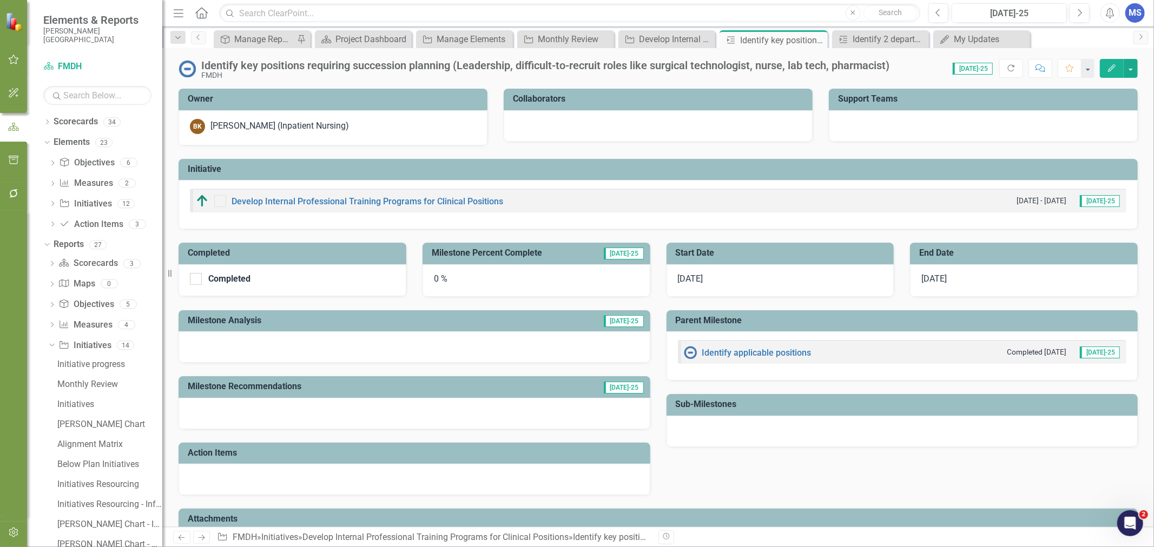
click at [0, 0] on icon at bounding box center [0, 0] width 0 height 0
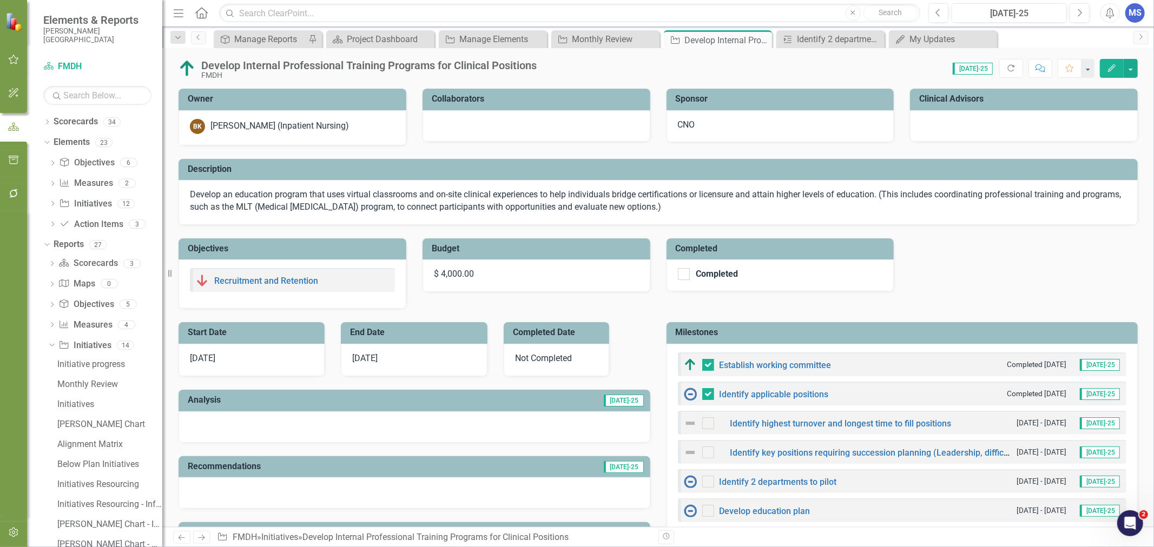
checkbox input "false"
checkbox input "true"
click at [602, 41] on div "Monthly Review" at bounding box center [614, 39] width 85 height 14
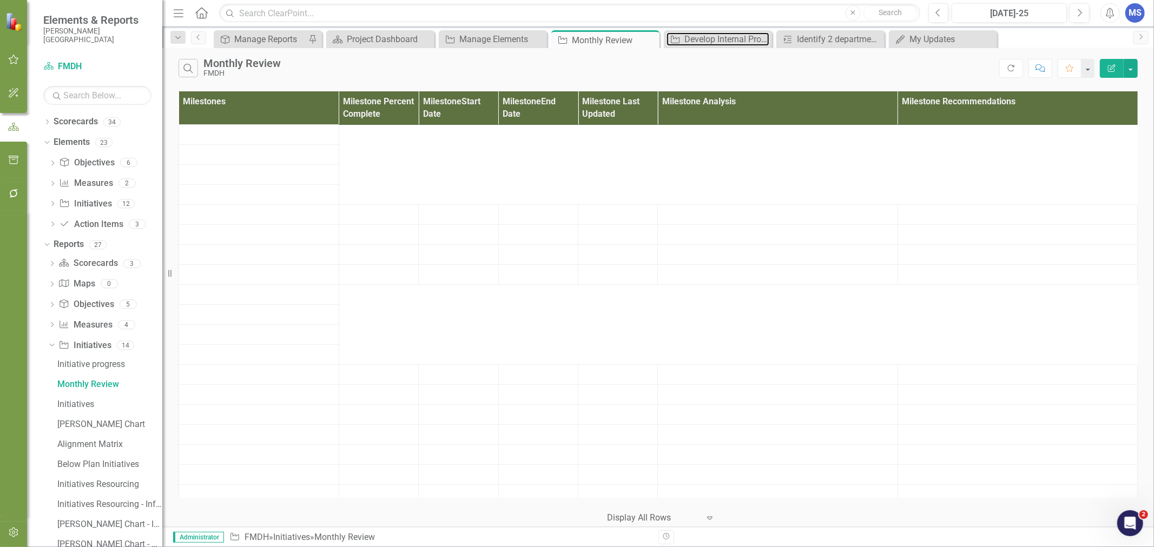
click at [711, 35] on div "Develop Internal Professional Training Programs for Clinical Positions" at bounding box center [726, 39] width 85 height 14
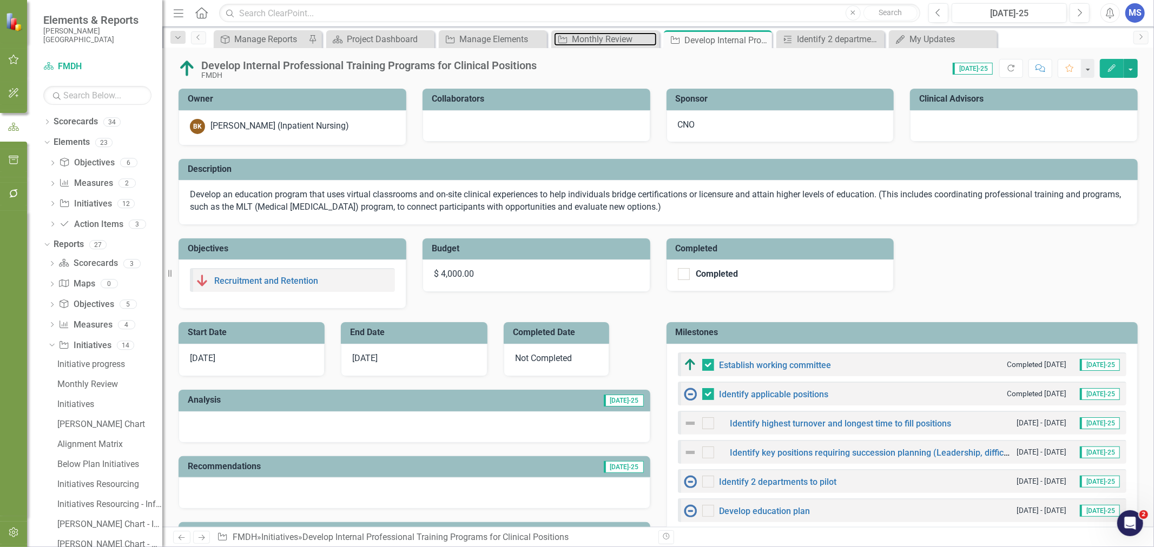
click at [610, 43] on div "Monthly Review" at bounding box center [614, 39] width 85 height 14
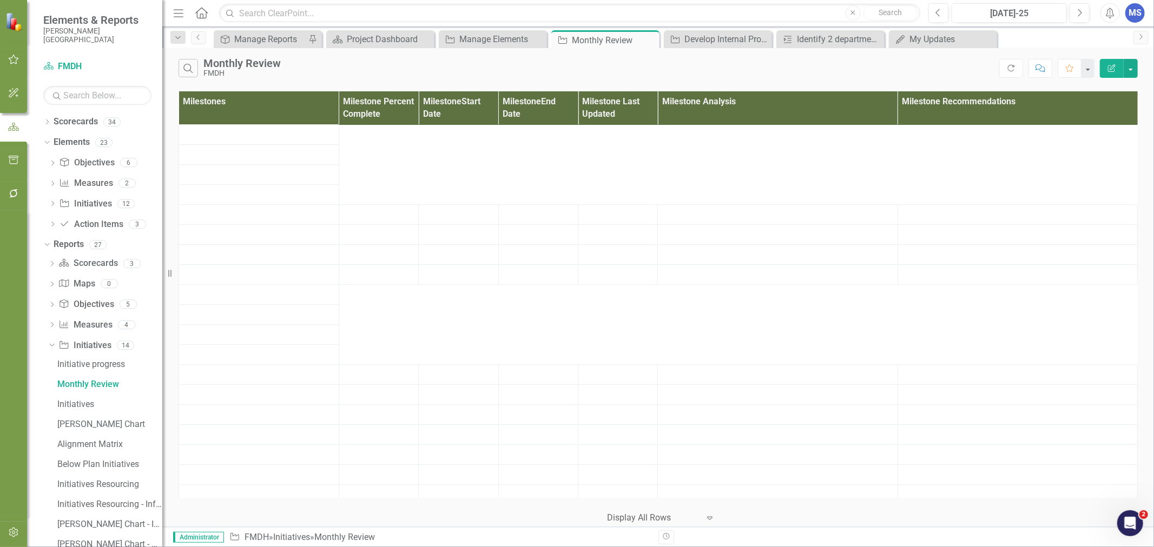
drag, startPoint x: 610, startPoint y: 43, endPoint x: 584, endPoint y: 38, distance: 26.4
click at [584, 38] on div "Monthly Review" at bounding box center [614, 41] width 85 height 14
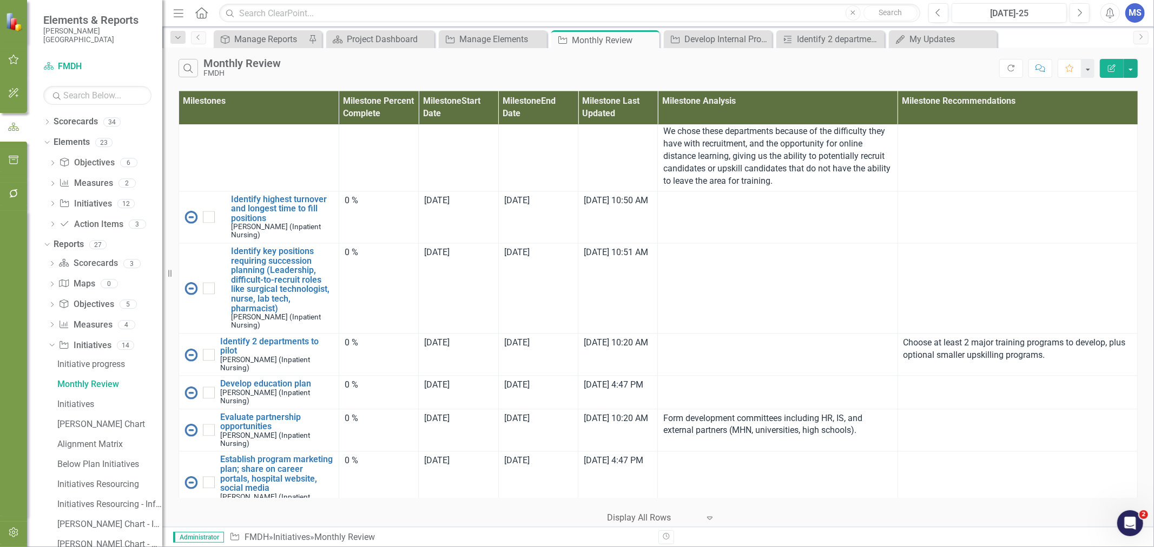
scroll to position [1803, 0]
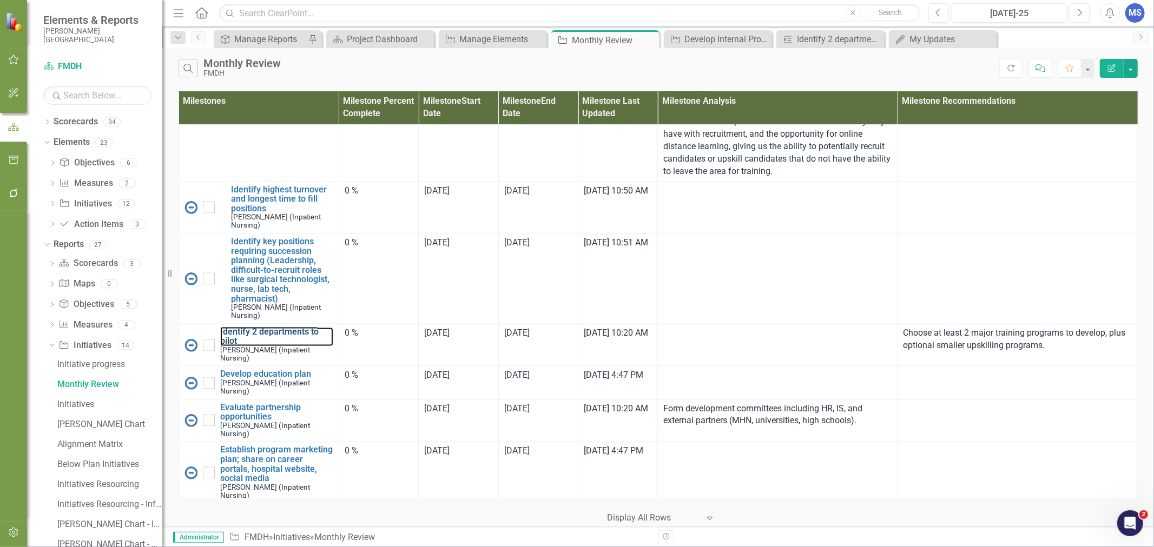
click at [257, 347] on link "Identify 2 departments to pilot" at bounding box center [276, 337] width 113 height 19
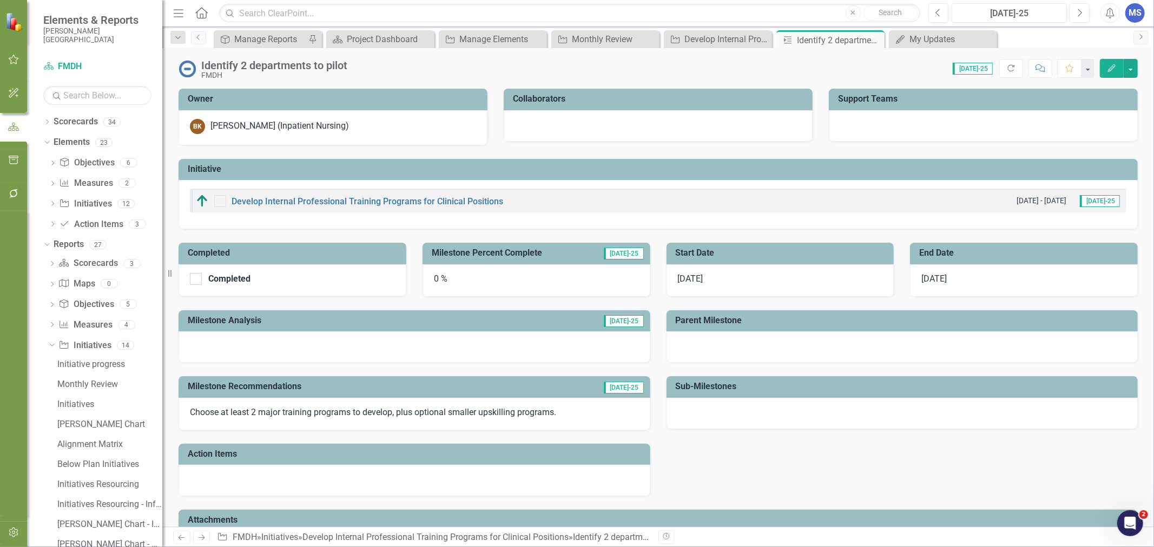
click at [449, 282] on div "0 %" at bounding box center [536, 280] width 228 height 32
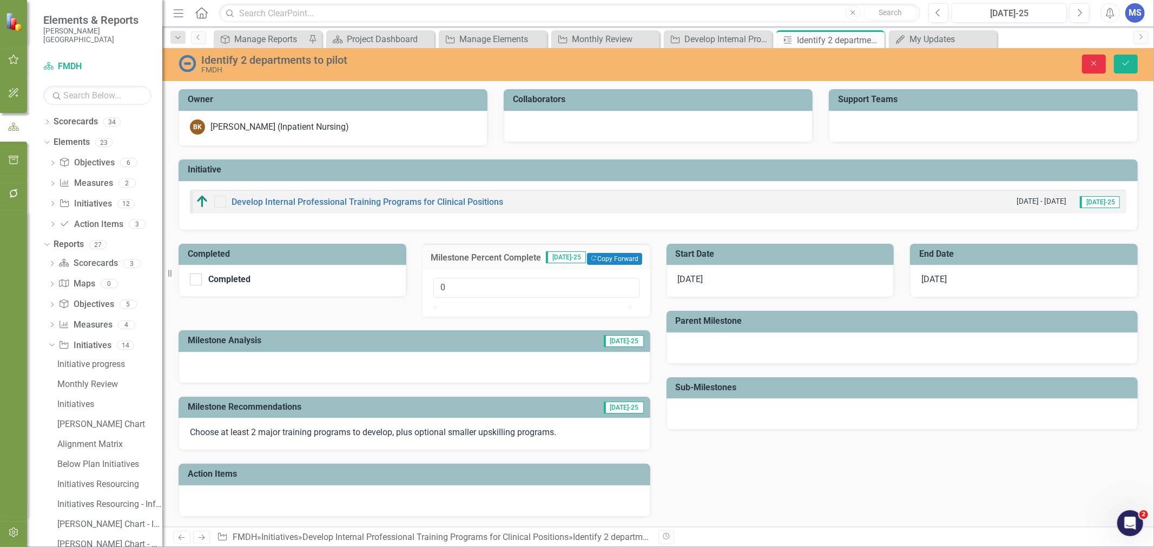
click at [1100, 58] on button "Close" at bounding box center [1094, 64] width 24 height 19
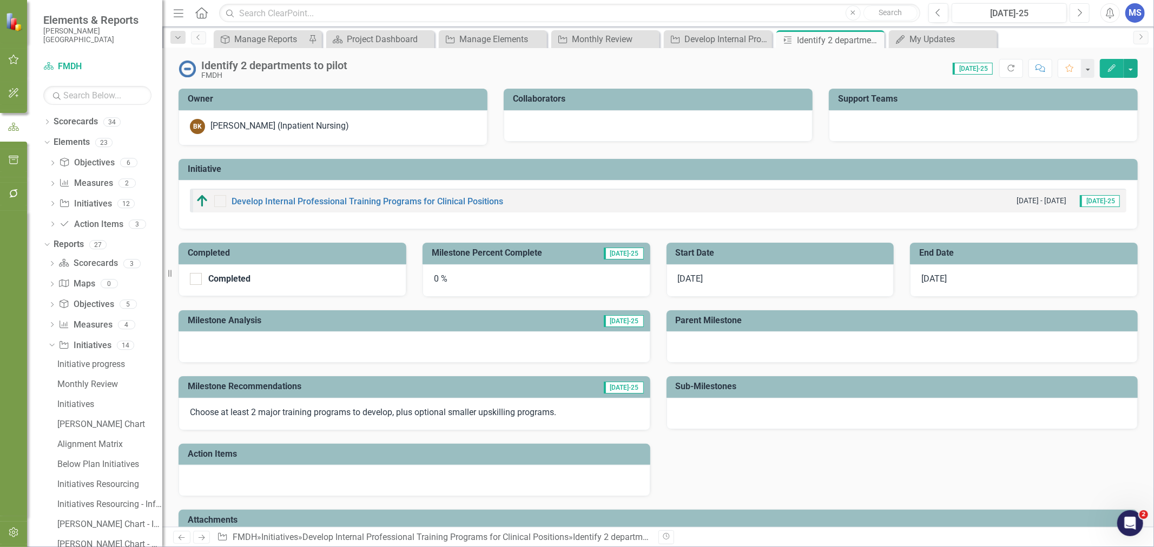
click at [1075, 17] on button "Next" at bounding box center [1079, 12] width 20 height 19
click at [1077, 15] on icon "Next" at bounding box center [1079, 13] width 6 height 10
click at [938, 11] on icon "Previous" at bounding box center [938, 13] width 6 height 10
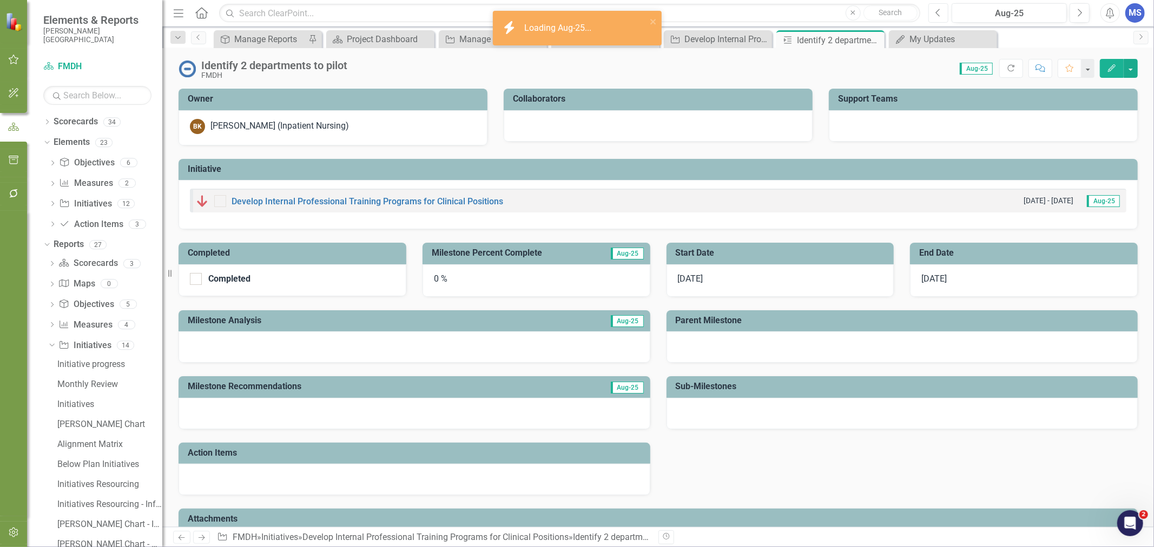
click at [938, 11] on icon "Previous" at bounding box center [938, 13] width 6 height 10
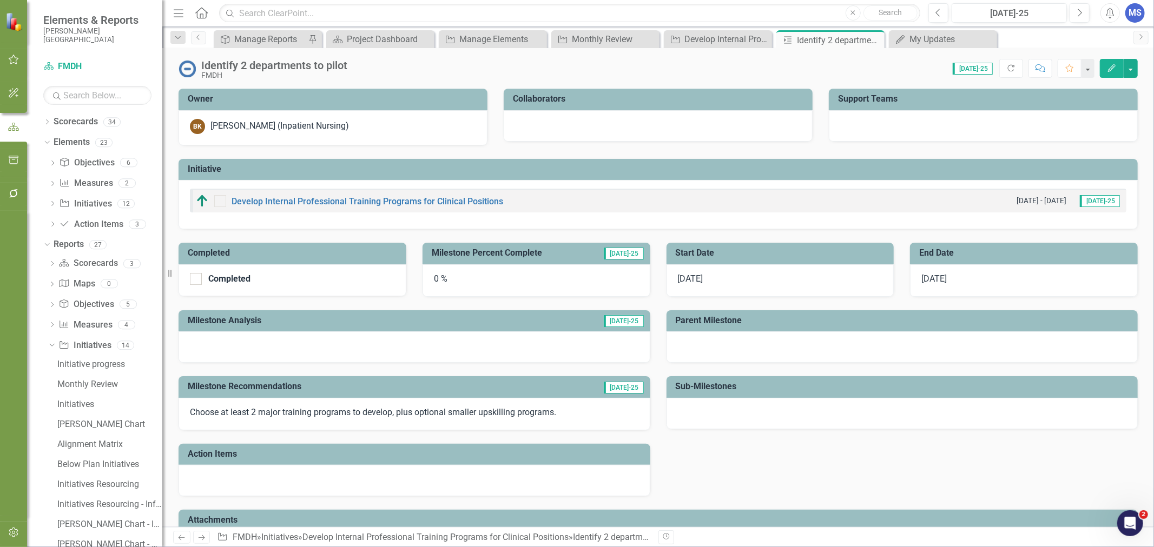
click at [461, 274] on div "0 %" at bounding box center [536, 280] width 228 height 32
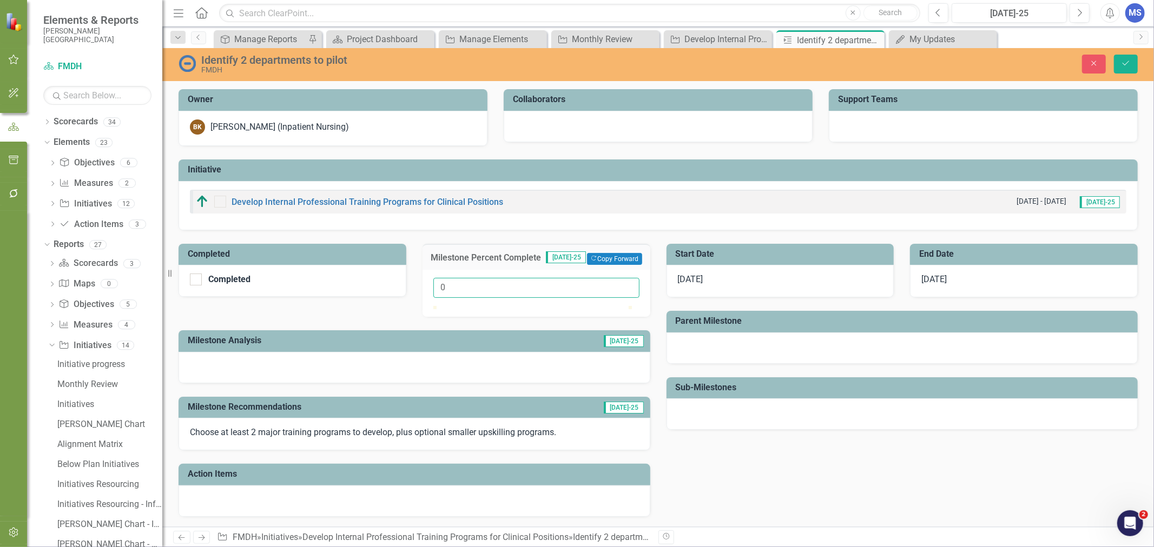
click at [439, 289] on input "0" at bounding box center [536, 288] width 206 height 20
type input "100"
click at [344, 312] on div "Completed Completed Milestone Percent Complete Jul-25 Copy Forward Copy Forward…" at bounding box center [414, 373] width 488 height 287
click at [195, 281] on div at bounding box center [196, 280] width 12 height 12
click at [195, 281] on input "Completed" at bounding box center [193, 277] width 7 height 7
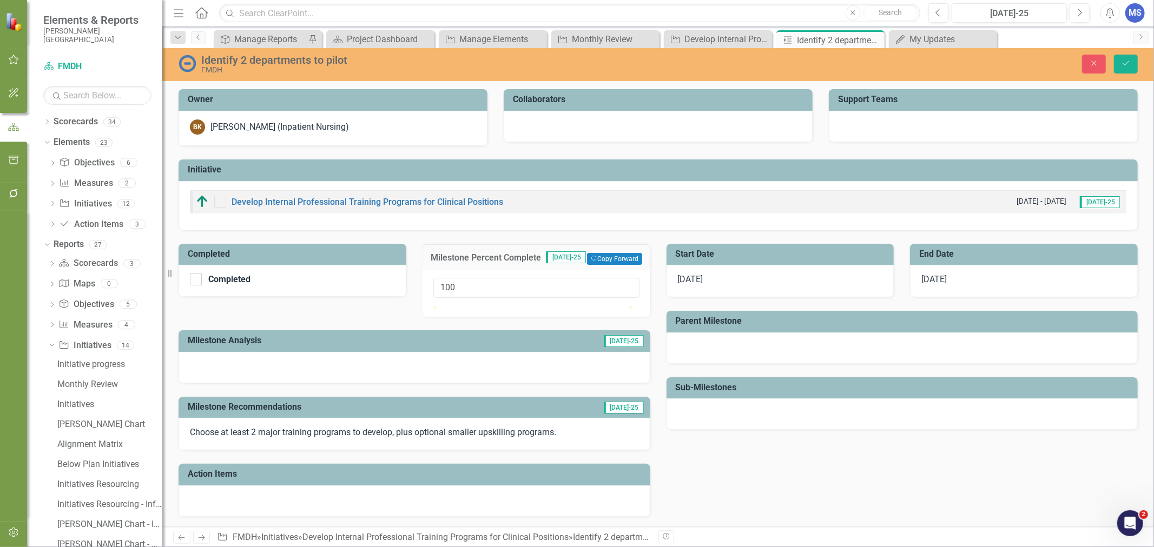
checkbox input "true"
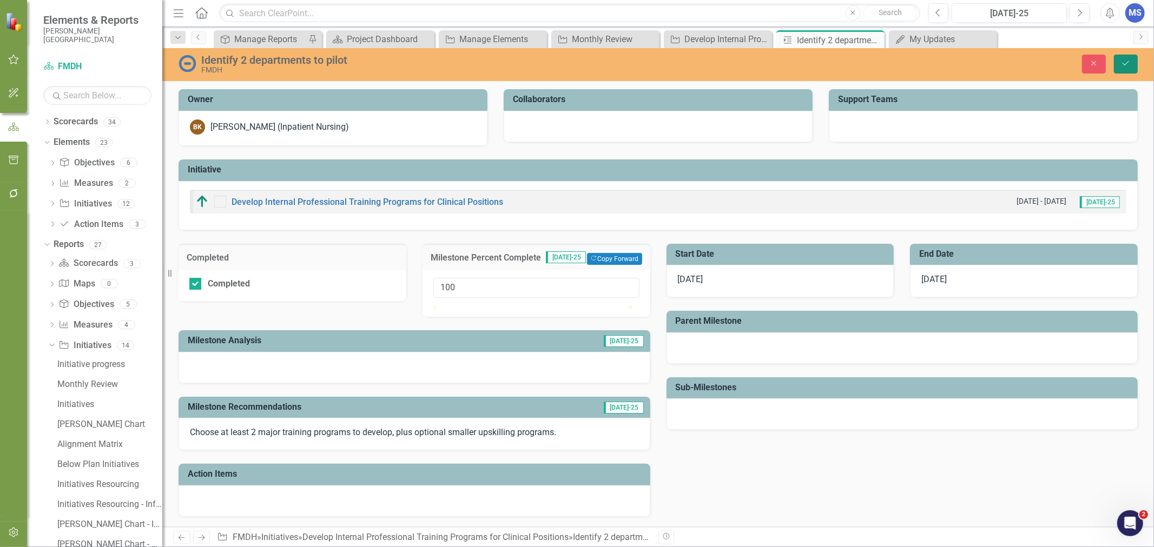
click at [1129, 63] on icon "Save" at bounding box center [1126, 63] width 10 height 8
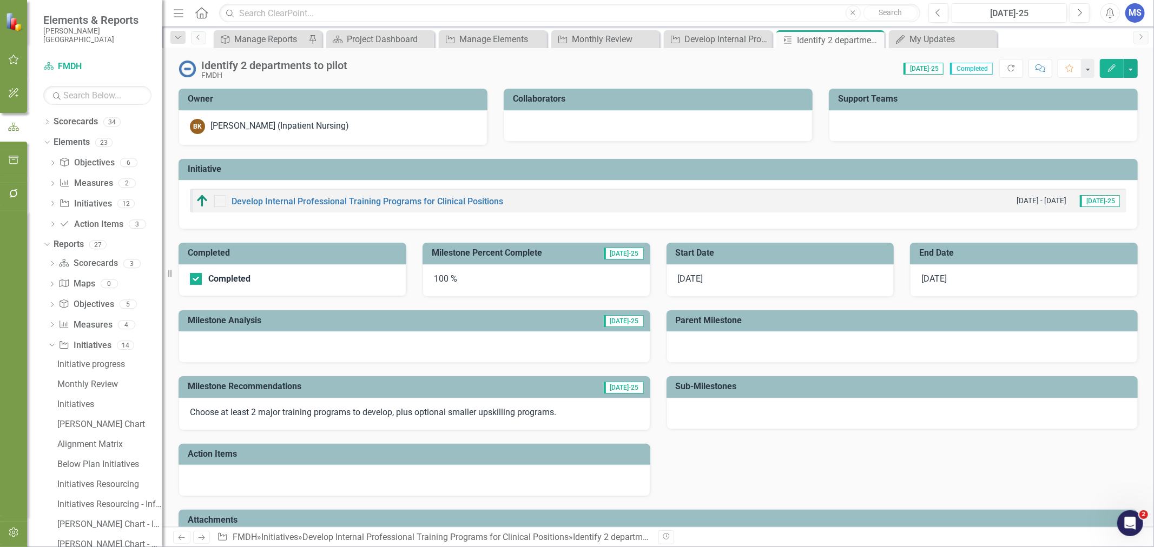
click at [0, 0] on icon at bounding box center [0, 0] width 0 height 0
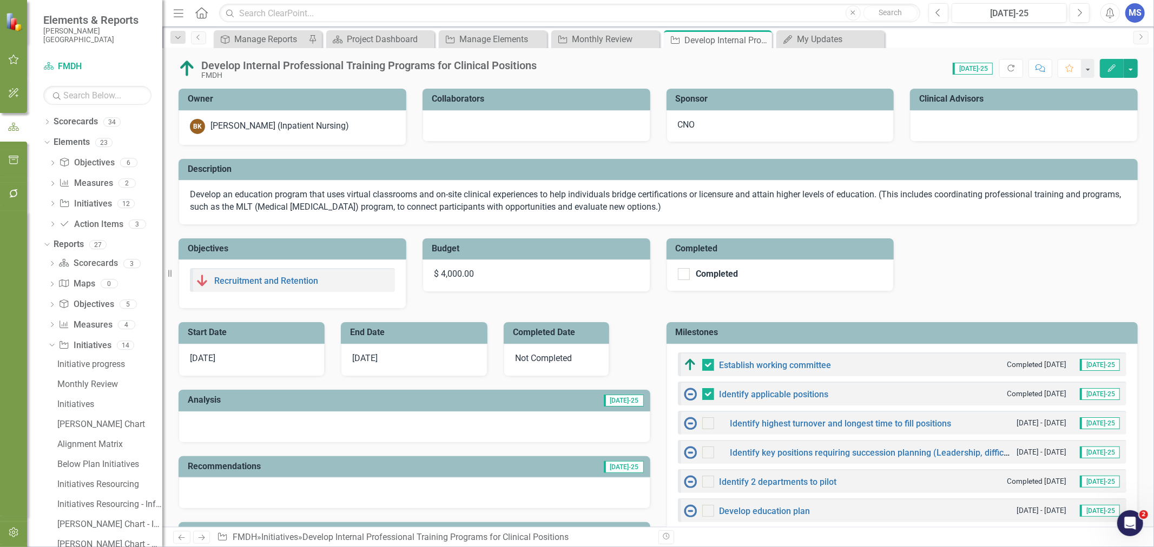
checkbox input "false"
checkbox input "true"
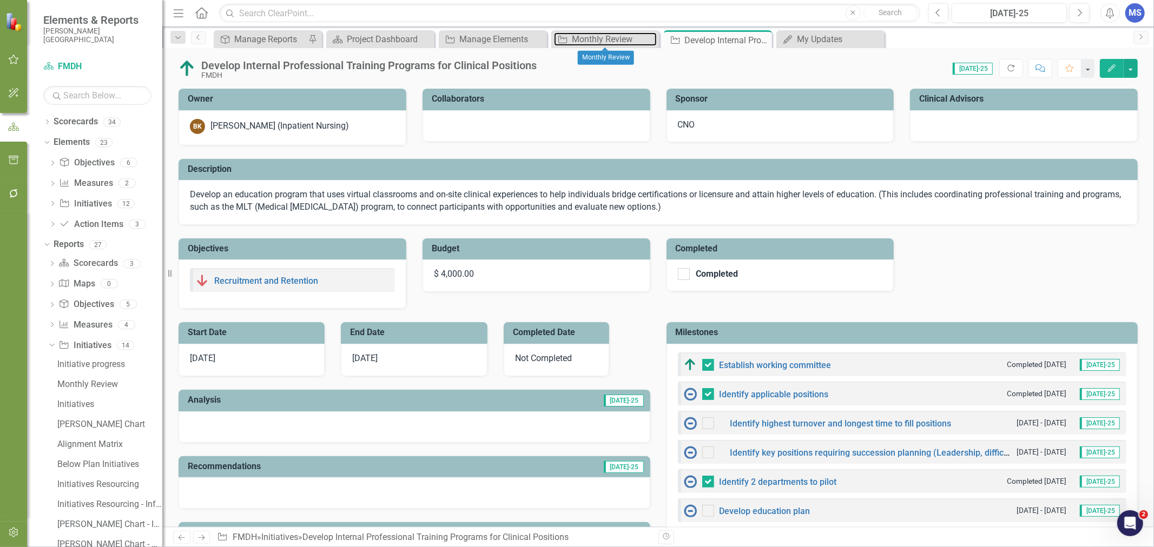
click at [618, 41] on div "Monthly Review" at bounding box center [614, 39] width 85 height 14
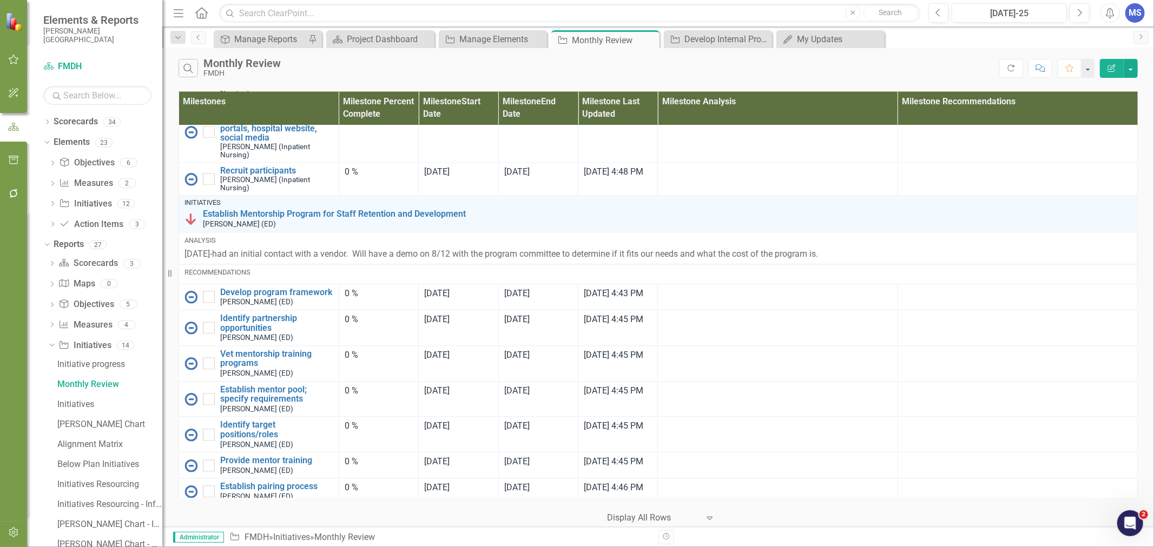
scroll to position [2163, 0]
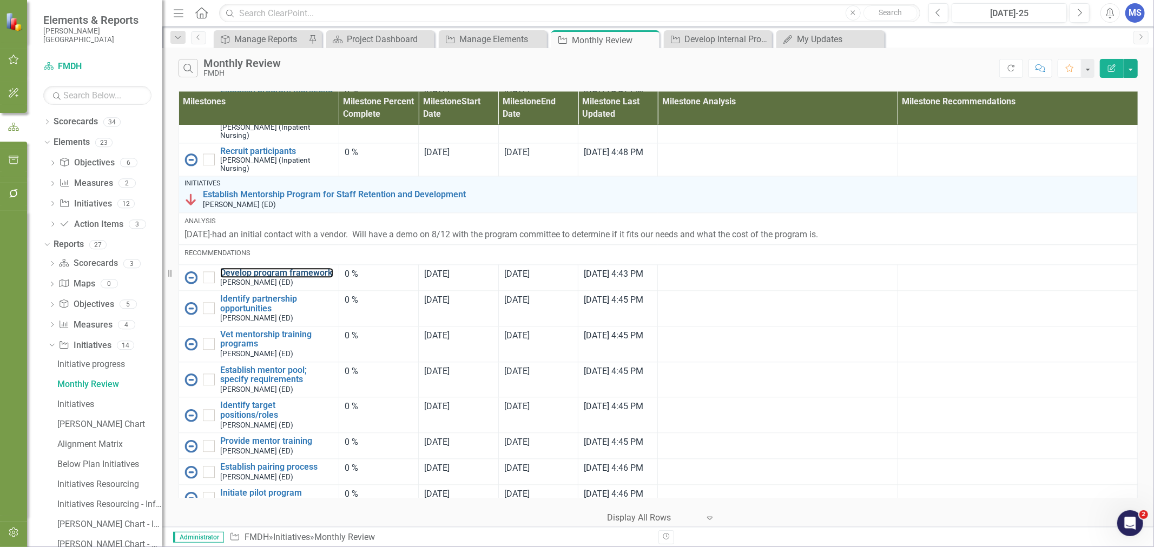
click at [302, 269] on link "Develop program framework" at bounding box center [276, 273] width 113 height 10
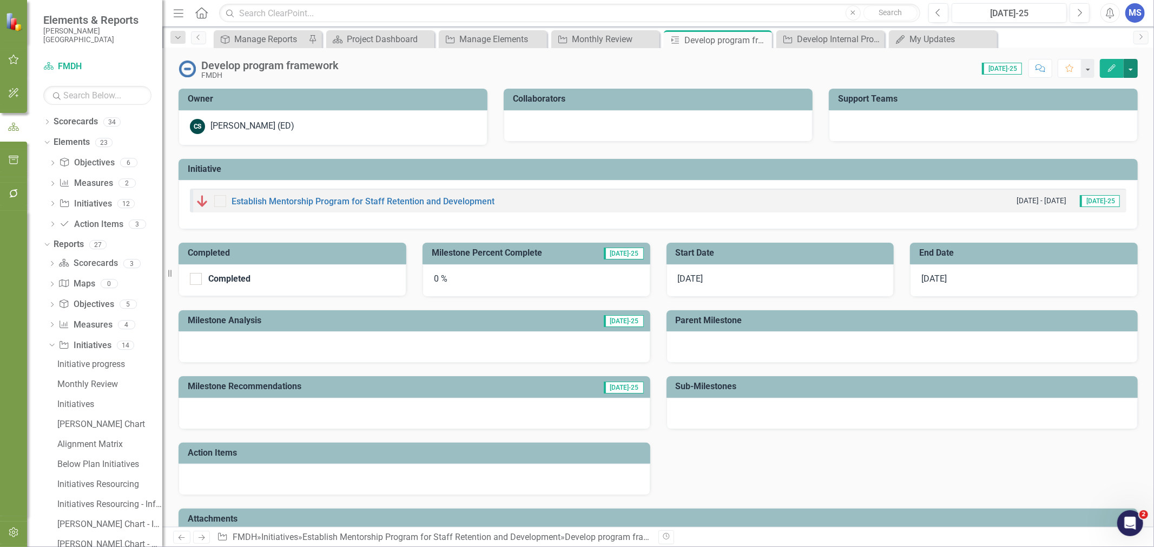
click at [1130, 71] on button "button" at bounding box center [1130, 68] width 14 height 19
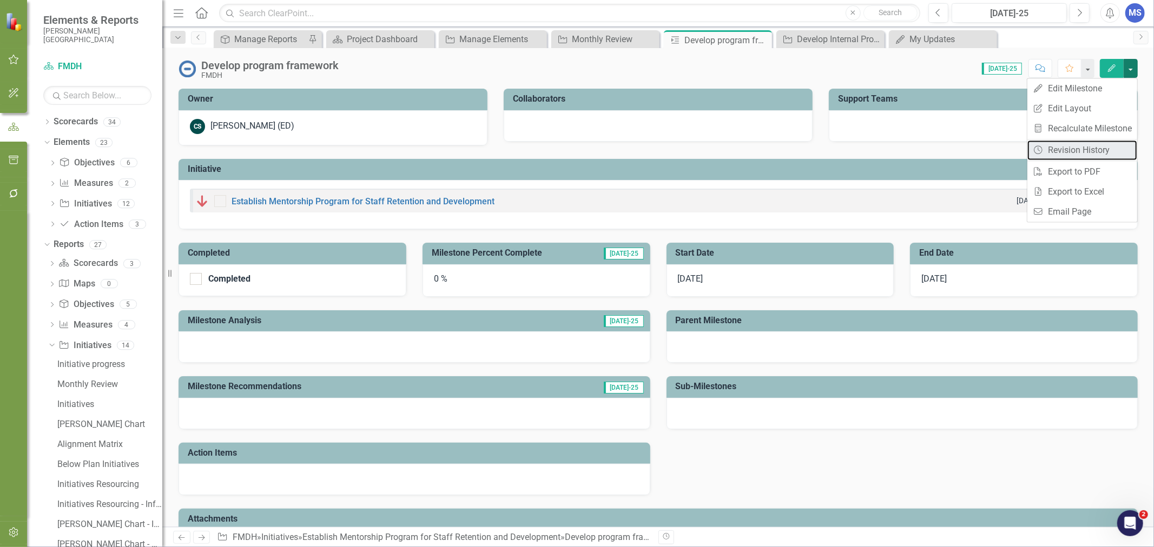
click at [1090, 150] on link "Revision History Revision History" at bounding box center [1082, 150] width 110 height 20
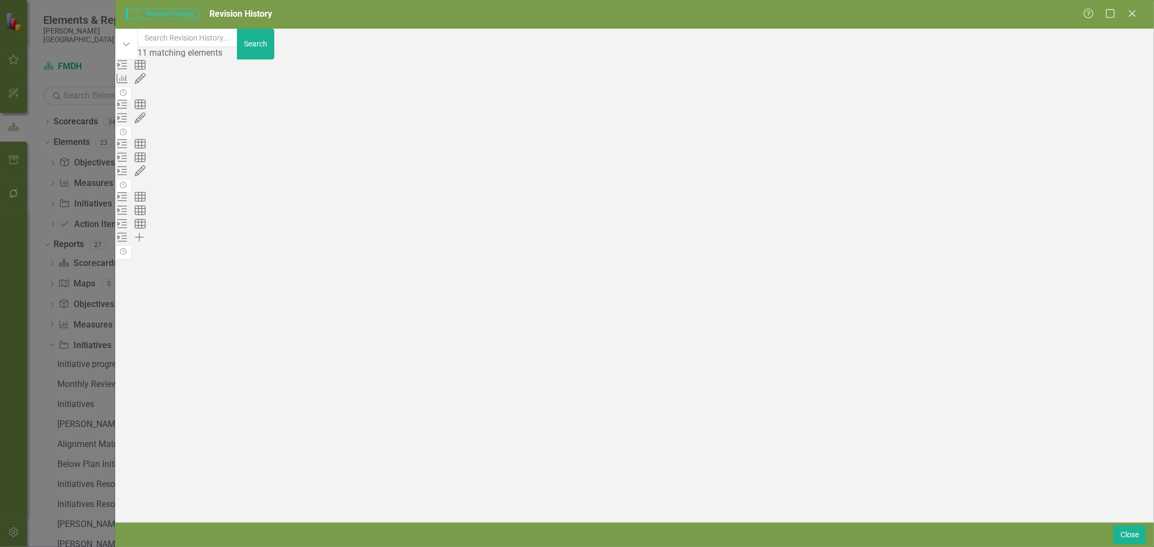
click at [131, 45] on button "Dropdown" at bounding box center [126, 44] width 22 height 31
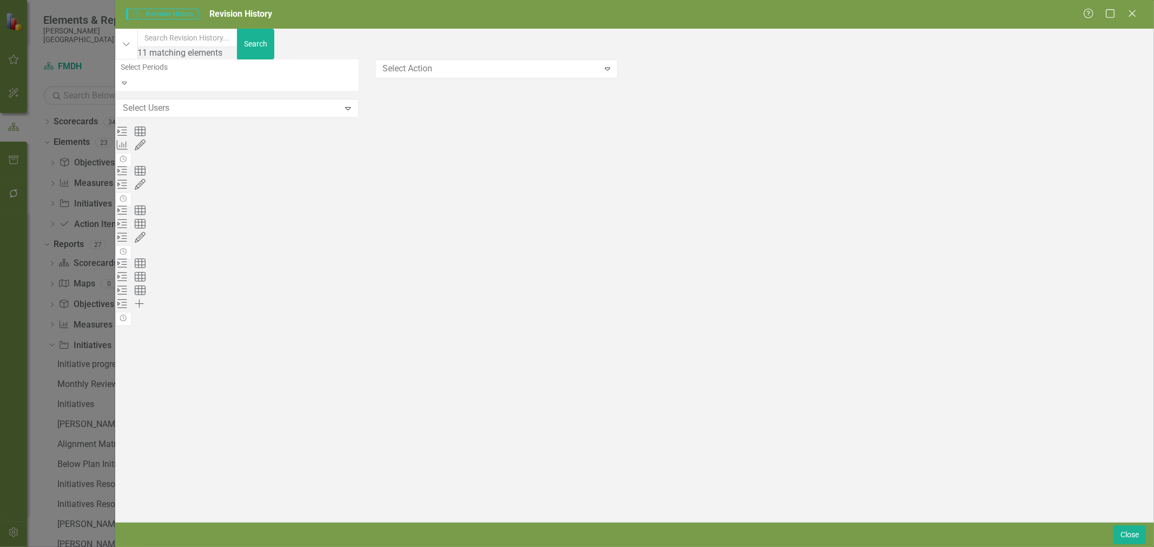
click at [170, 111] on body "Elements & Reports Frances Mahon Deaconess Hospital Scorecard FMDH Search Dropd…" at bounding box center [577, 273] width 1154 height 547
type input "cass"
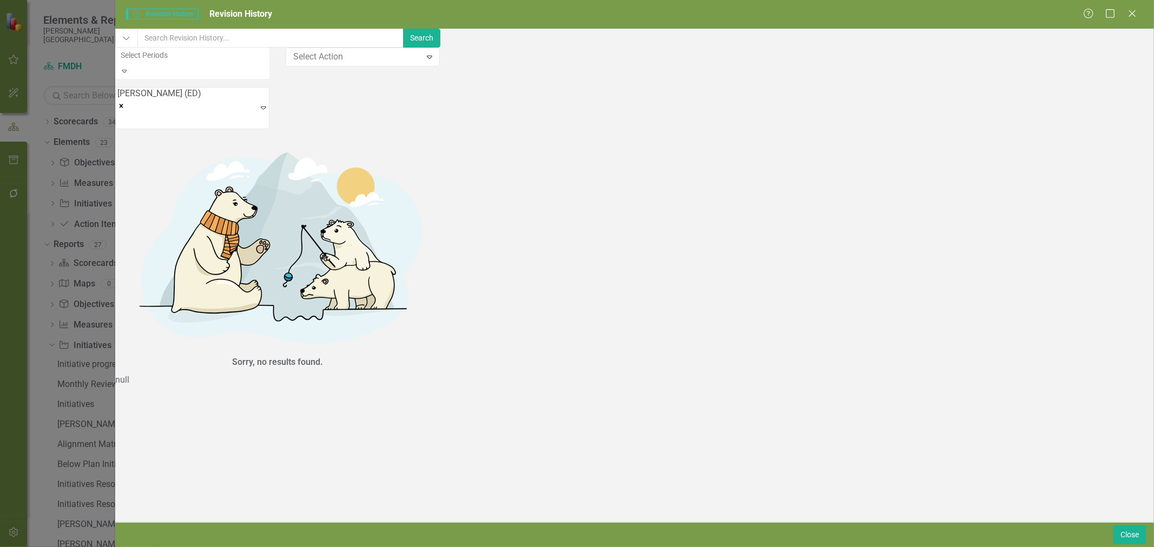
click at [1132, 19] on div "Close" at bounding box center [1132, 14] width 11 height 12
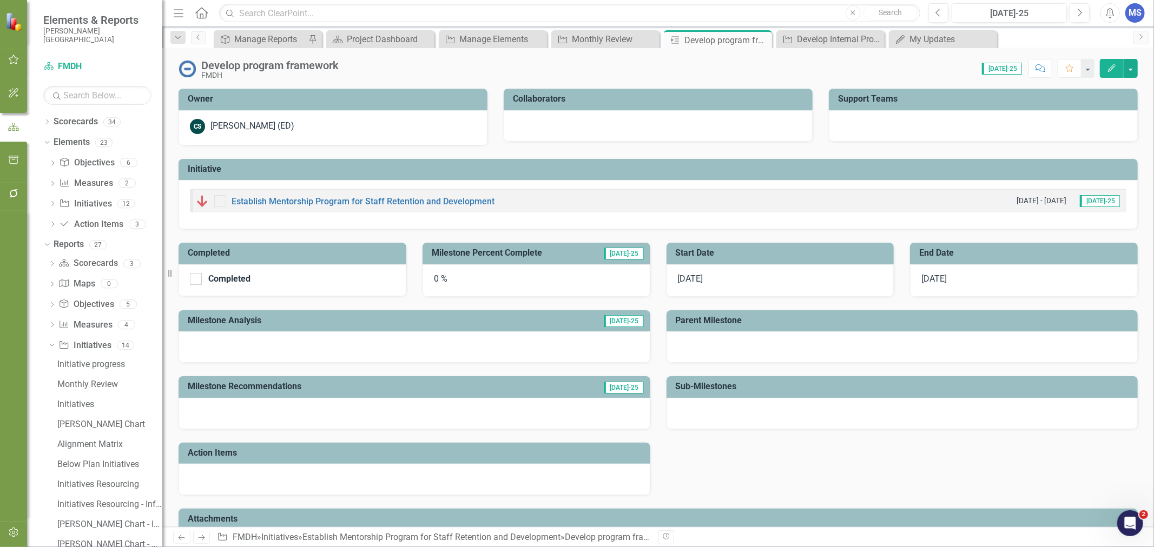
click at [0, 0] on icon "Close" at bounding box center [0, 0] width 0 height 0
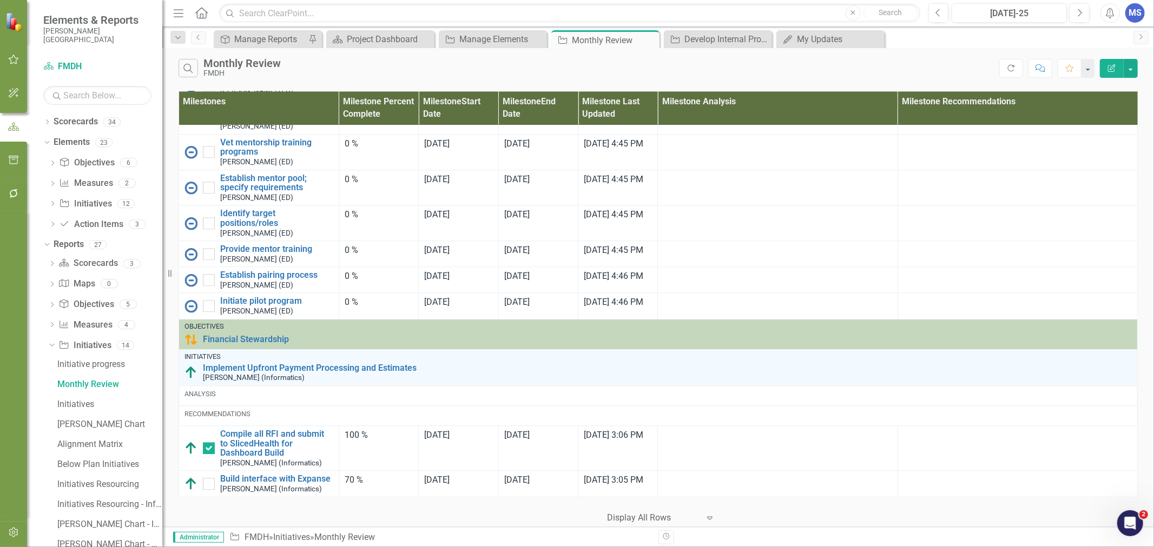
scroll to position [2163, 0]
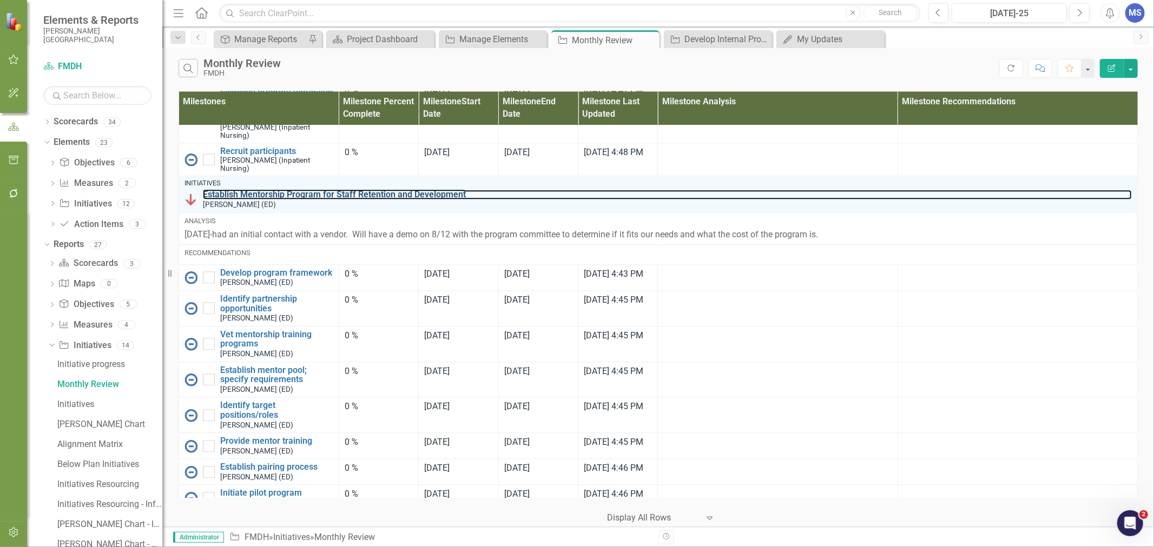
click at [261, 190] on link "Establish Mentorship Program for Staff Retention and Development" at bounding box center [667, 195] width 929 height 10
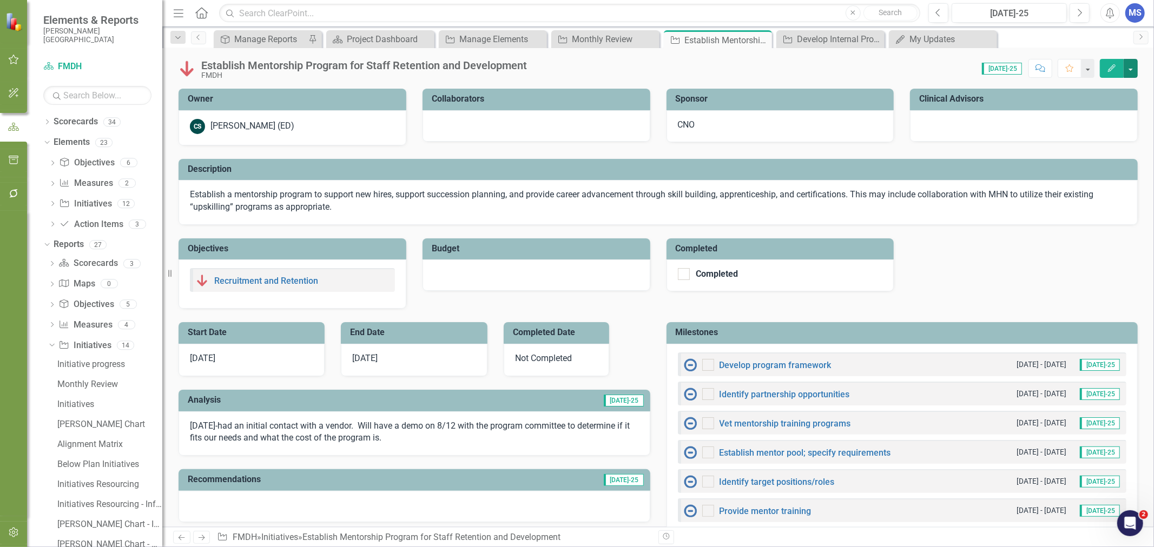
click at [1131, 67] on button "button" at bounding box center [1130, 68] width 14 height 19
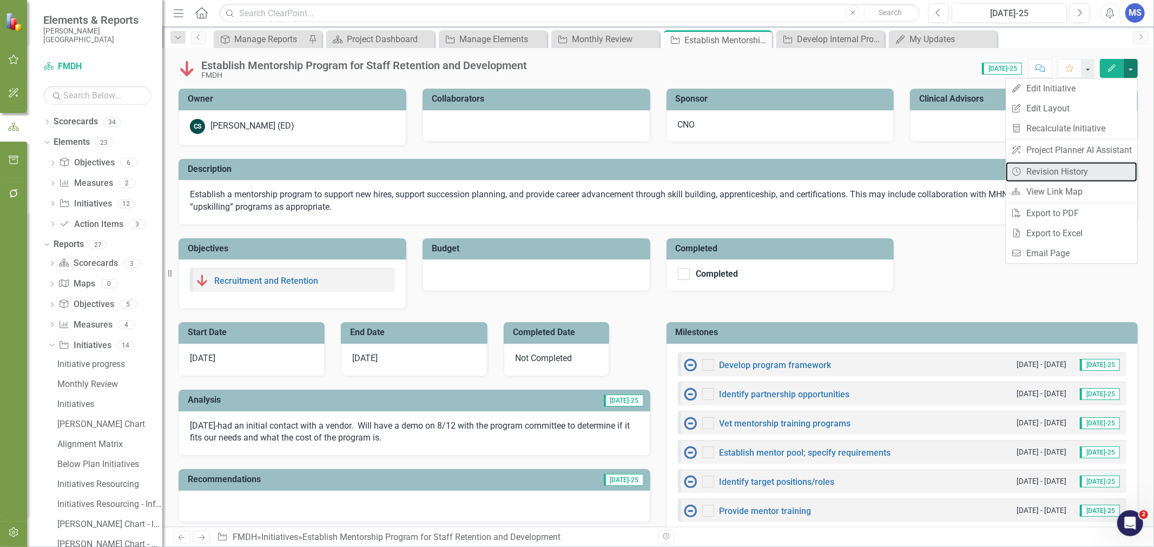
click at [1062, 171] on link "Revision History Revision History" at bounding box center [1070, 172] width 131 height 20
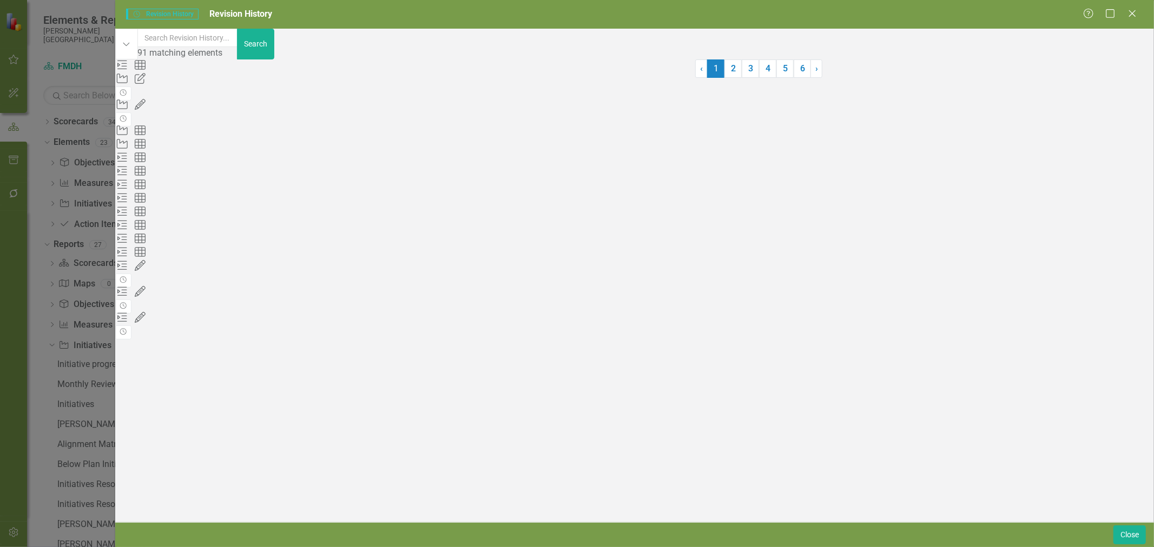
click at [317, 124] on div "Initiative 692401 (Establish Mentorship Program for Staff Retention a) edited b…" at bounding box center [405, 117] width 580 height 12
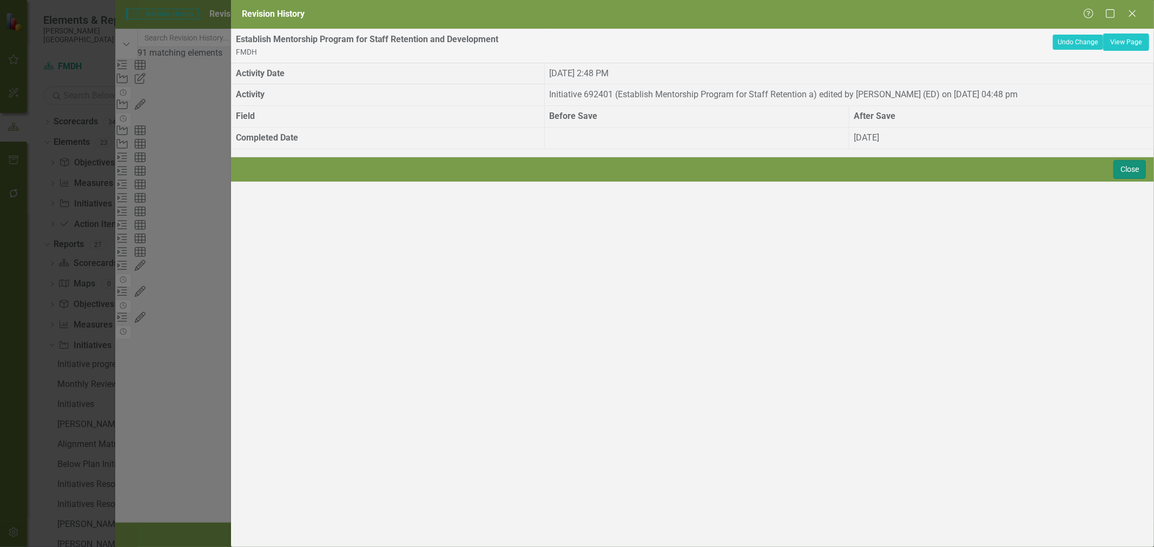
click at [1131, 179] on button "Close" at bounding box center [1129, 169] width 32 height 19
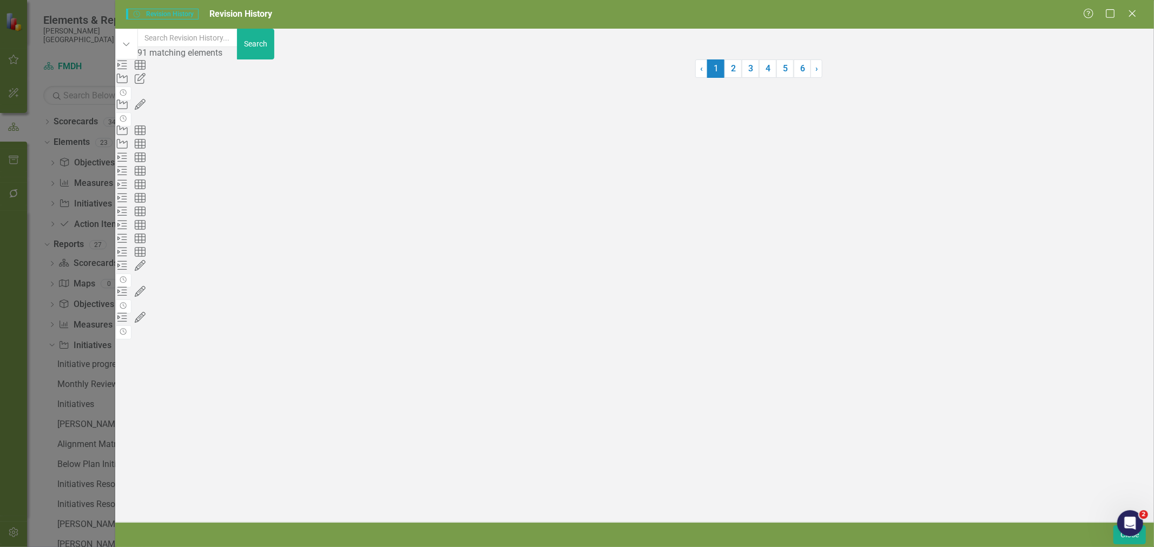
click at [413, 124] on div "Initiative 692401 (Establish Mentorship Program for Staff Retention a) edited b…" at bounding box center [405, 117] width 580 height 12
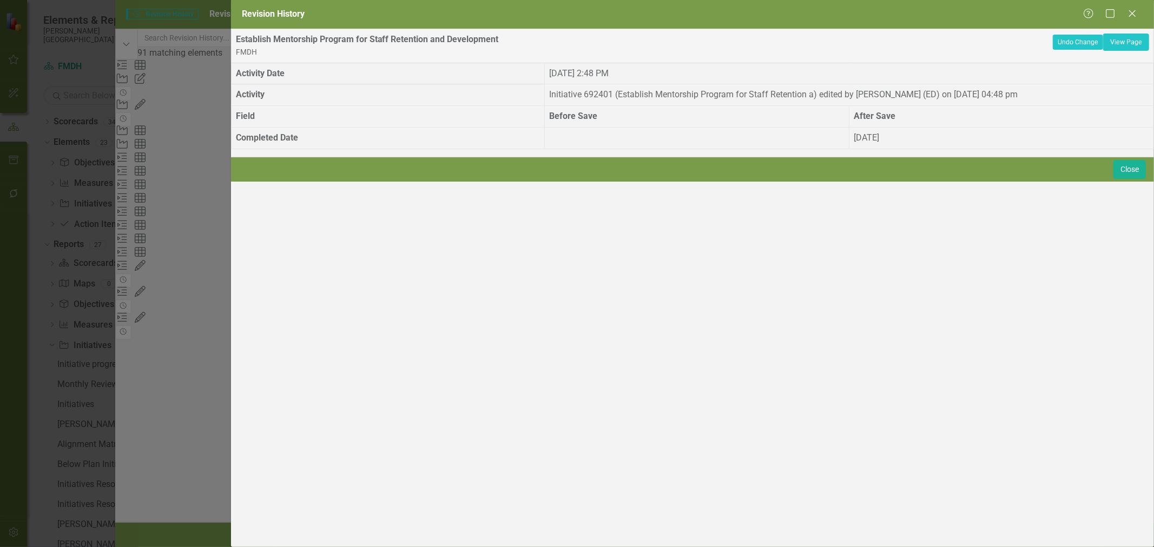
click at [1147, 182] on div "Close" at bounding box center [692, 169] width 923 height 25
click at [262, 122] on th "Field" at bounding box center [388, 117] width 314 height 22
click at [272, 104] on th "Activity" at bounding box center [388, 95] width 314 height 22
click at [326, 84] on th "Activity Date" at bounding box center [388, 74] width 314 height 22
click at [1125, 179] on button "Close" at bounding box center [1129, 169] width 32 height 19
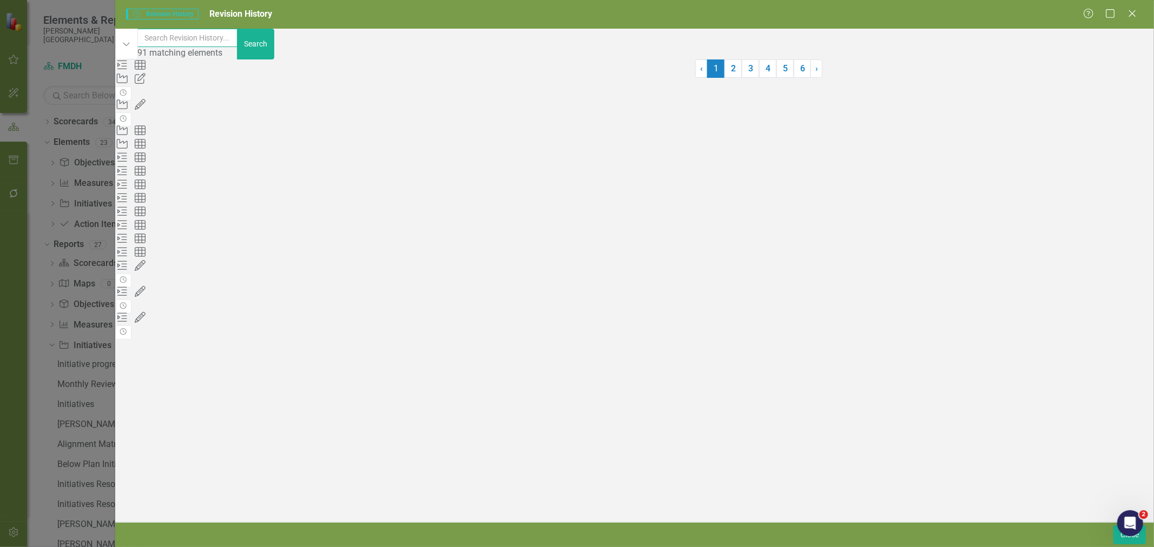
click at [219, 47] on input "text" at bounding box center [187, 38] width 101 height 18
click at [137, 49] on button "Dropdown" at bounding box center [126, 44] width 22 height 31
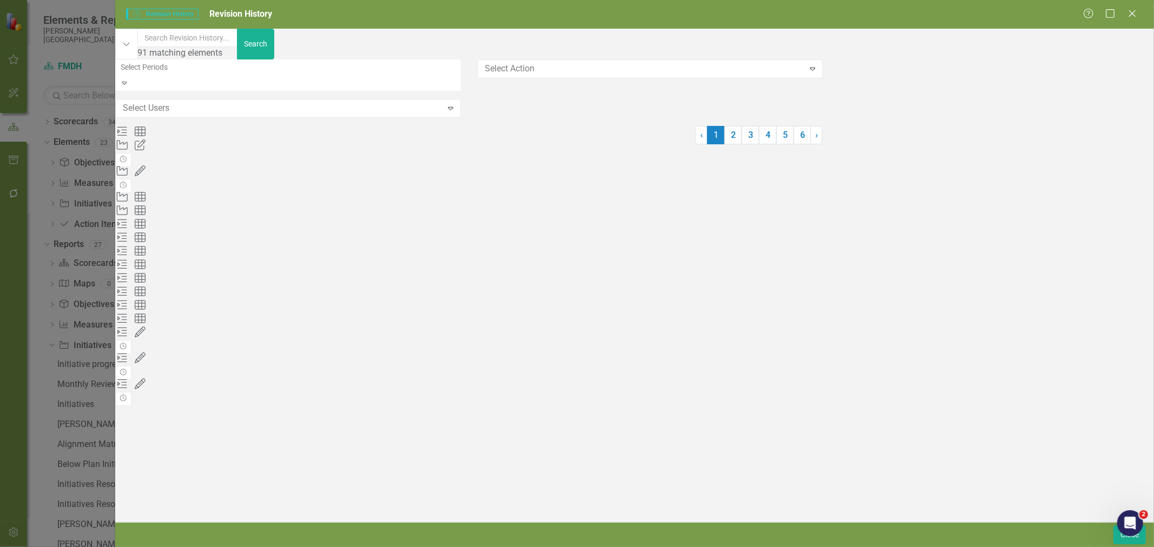
click at [201, 101] on div at bounding box center [279, 108] width 323 height 15
type input "cass"
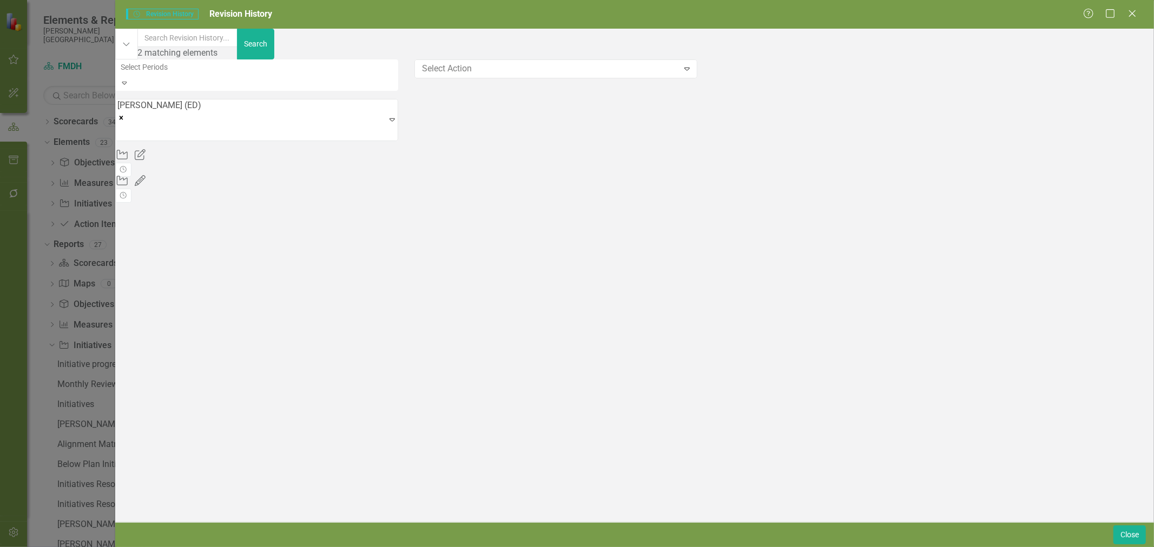
click at [264, 190] on div "Initiative 692401 (Establish Mentorship Program for Staff Retention a) edited b…" at bounding box center [405, 194] width 580 height 12
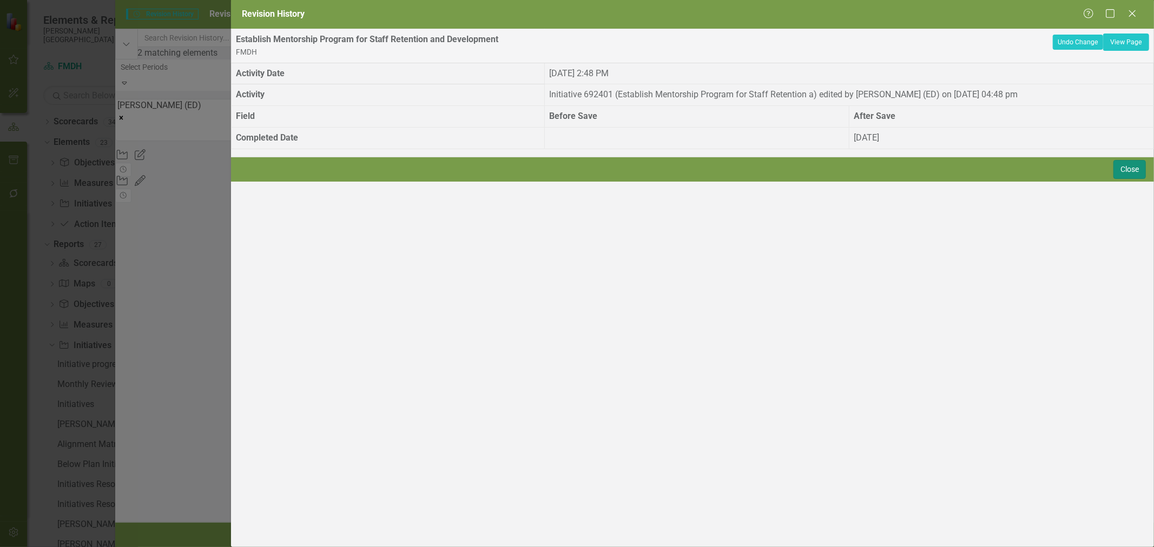
click at [1130, 179] on button "Close" at bounding box center [1129, 169] width 32 height 19
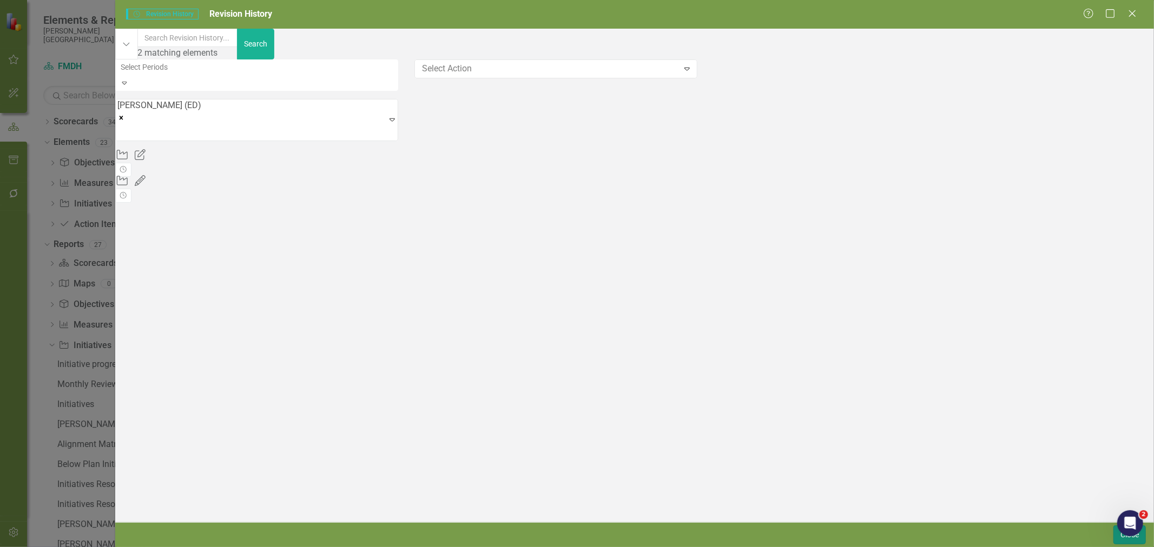
click at [1121, 537] on button "Close" at bounding box center [1129, 535] width 32 height 19
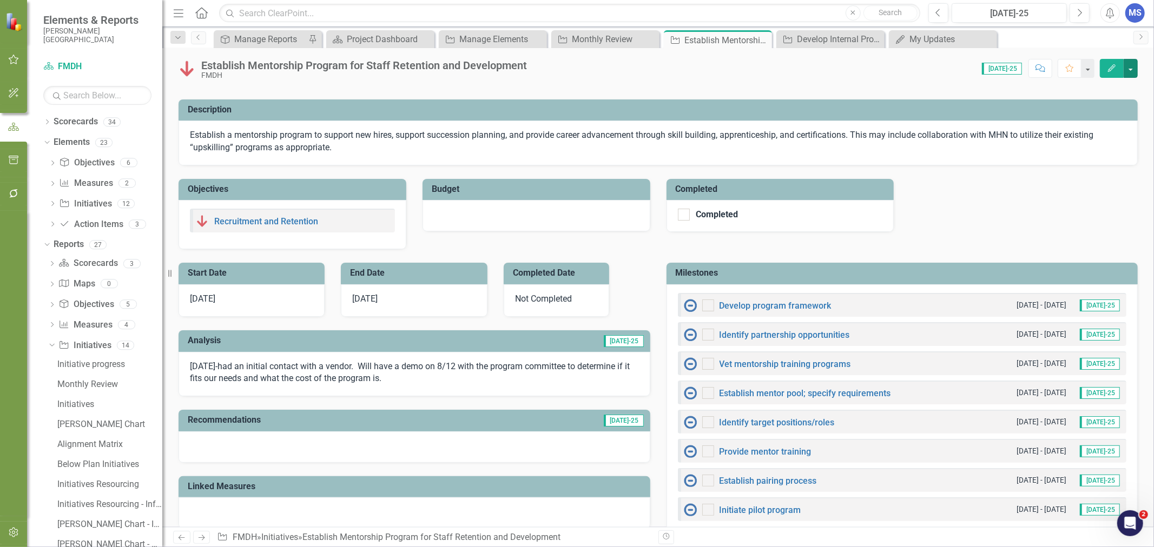
scroll to position [60, 0]
click at [755, 306] on link "Develop program framework" at bounding box center [775, 305] width 112 height 10
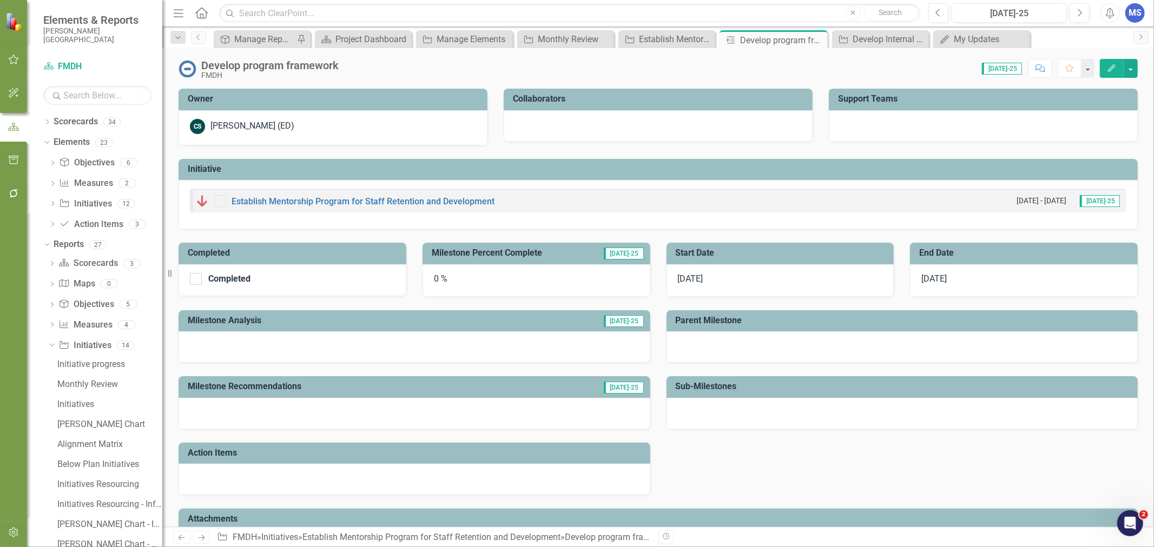
click at [0, 0] on icon "Close" at bounding box center [0, 0] width 0 height 0
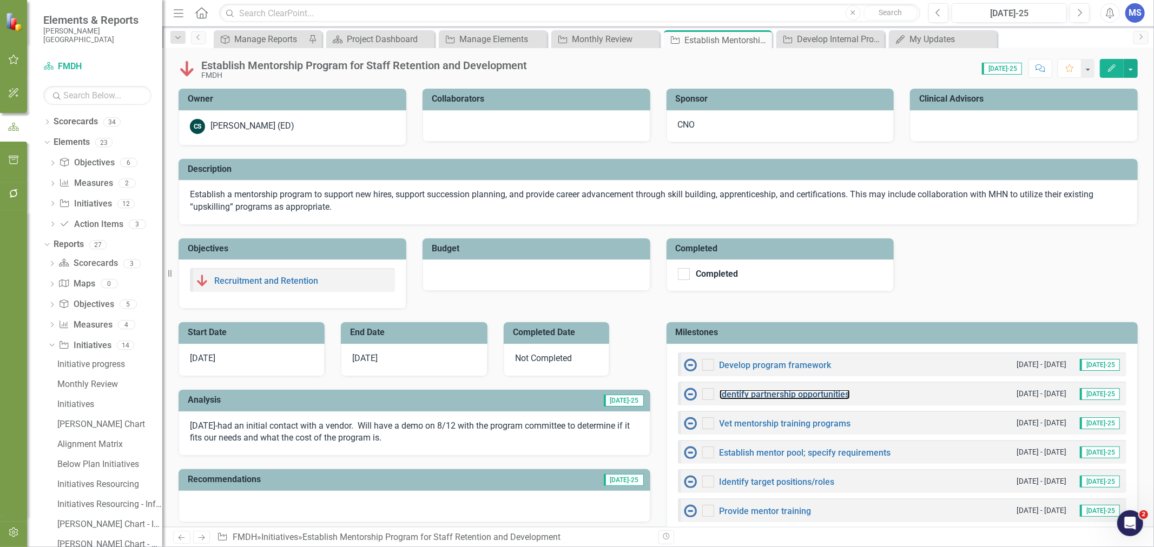
click at [817, 397] on link "Identify partnership opportunities" at bounding box center [784, 394] width 130 height 10
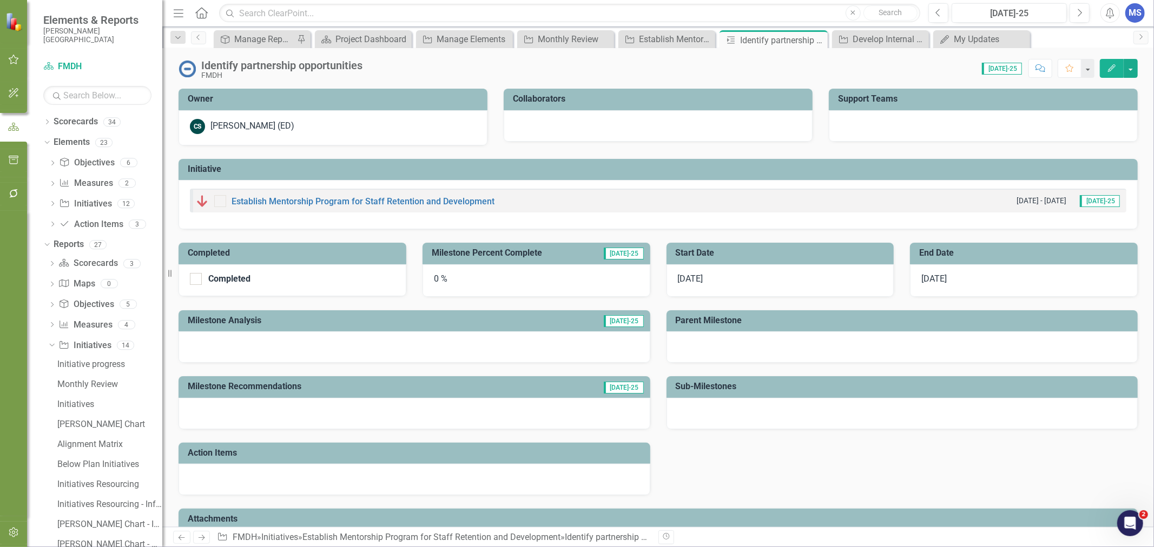
click at [0, 0] on icon at bounding box center [0, 0] width 0 height 0
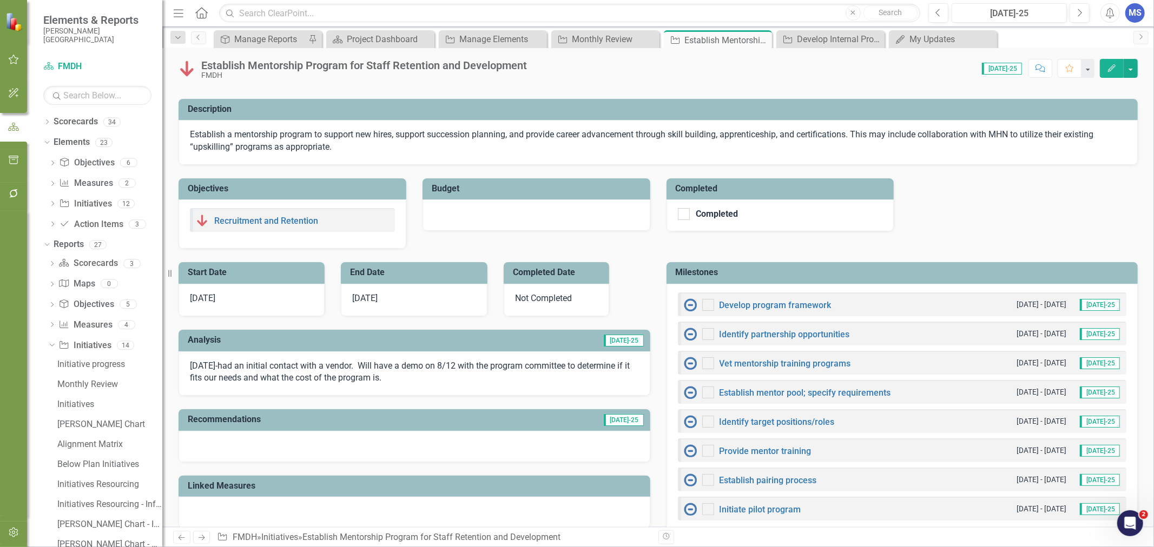
scroll to position [120, 0]
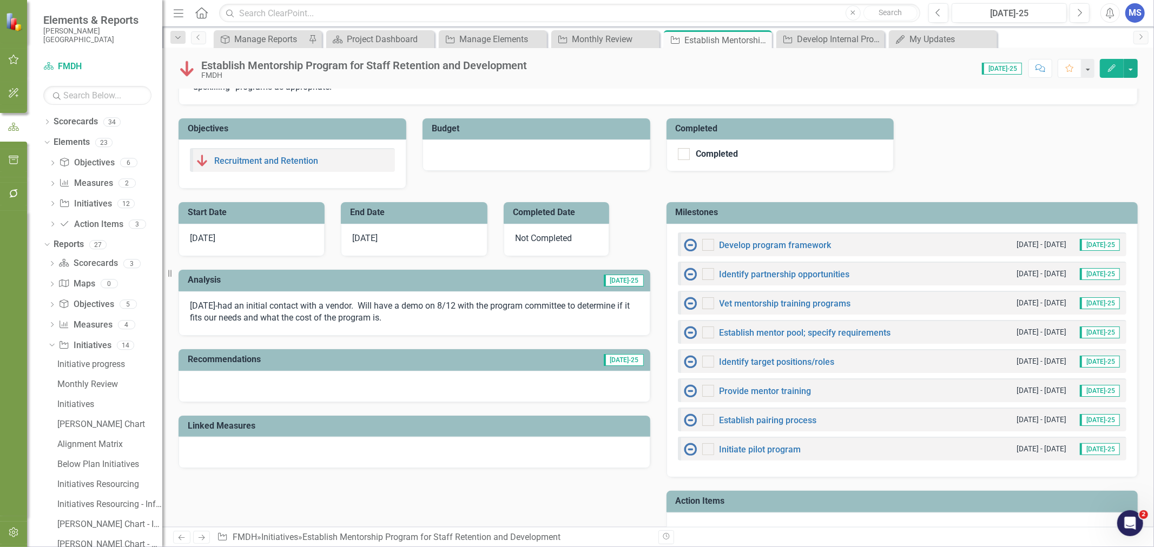
click at [0, 0] on icon at bounding box center [0, 0] width 0 height 0
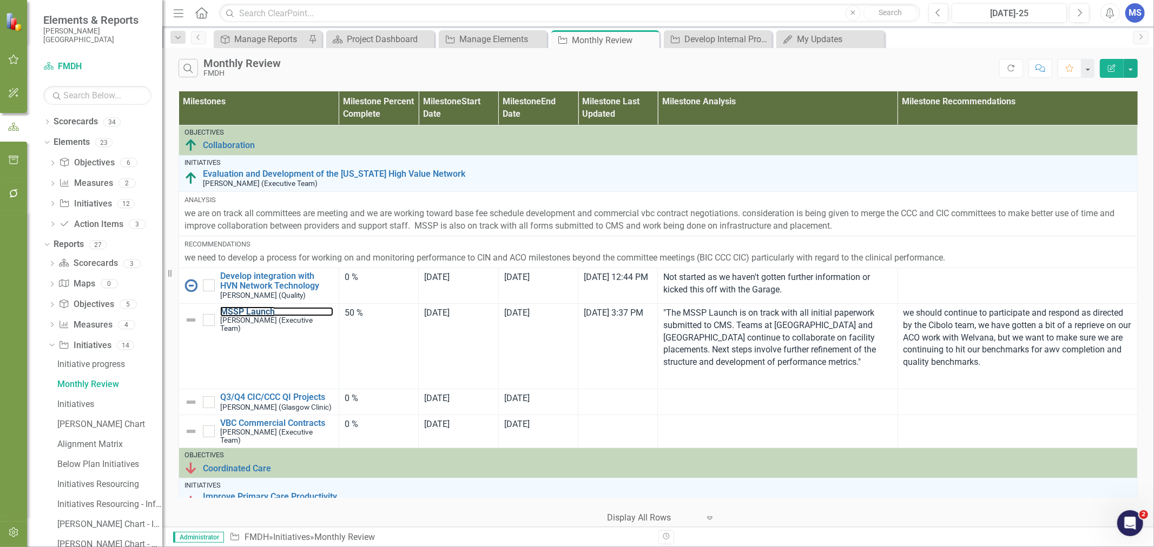
drag, startPoint x: 262, startPoint y: 312, endPoint x: 269, endPoint y: 315, distance: 7.5
click at [262, 312] on link "MSSP Launch" at bounding box center [276, 312] width 113 height 10
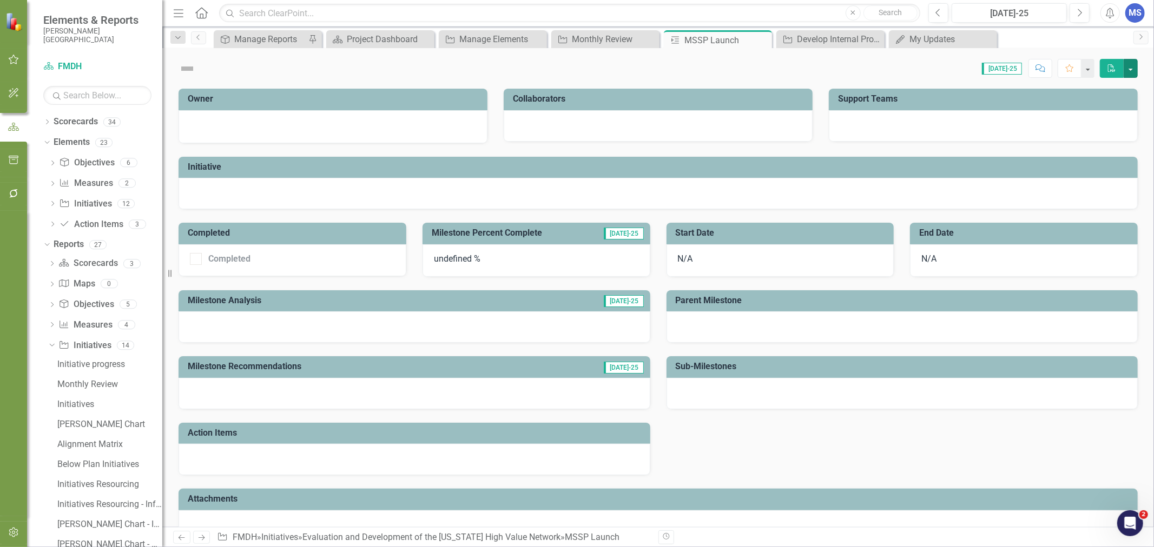
click at [1133, 70] on button "button" at bounding box center [1130, 68] width 14 height 19
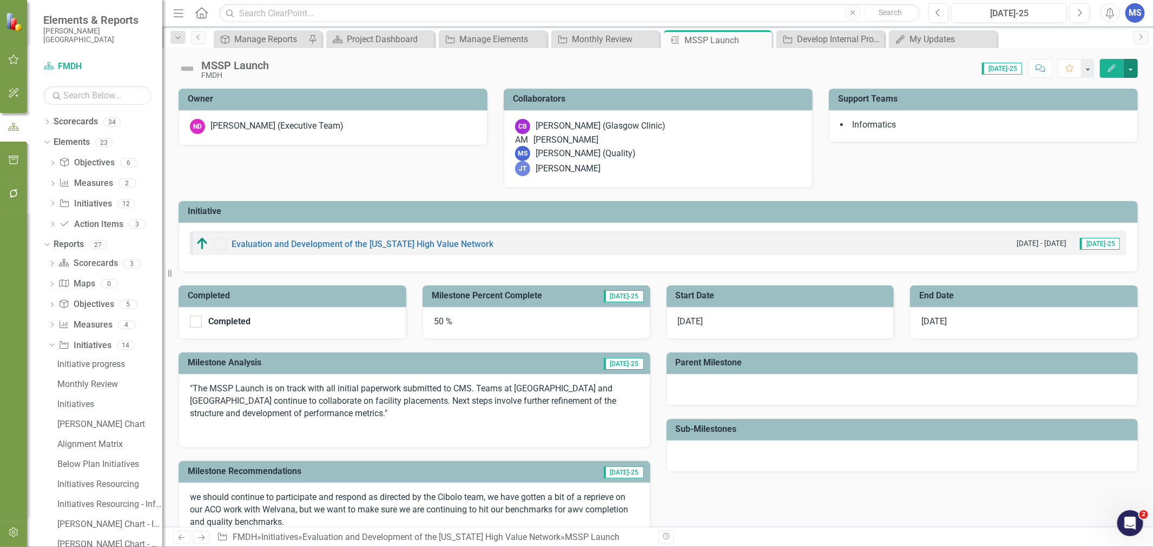
click at [1133, 63] on button "button" at bounding box center [1130, 68] width 14 height 19
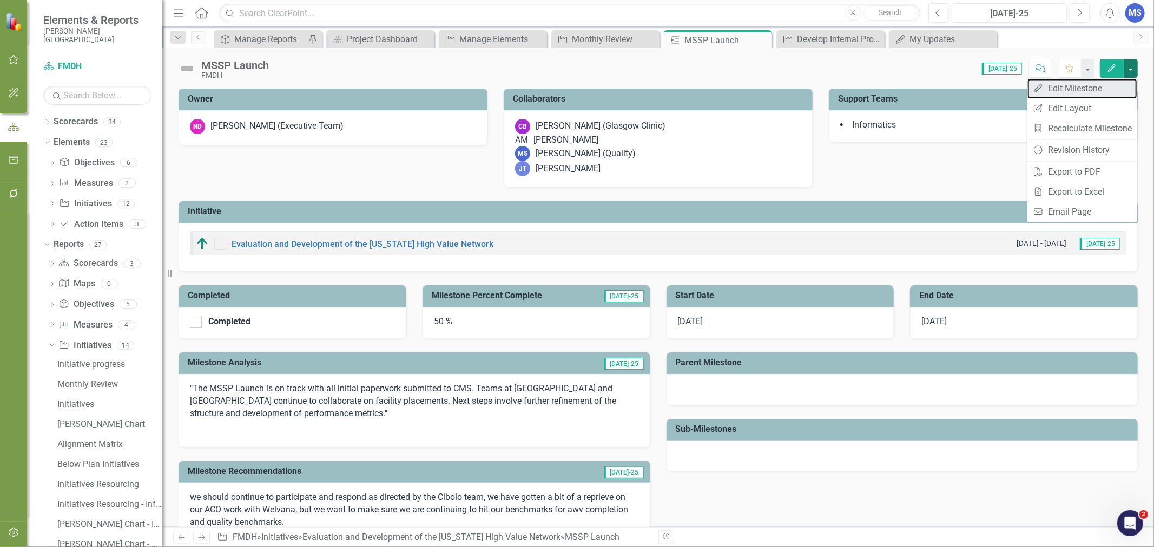
click at [1098, 89] on link "Edit Edit Milestone" at bounding box center [1082, 88] width 110 height 20
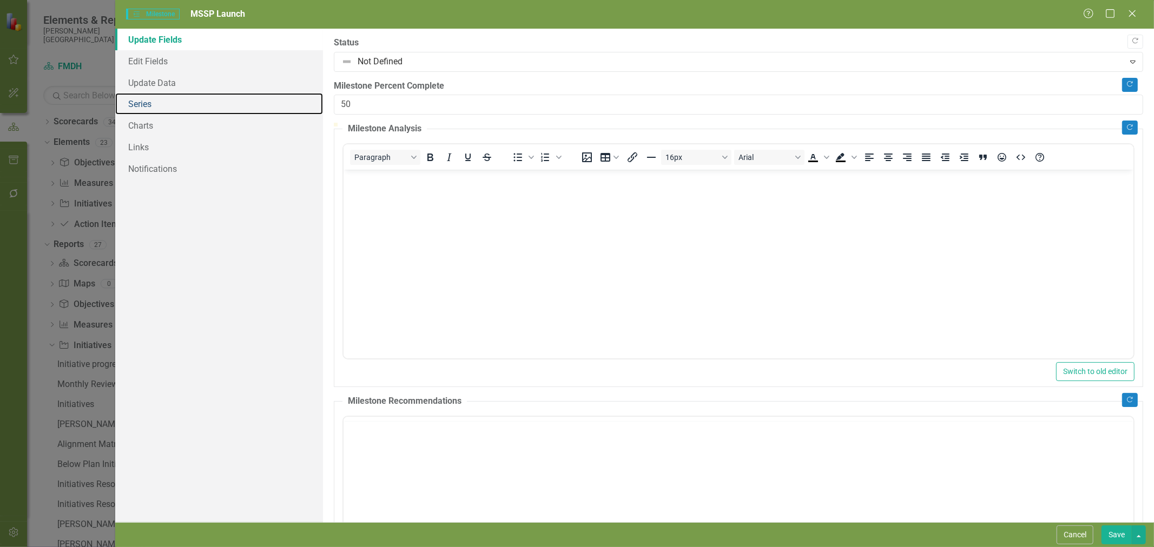
click at [168, 109] on link "Series" at bounding box center [219, 104] width 208 height 22
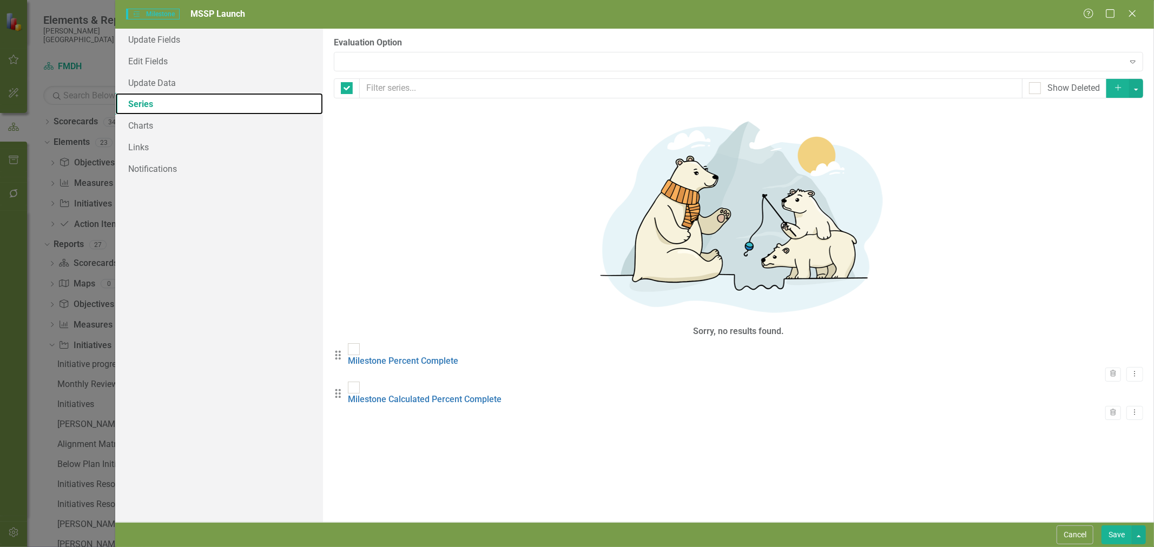
checkbox input "false"
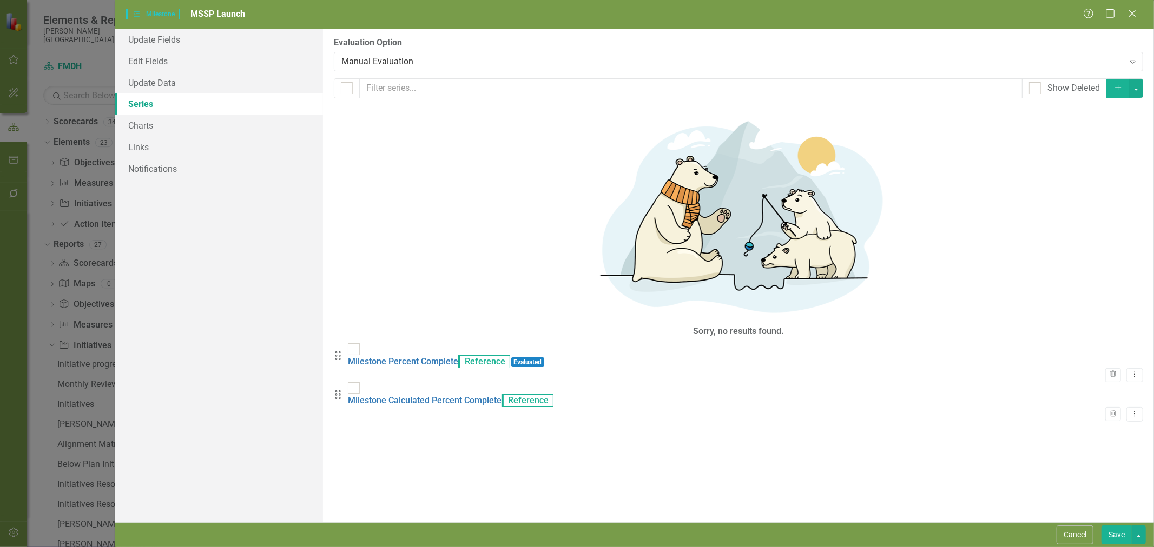
click at [423, 63] on div "Manual Evaluation" at bounding box center [732, 61] width 782 height 12
click at [1122, 538] on button "Save" at bounding box center [1116, 535] width 30 height 19
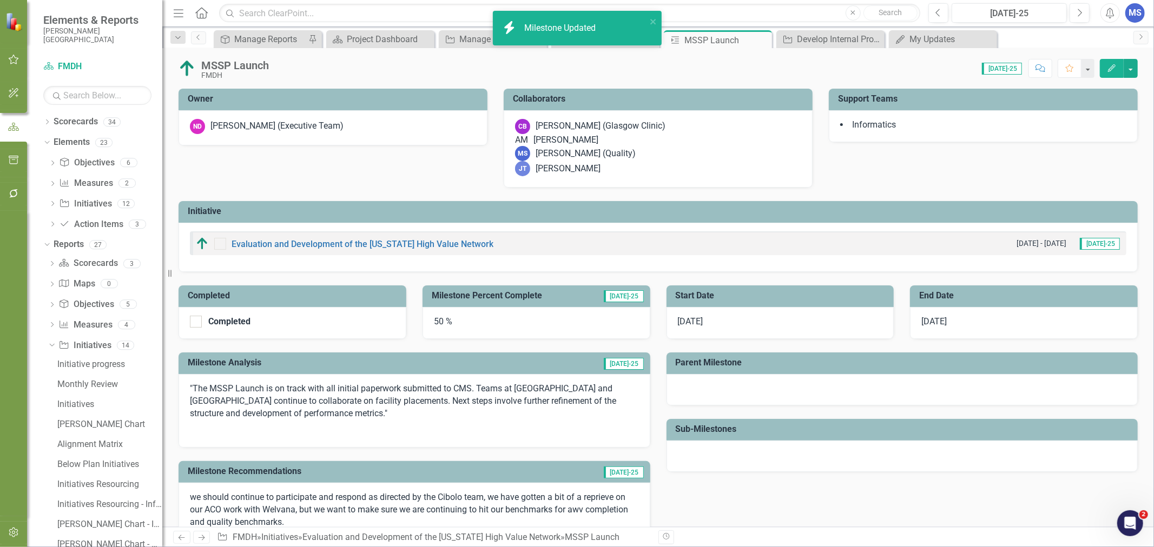
click at [0, 0] on icon "Close" at bounding box center [0, 0] width 0 height 0
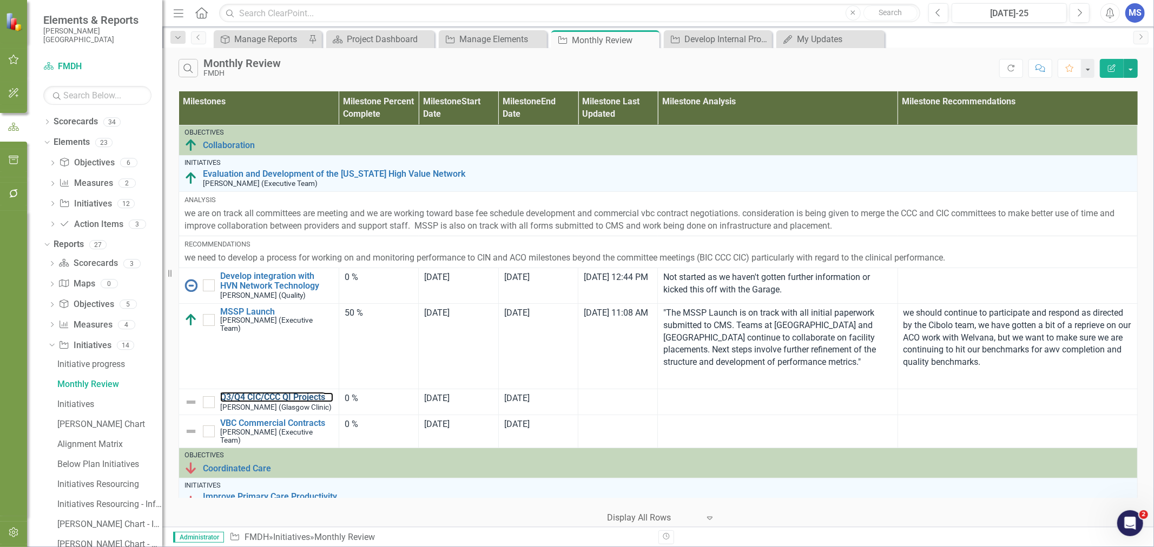
click at [280, 398] on link "Q3/Q4 CIC/CCC QI Projects" at bounding box center [276, 398] width 113 height 10
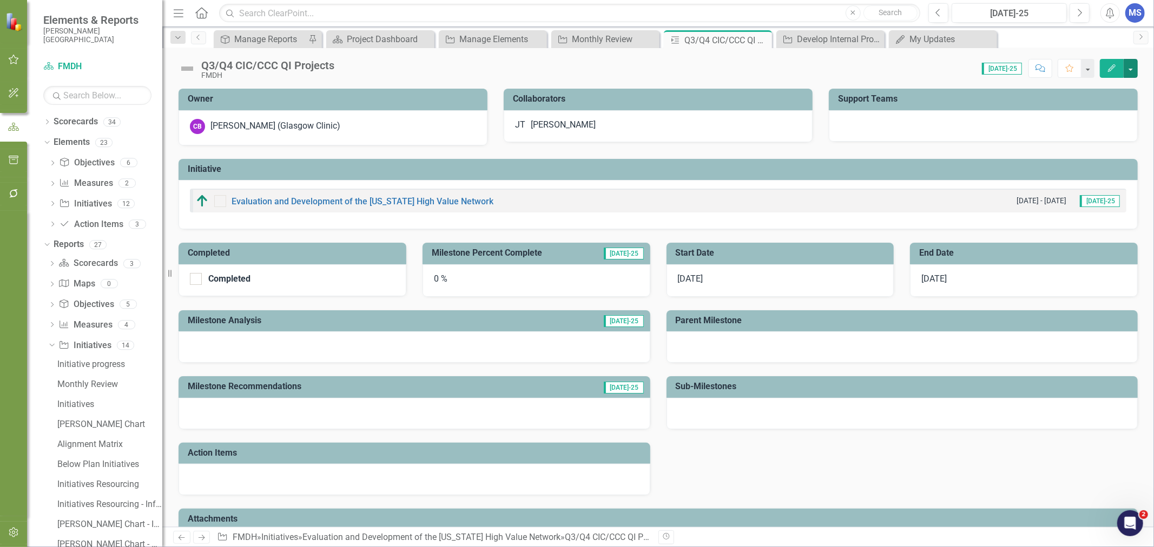
click at [1135, 73] on button "button" at bounding box center [1130, 68] width 14 height 19
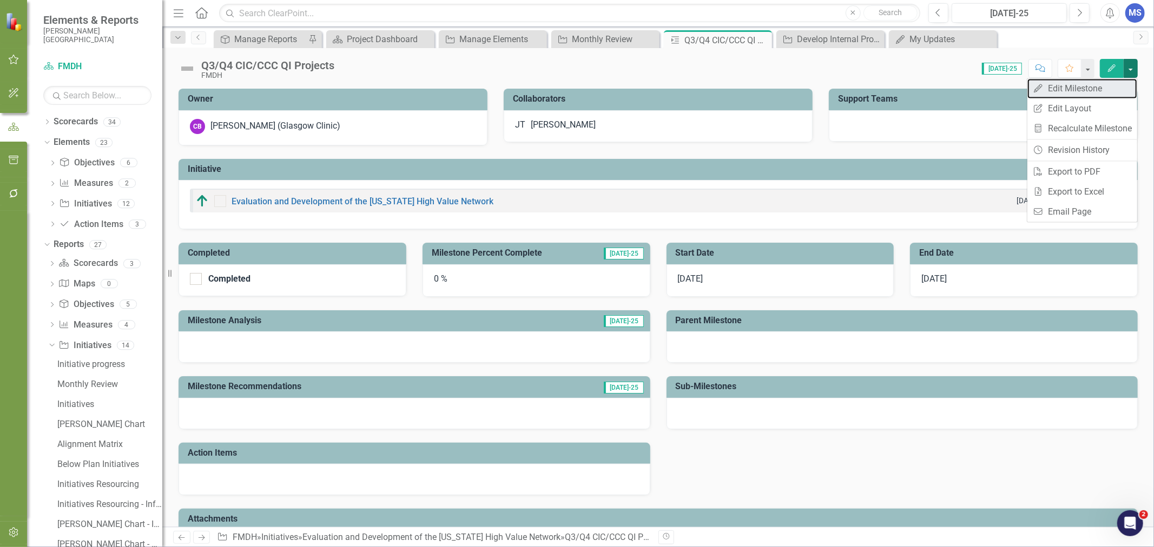
click at [1104, 92] on link "Edit Edit Milestone" at bounding box center [1082, 88] width 110 height 20
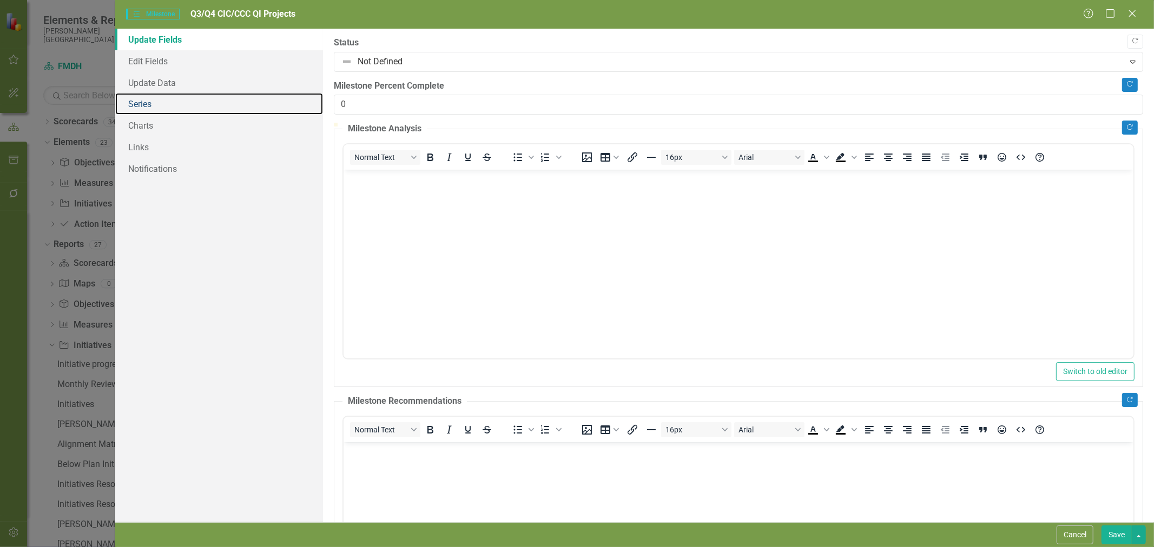
click at [163, 105] on link "Series" at bounding box center [219, 104] width 208 height 22
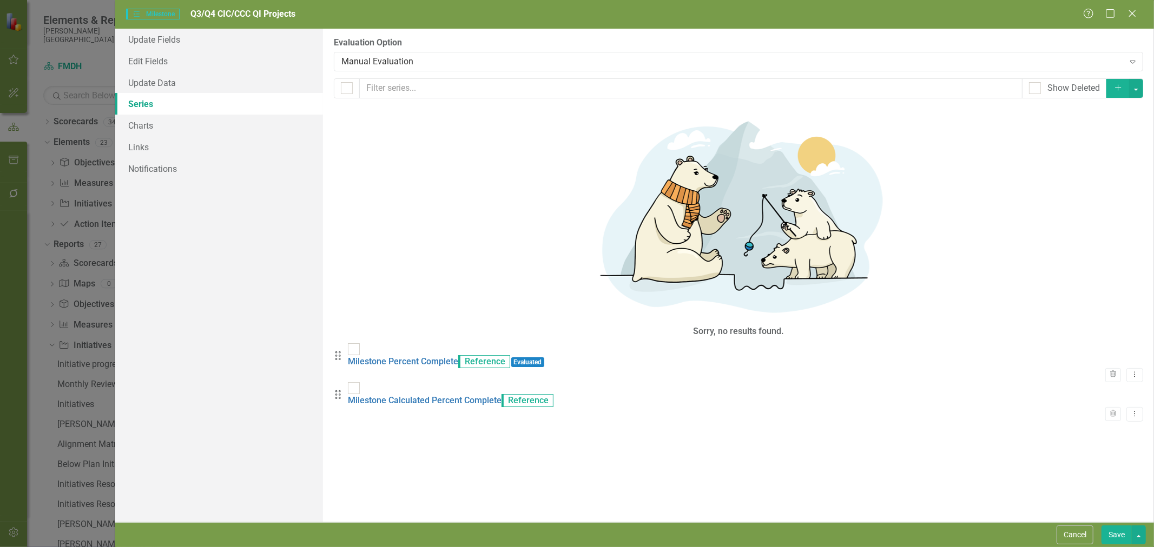
click at [395, 58] on div "Manual Evaluation" at bounding box center [732, 61] width 782 height 12
click at [1118, 535] on button "Save" at bounding box center [1116, 535] width 30 height 19
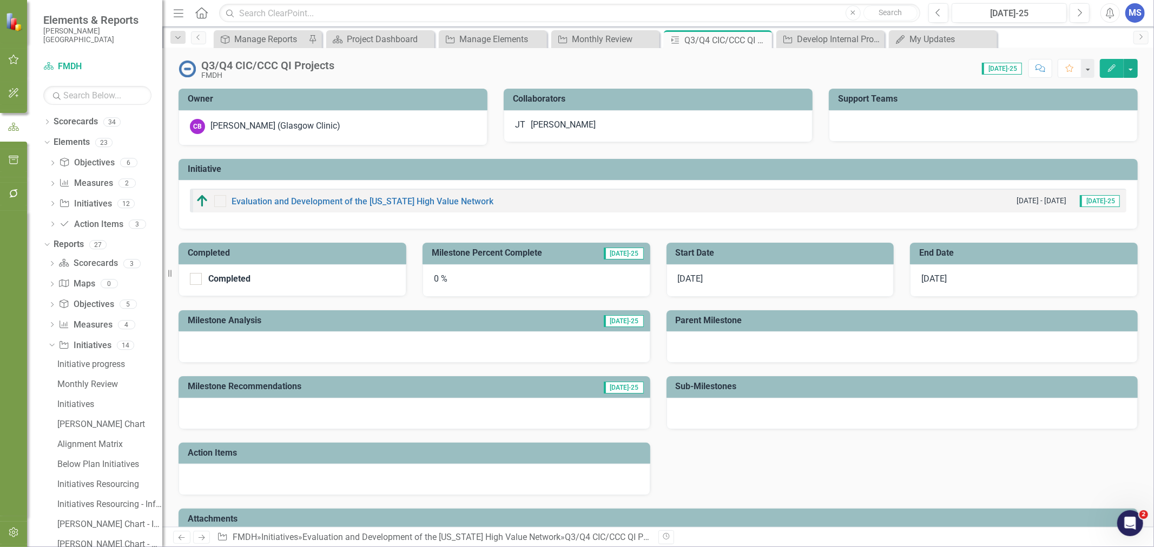
click at [0, 0] on icon "Close" at bounding box center [0, 0] width 0 height 0
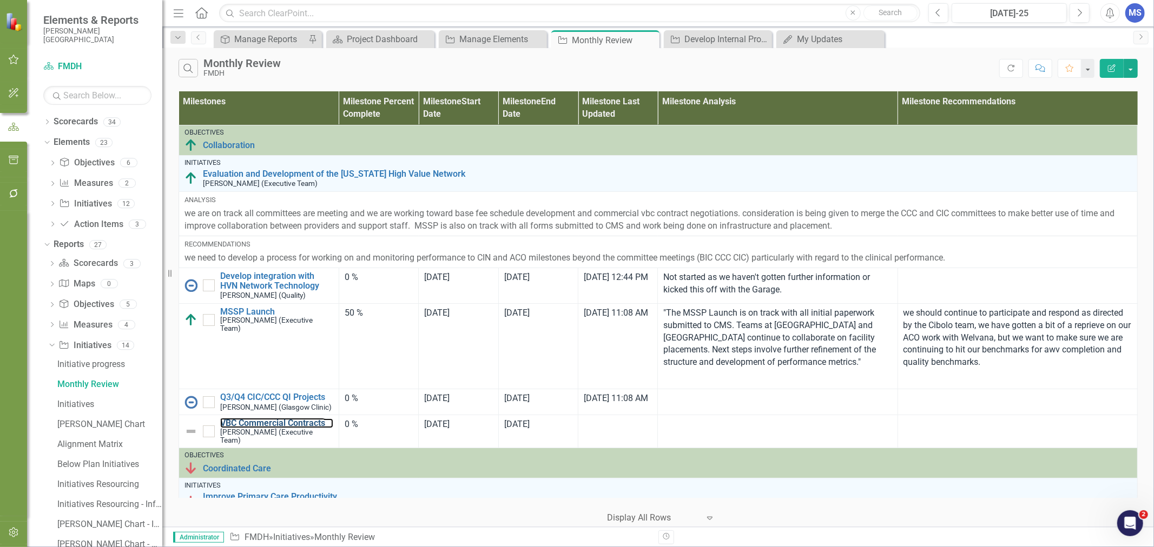
click at [266, 428] on link "VBC Commercial Contracts" at bounding box center [276, 424] width 113 height 10
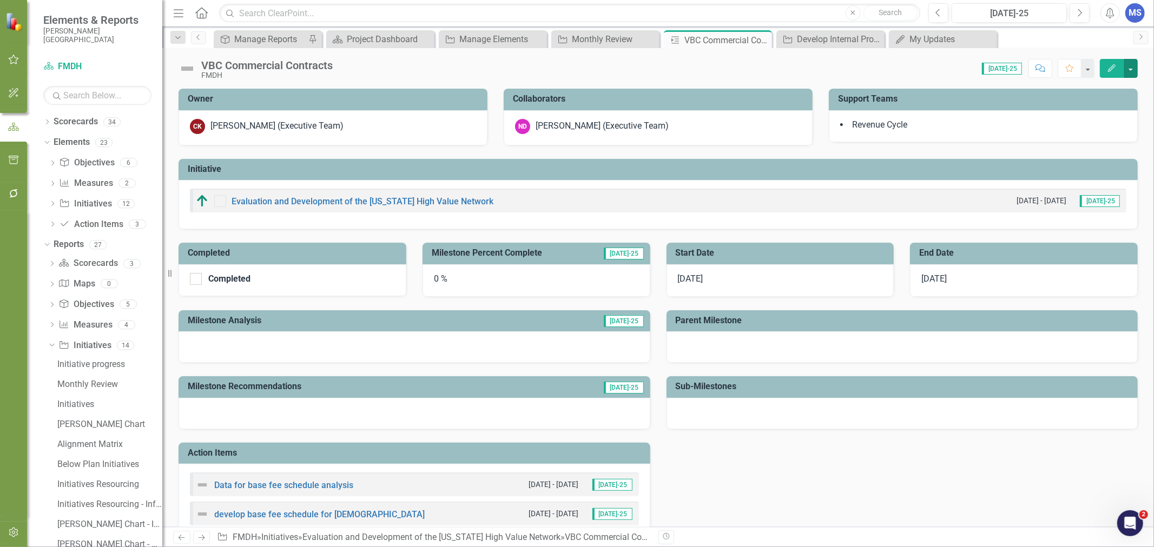
click at [1130, 68] on button "button" at bounding box center [1130, 68] width 14 height 19
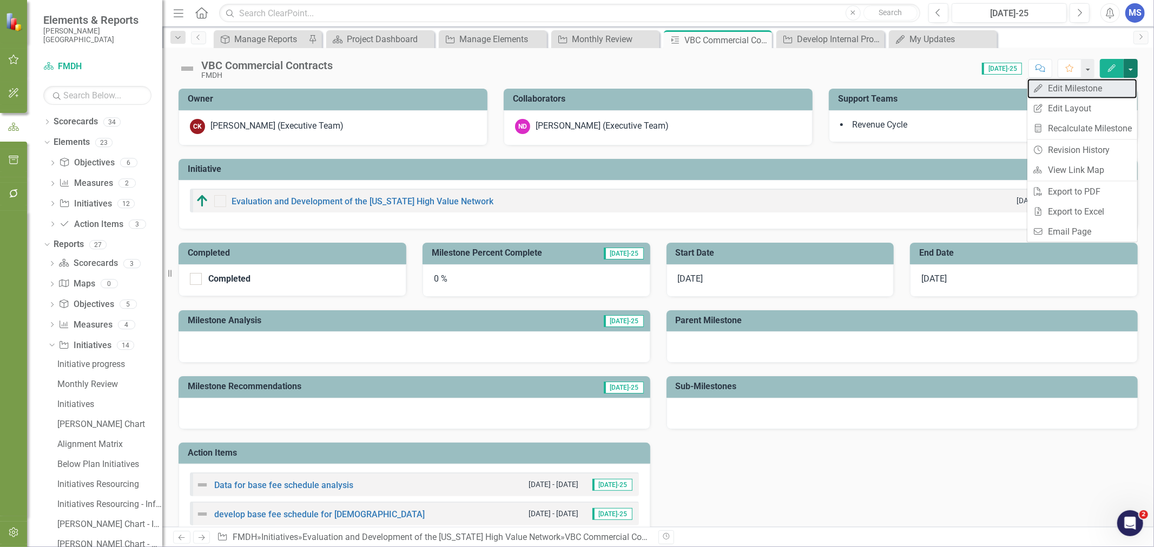
click at [1075, 88] on link "Edit Edit Milestone" at bounding box center [1082, 88] width 110 height 20
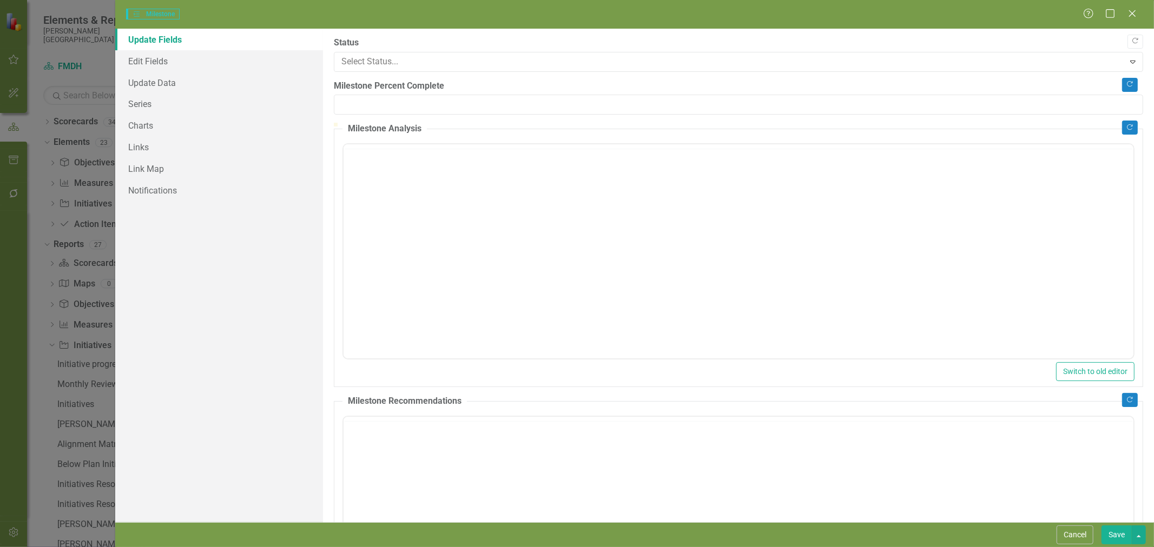
type input "0"
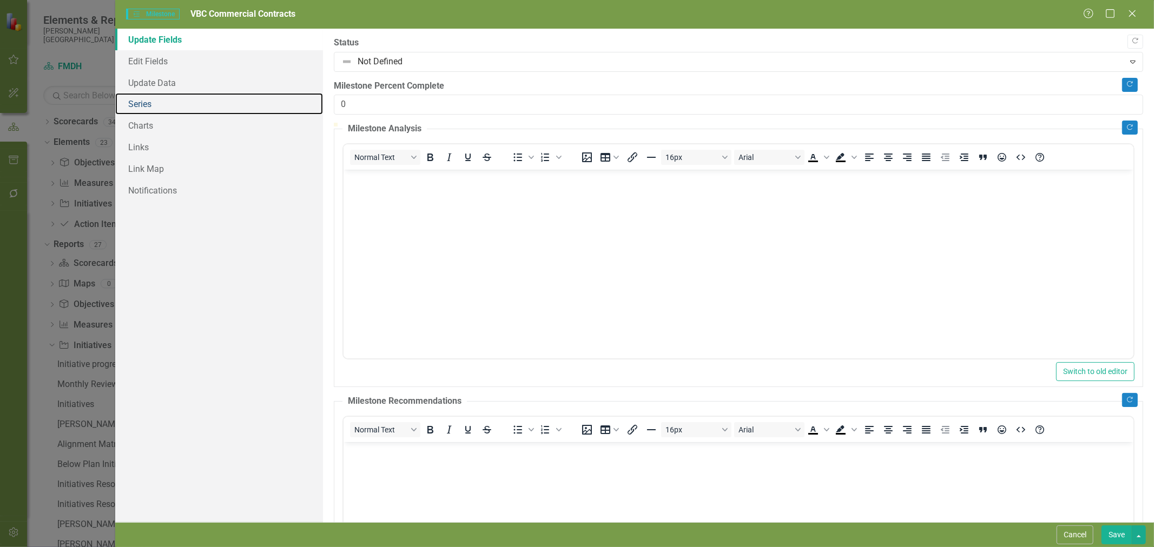
click at [146, 107] on link "Series" at bounding box center [219, 104] width 208 height 22
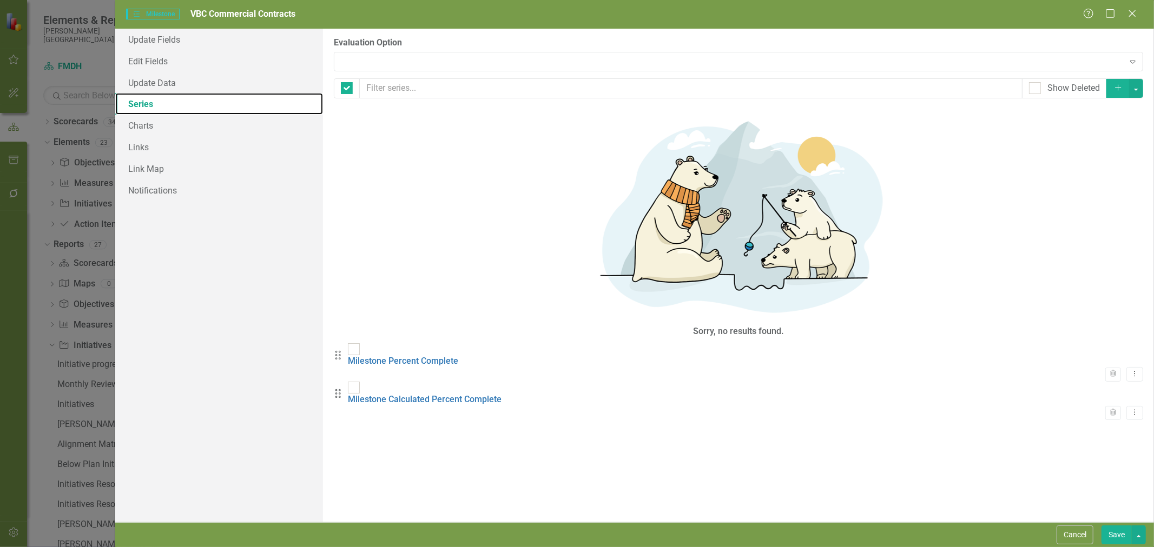
checkbox input "false"
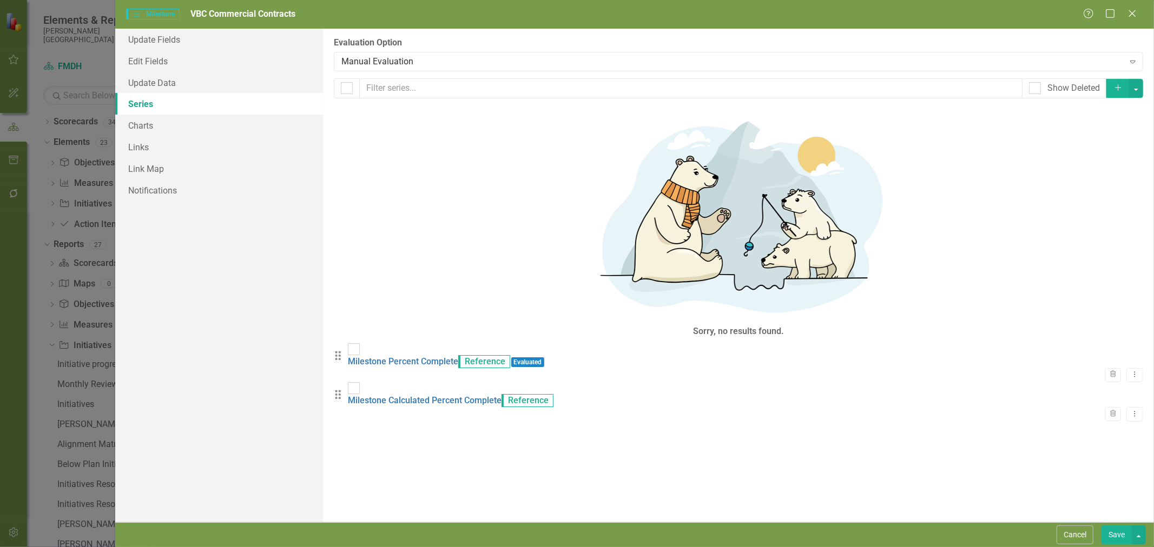
click at [408, 63] on div "Manual Evaluation" at bounding box center [732, 61] width 782 height 12
click at [1120, 531] on button "Save" at bounding box center [1116, 535] width 30 height 19
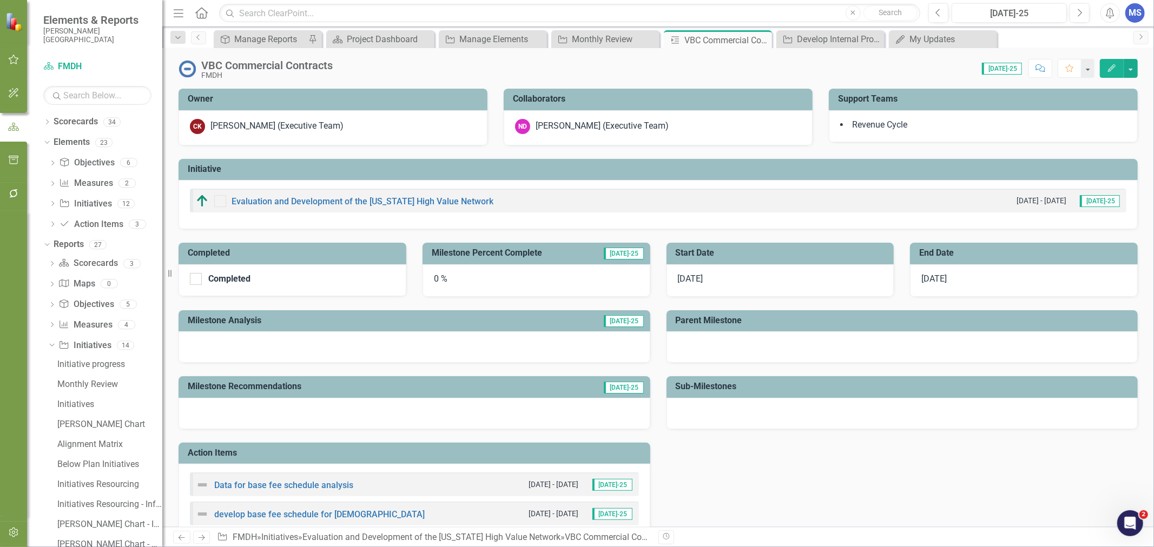
click at [0, 0] on icon at bounding box center [0, 0] width 0 height 0
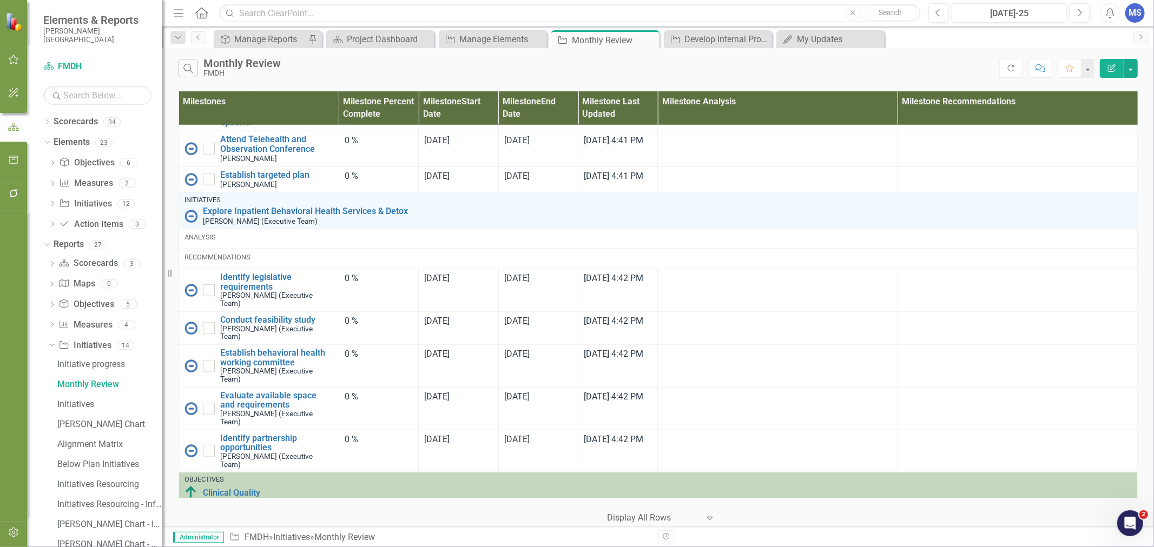
scroll to position [4327, 0]
